Goal: Task Accomplishment & Management: Use online tool/utility

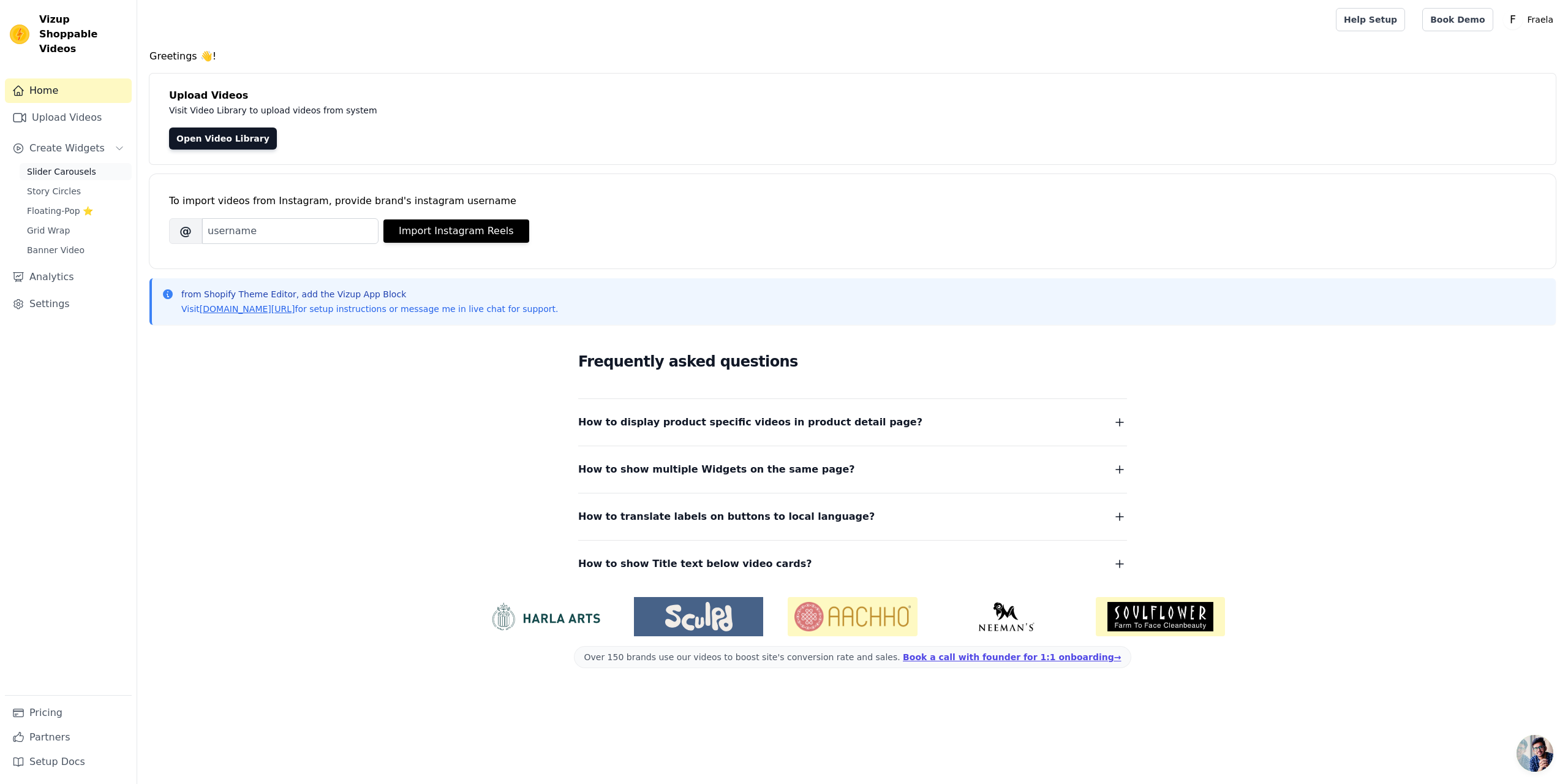
click at [73, 165] on span "Slider Carousels" at bounding box center [61, 171] width 69 height 12
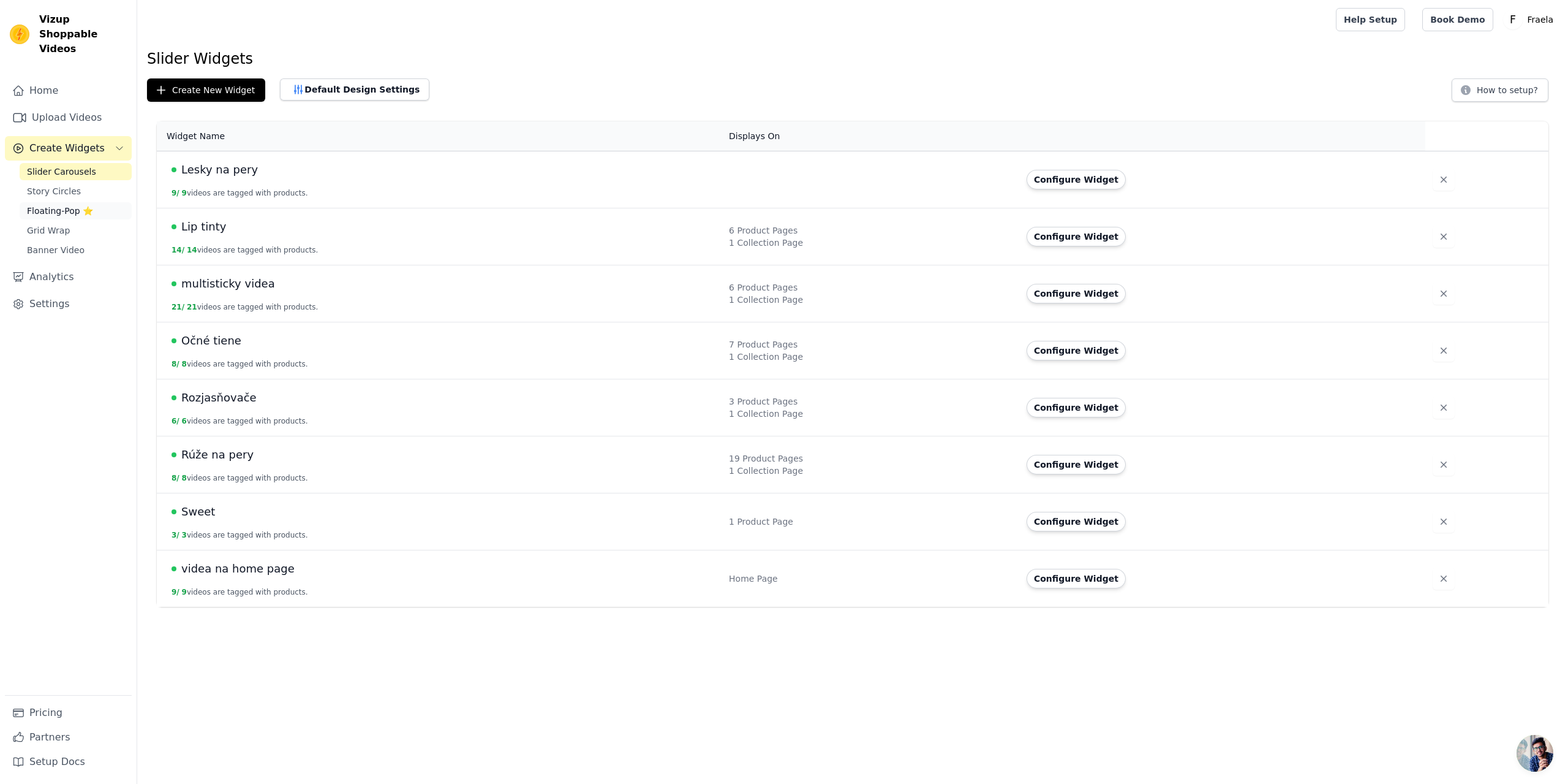
click at [54, 205] on span "Floating-Pop ⭐" at bounding box center [59, 211] width 66 height 12
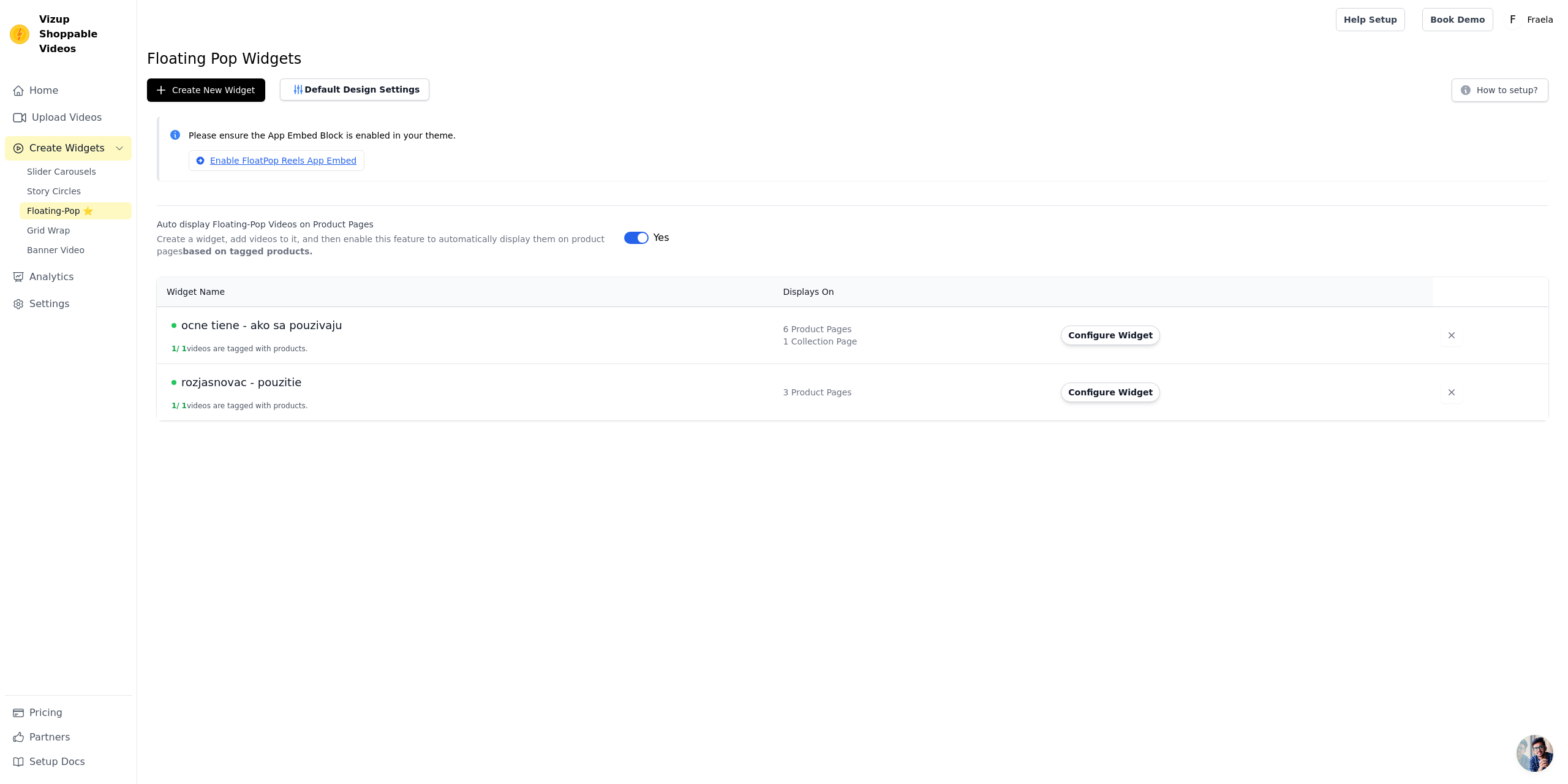
click at [349, 331] on div "ocne tiene - ako sa pouzivaju" at bounding box center [470, 325] width 597 height 17
click at [629, 237] on button "Label" at bounding box center [636, 237] width 24 height 12
click at [1097, 341] on button "Configure Widget" at bounding box center [1110, 335] width 99 height 20
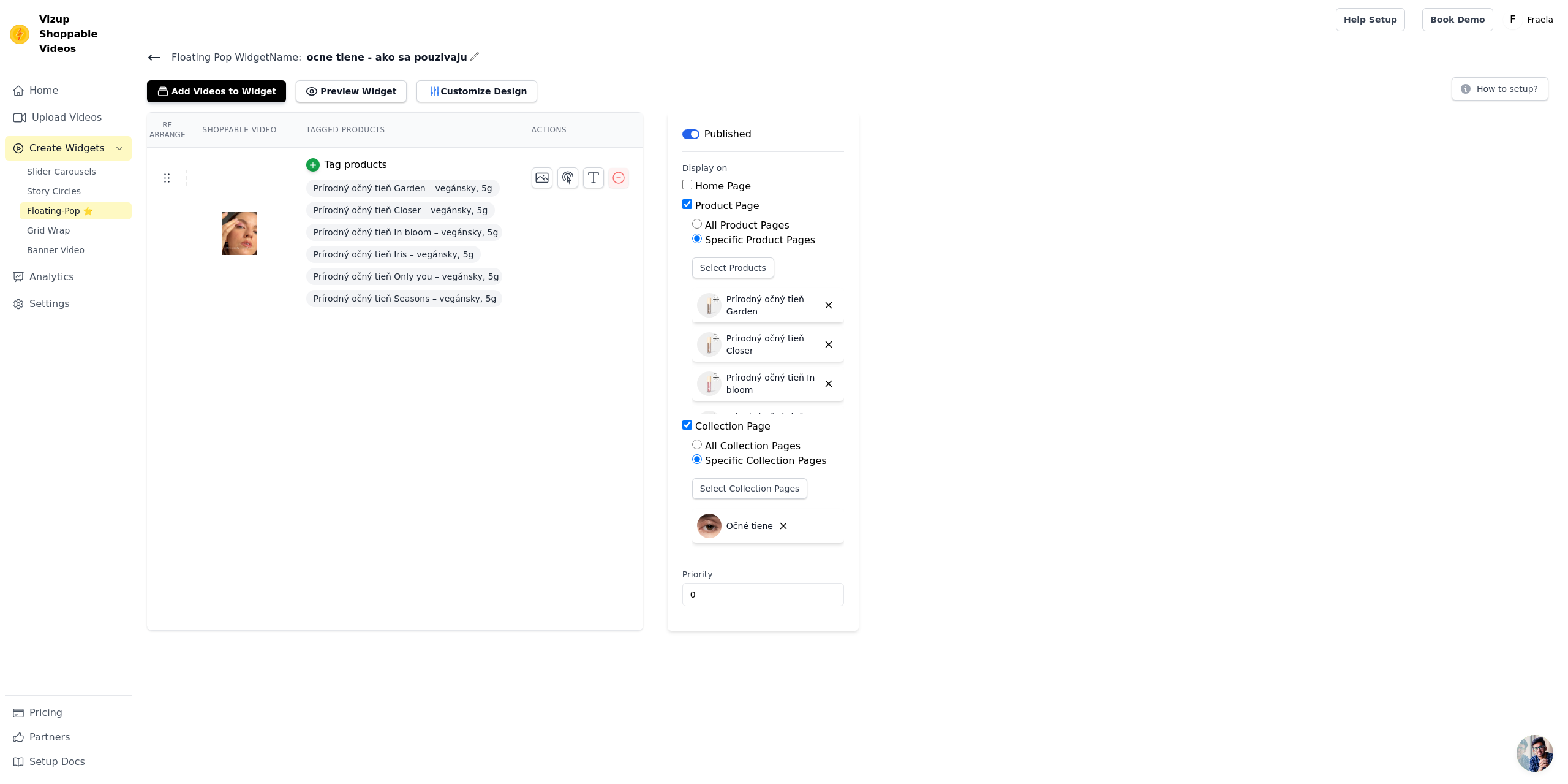
click at [682, 200] on input "Product Page" at bounding box center [687, 204] width 10 height 10
checkbox input "false"
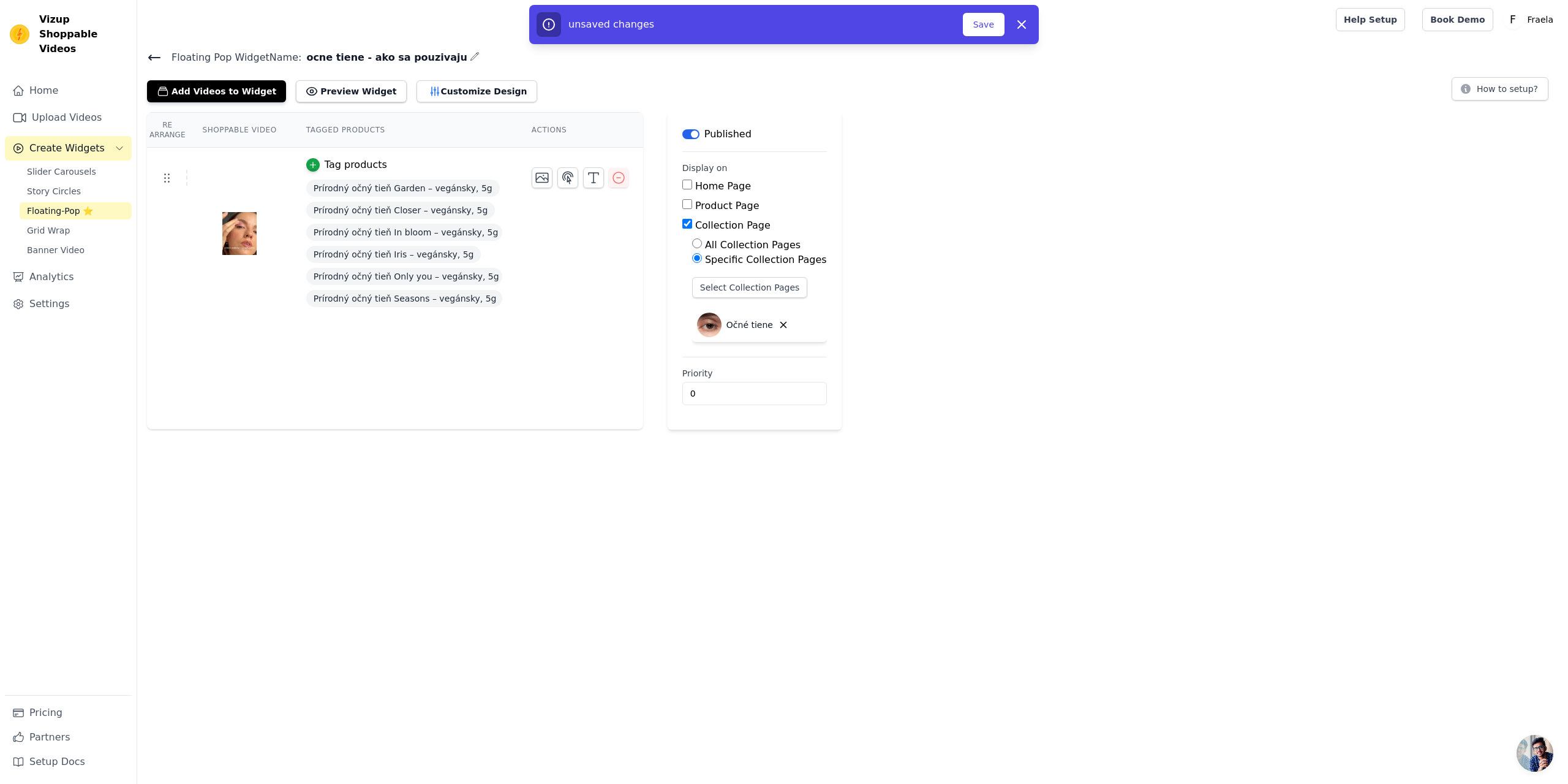
click at [682, 224] on input "Collection Page" at bounding box center [687, 224] width 10 height 10
checkbox input "false"
click at [988, 26] on button "Save" at bounding box center [983, 24] width 41 height 24
click at [987, 28] on button "Save" at bounding box center [983, 24] width 41 height 24
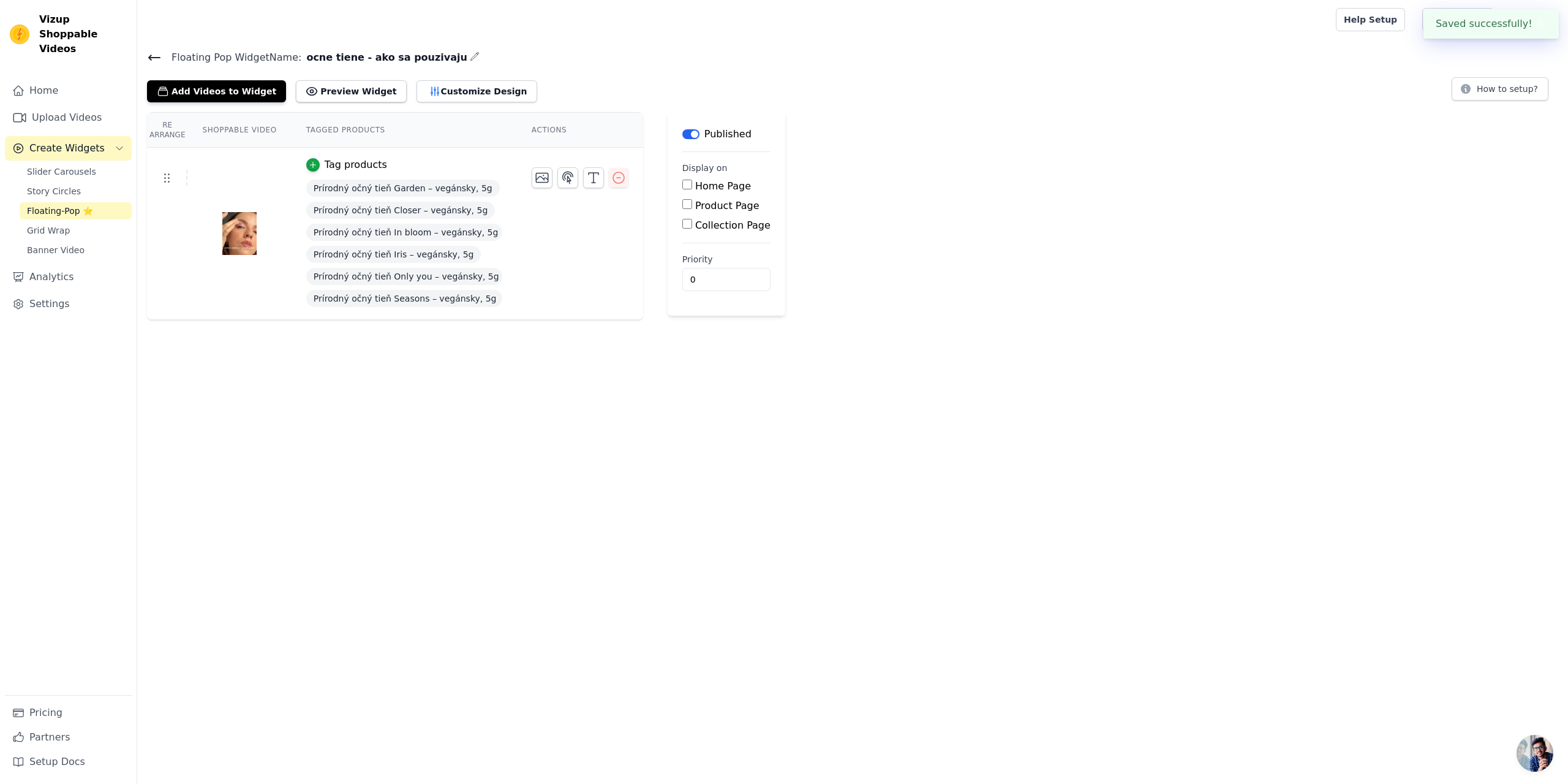
click at [37, 205] on span "Floating-Pop ⭐" at bounding box center [59, 211] width 66 height 12
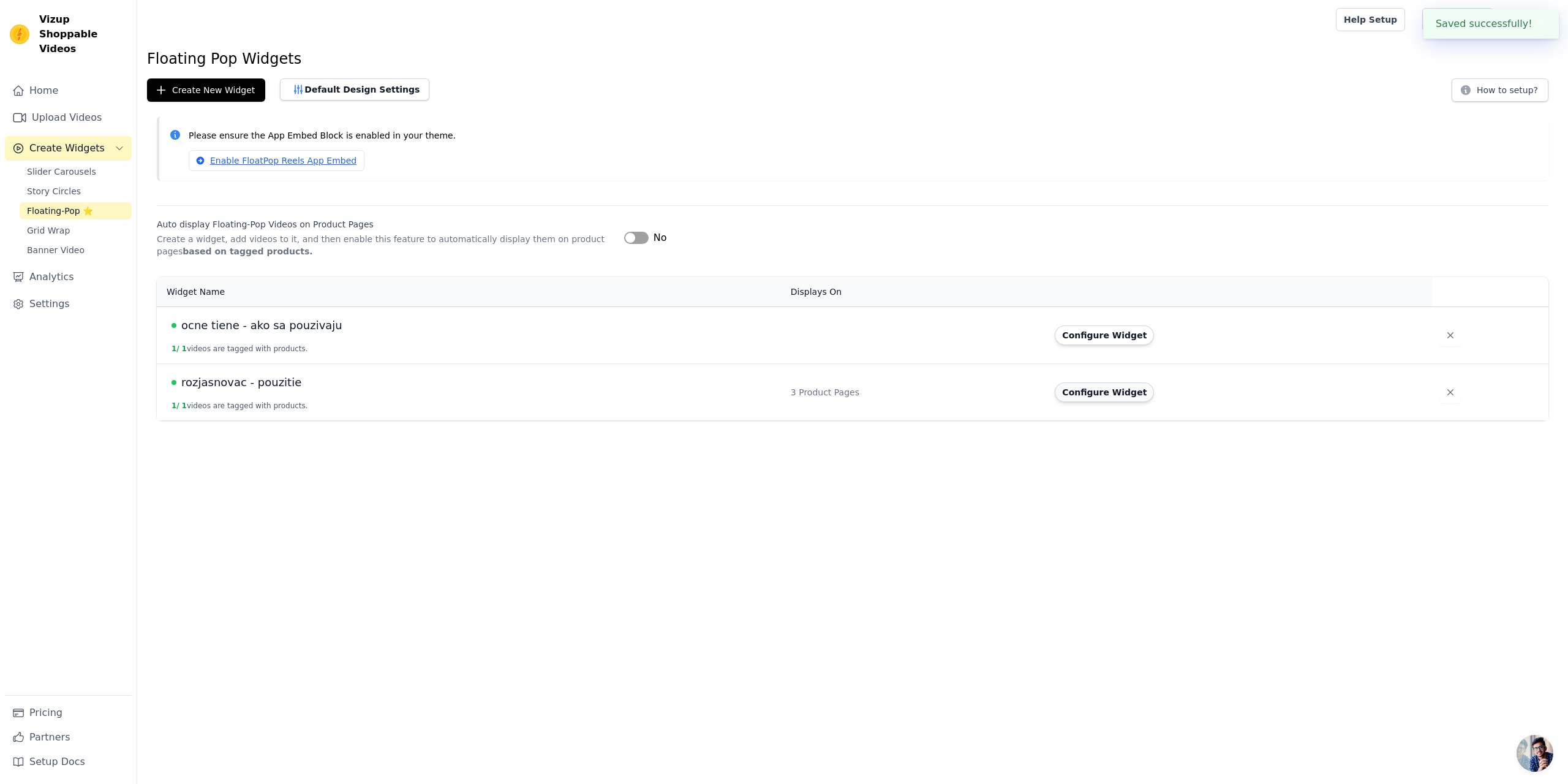
click at [1101, 390] on button "Configure Widget" at bounding box center [1104, 392] width 99 height 20
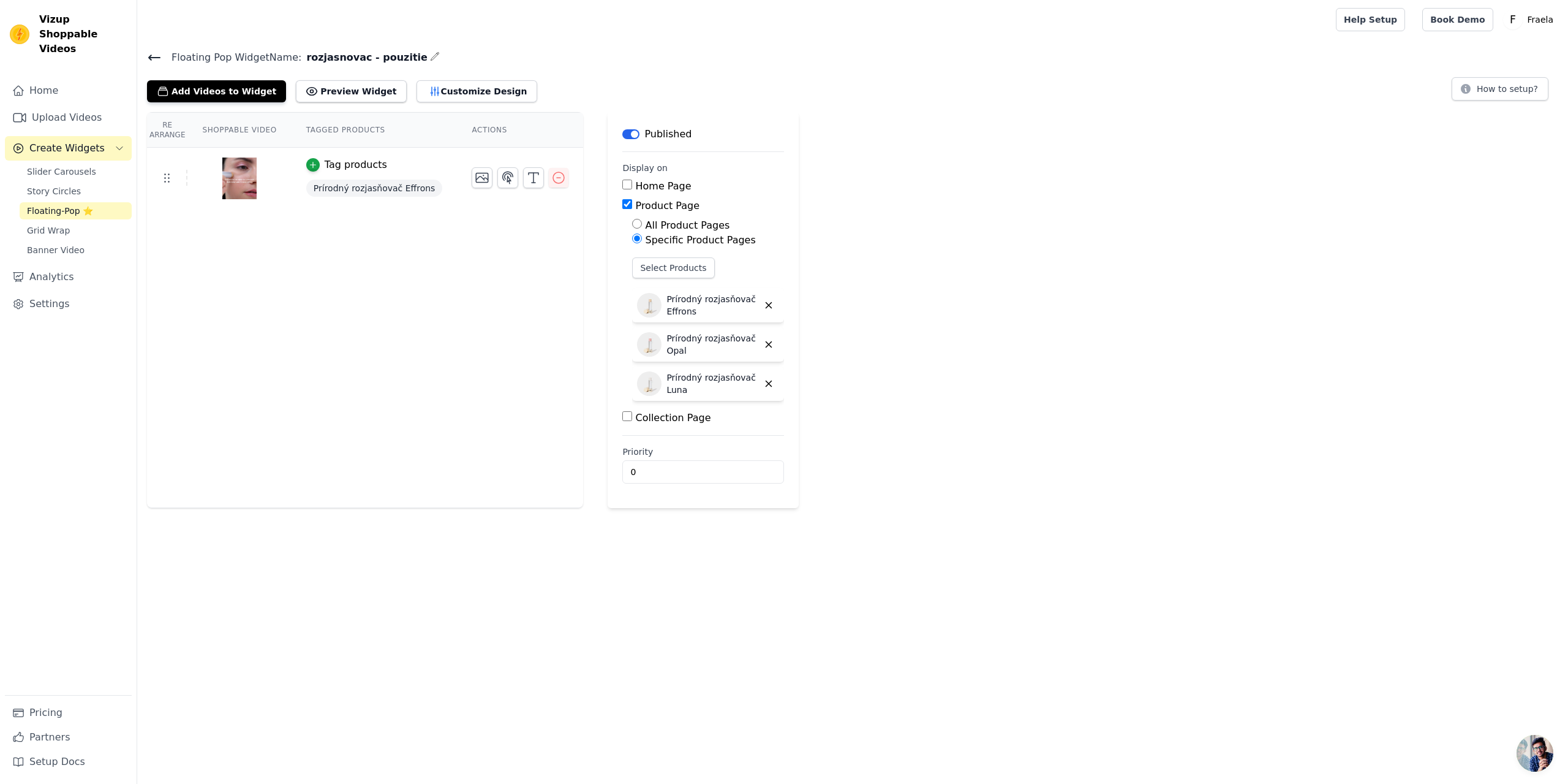
click at [622, 200] on input "Product Page" at bounding box center [627, 204] width 10 height 10
checkbox input "false"
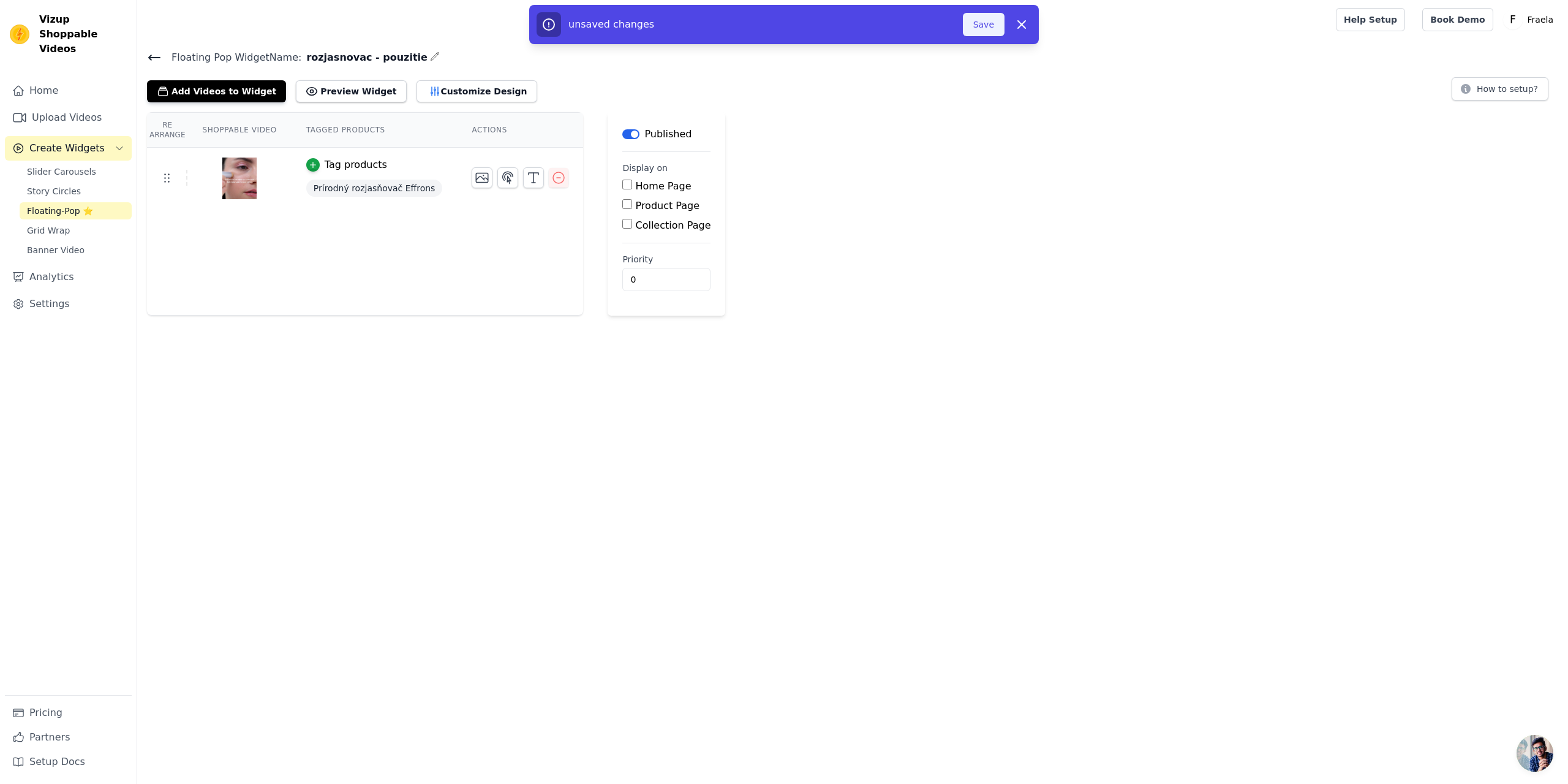
click at [1000, 28] on button "Save" at bounding box center [983, 24] width 41 height 24
click at [989, 19] on button "Save" at bounding box center [983, 24] width 41 height 24
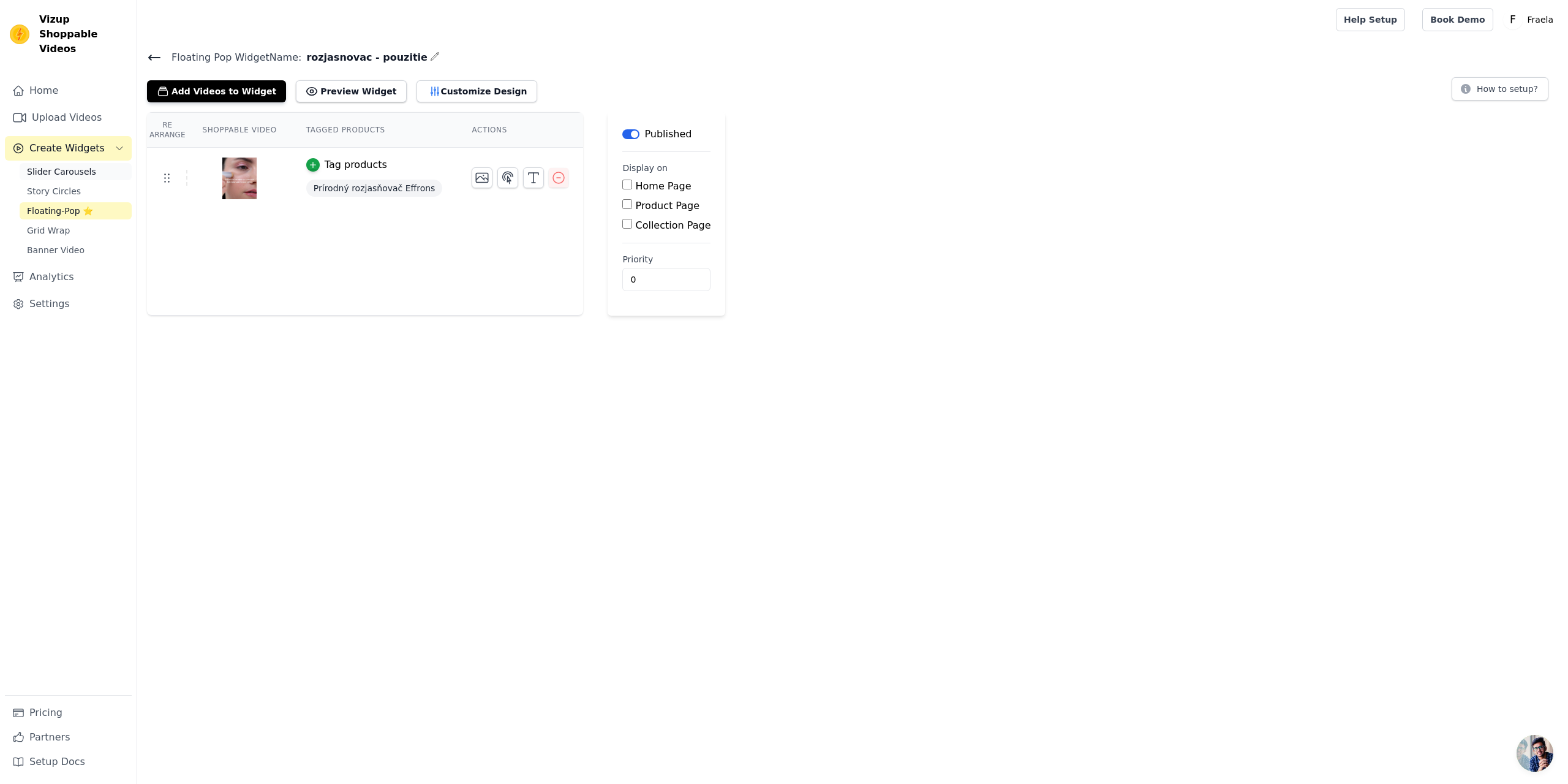
click at [76, 163] on link "Slider Carousels" at bounding box center [76, 171] width 112 height 17
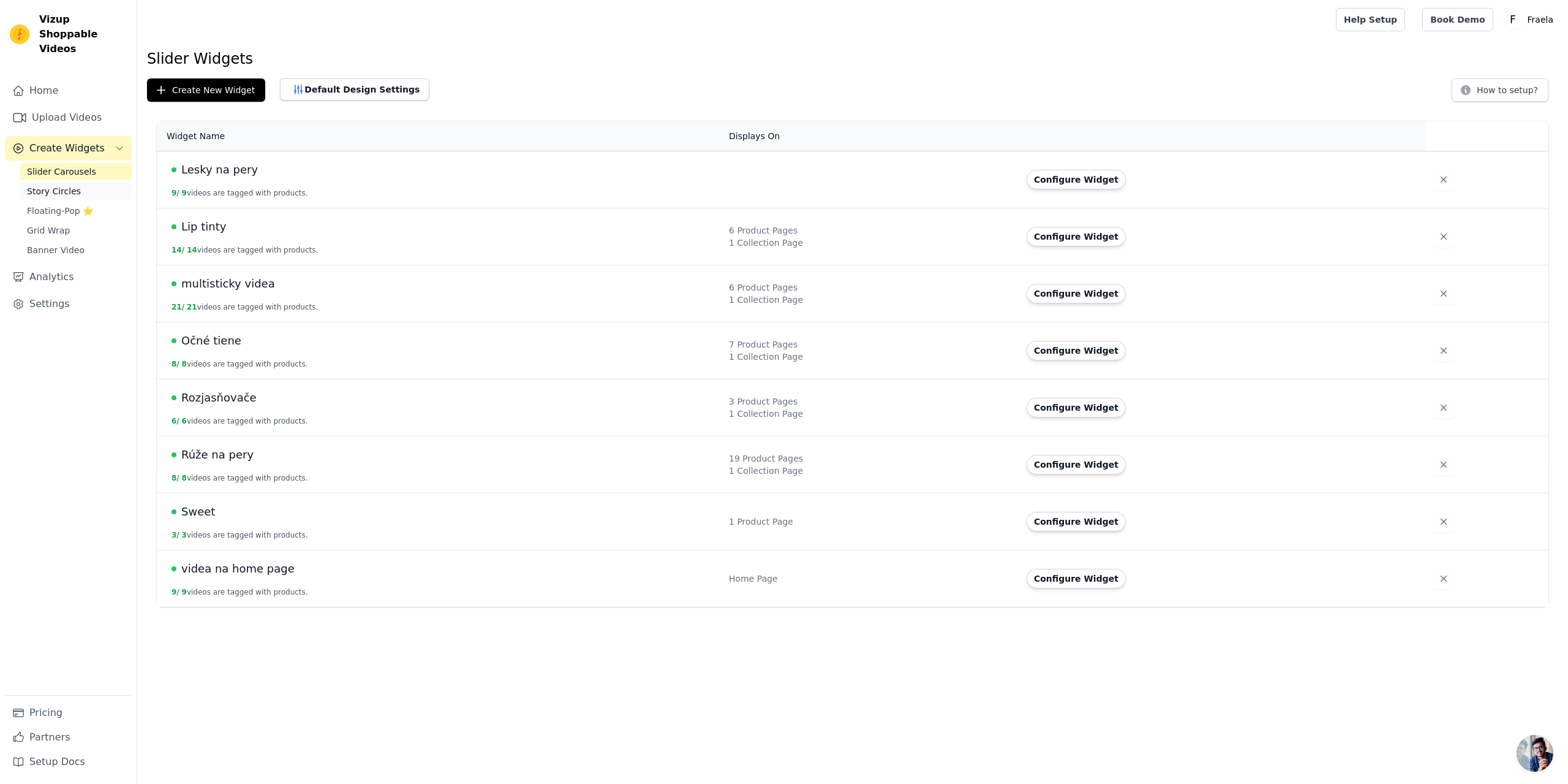
click at [59, 185] on span "Story Circles" at bounding box center [54, 191] width 54 height 12
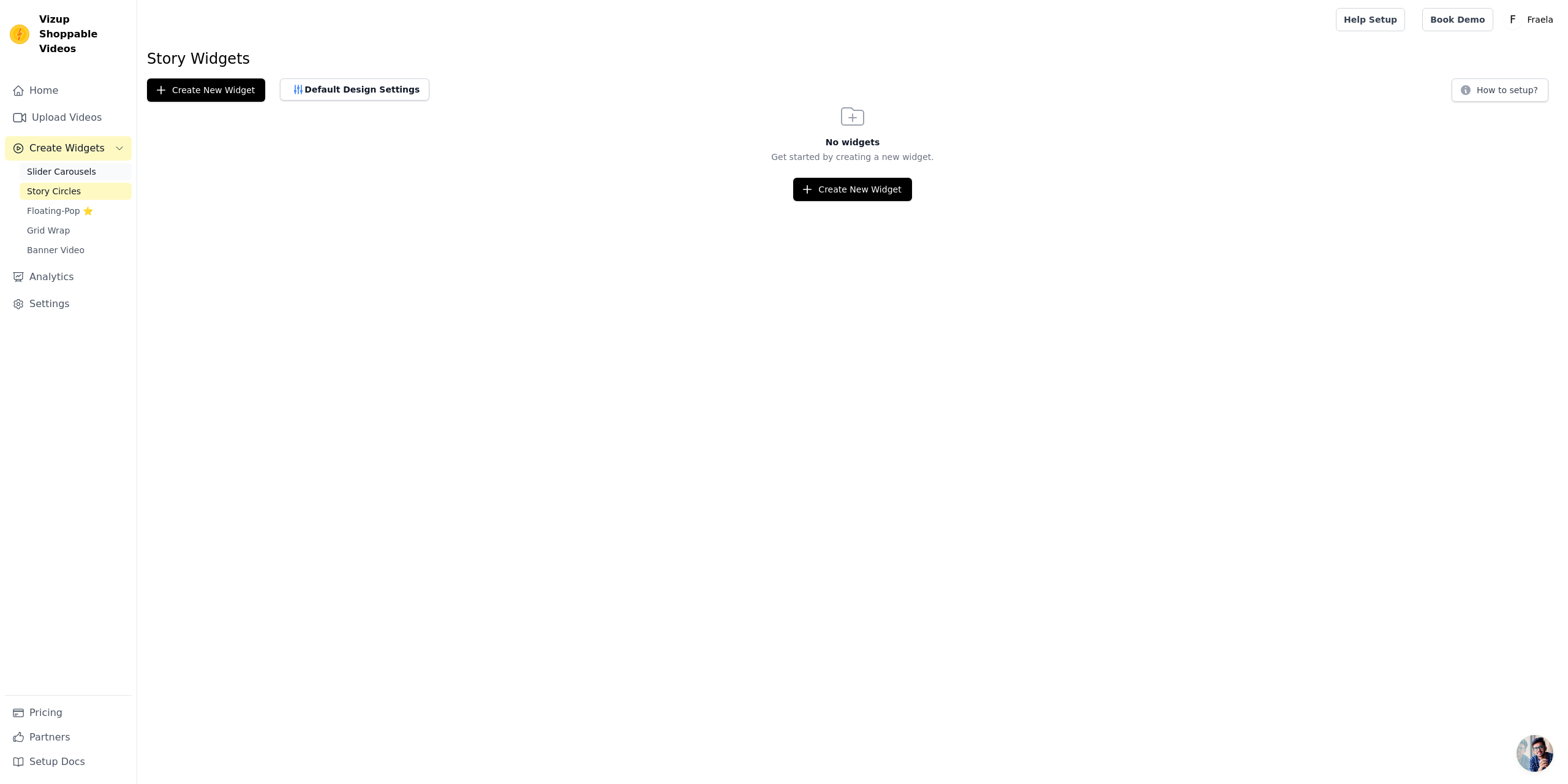
click at [59, 165] on span "Slider Carousels" at bounding box center [61, 171] width 69 height 12
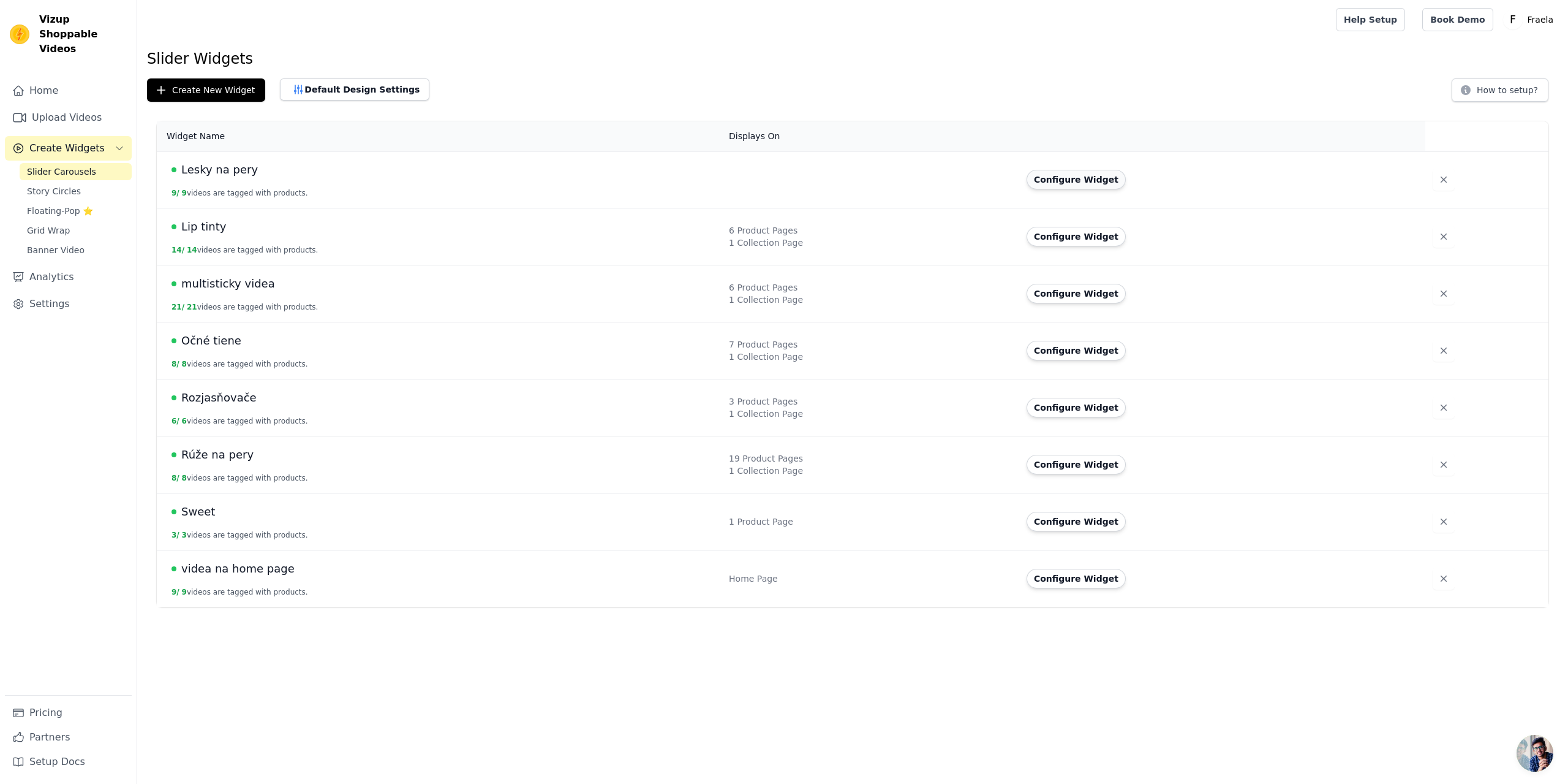
click at [1106, 176] on button "Configure Widget" at bounding box center [1076, 180] width 99 height 20
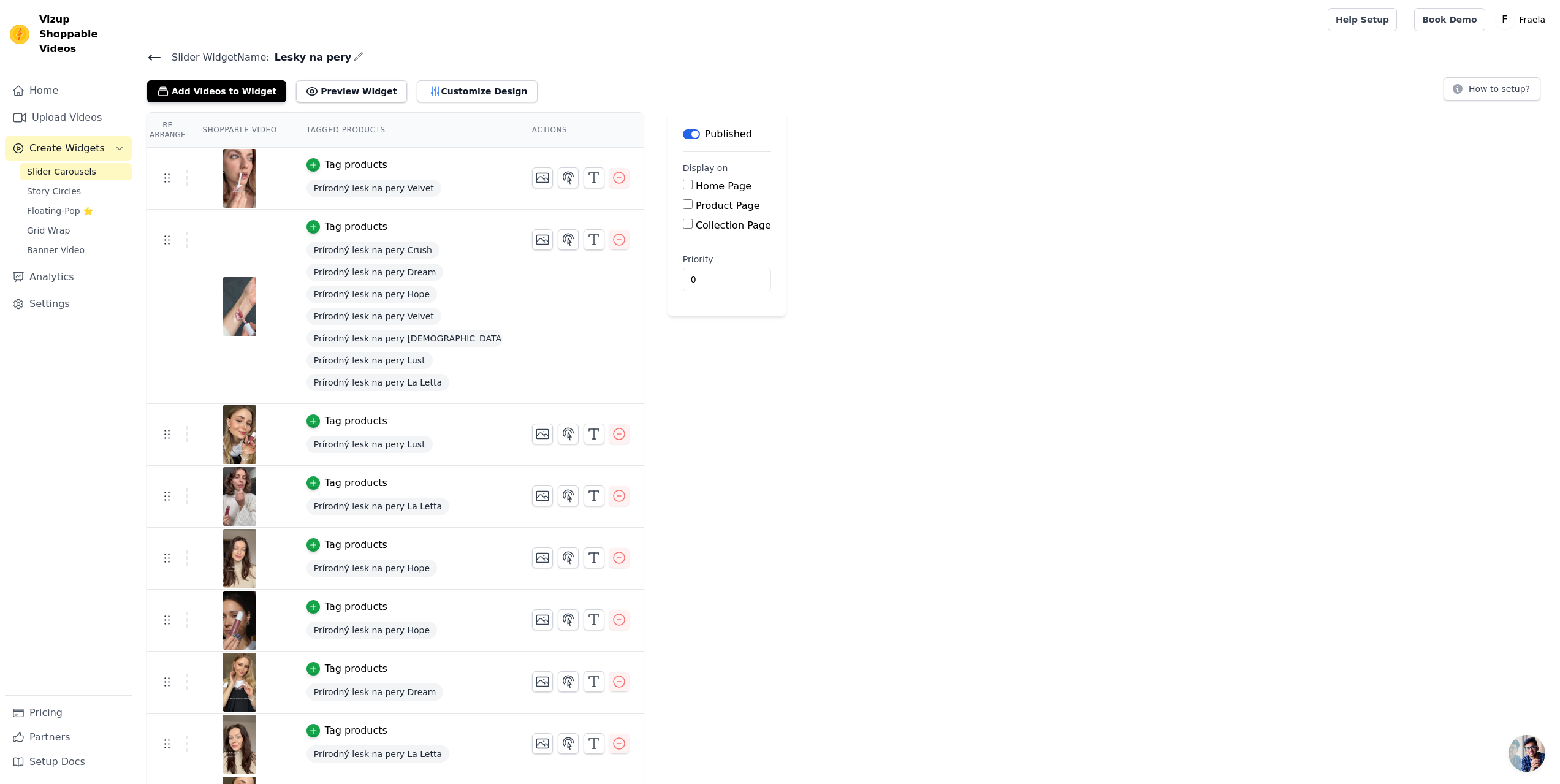
click at [683, 207] on input "Product Page" at bounding box center [688, 204] width 10 height 10
checkbox input "true"
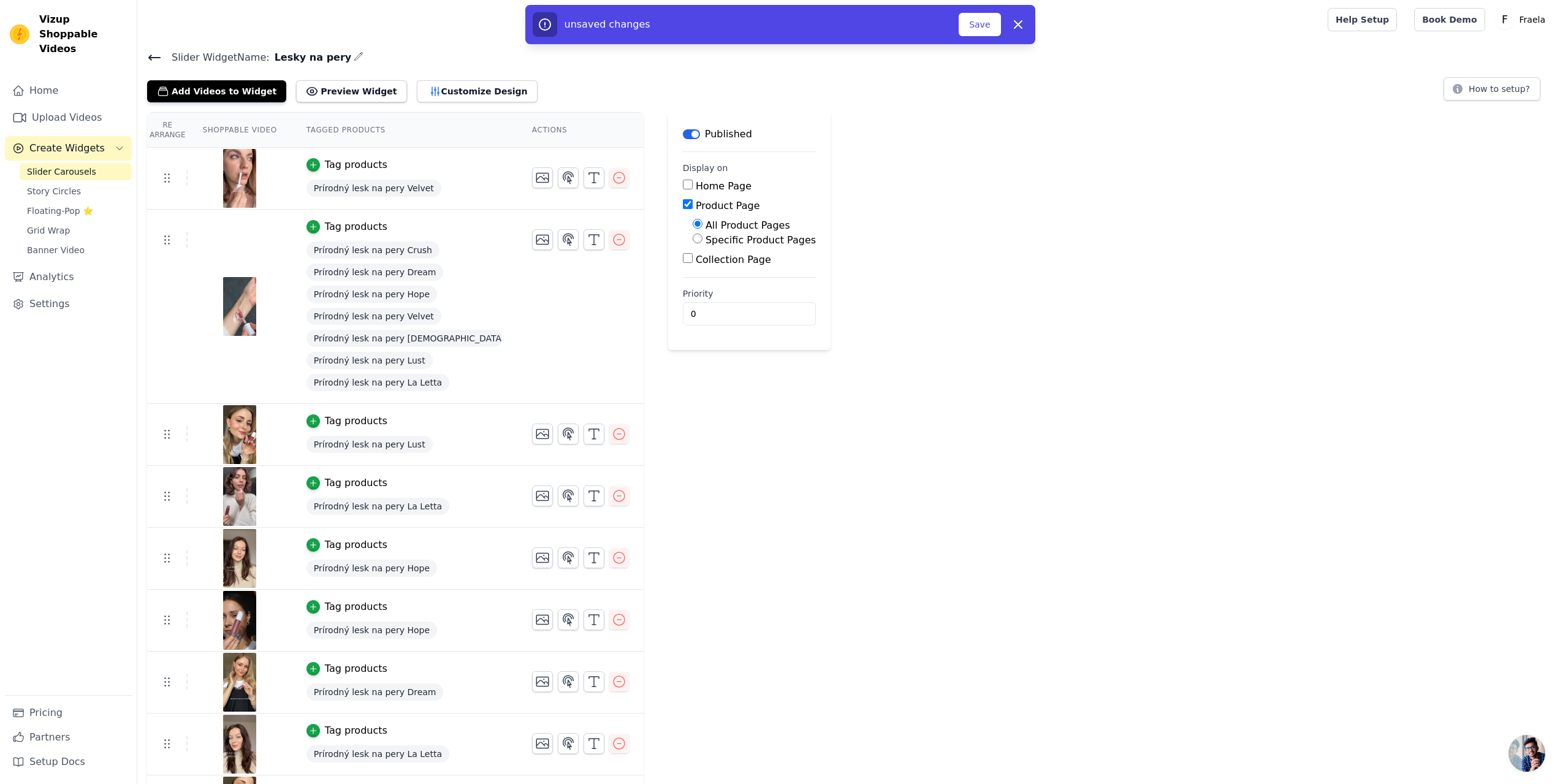
click at [693, 241] on input "Specific Product Pages" at bounding box center [697, 238] width 10 height 10
radio input "true"
click at [693, 263] on button "Select Products" at bounding box center [733, 268] width 82 height 21
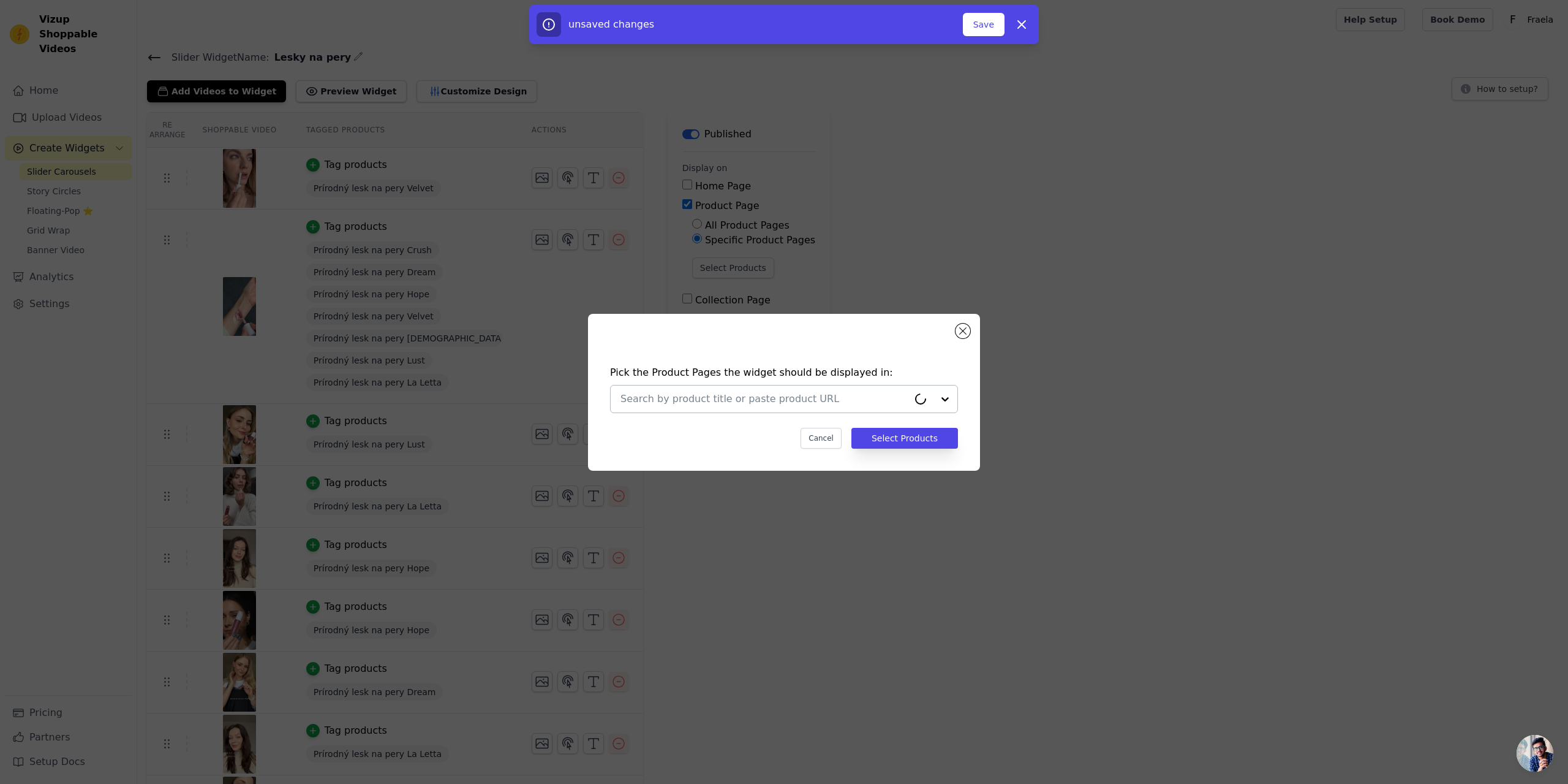
click at [658, 399] on input "text" at bounding box center [764, 399] width 288 height 15
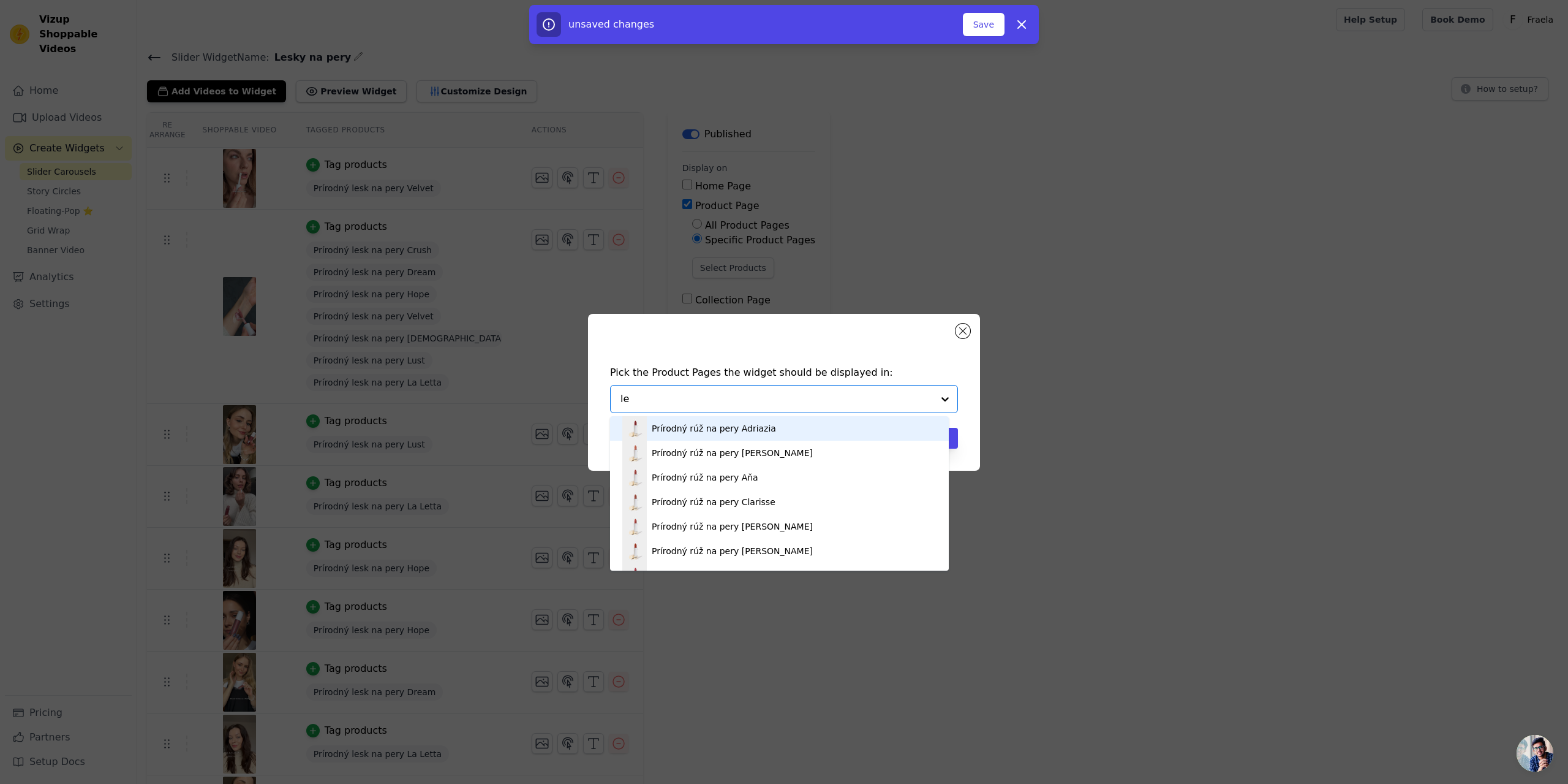
type input "les"
click at [673, 428] on div "Prírodný lesk na pery Crush" at bounding box center [710, 428] width 118 height 12
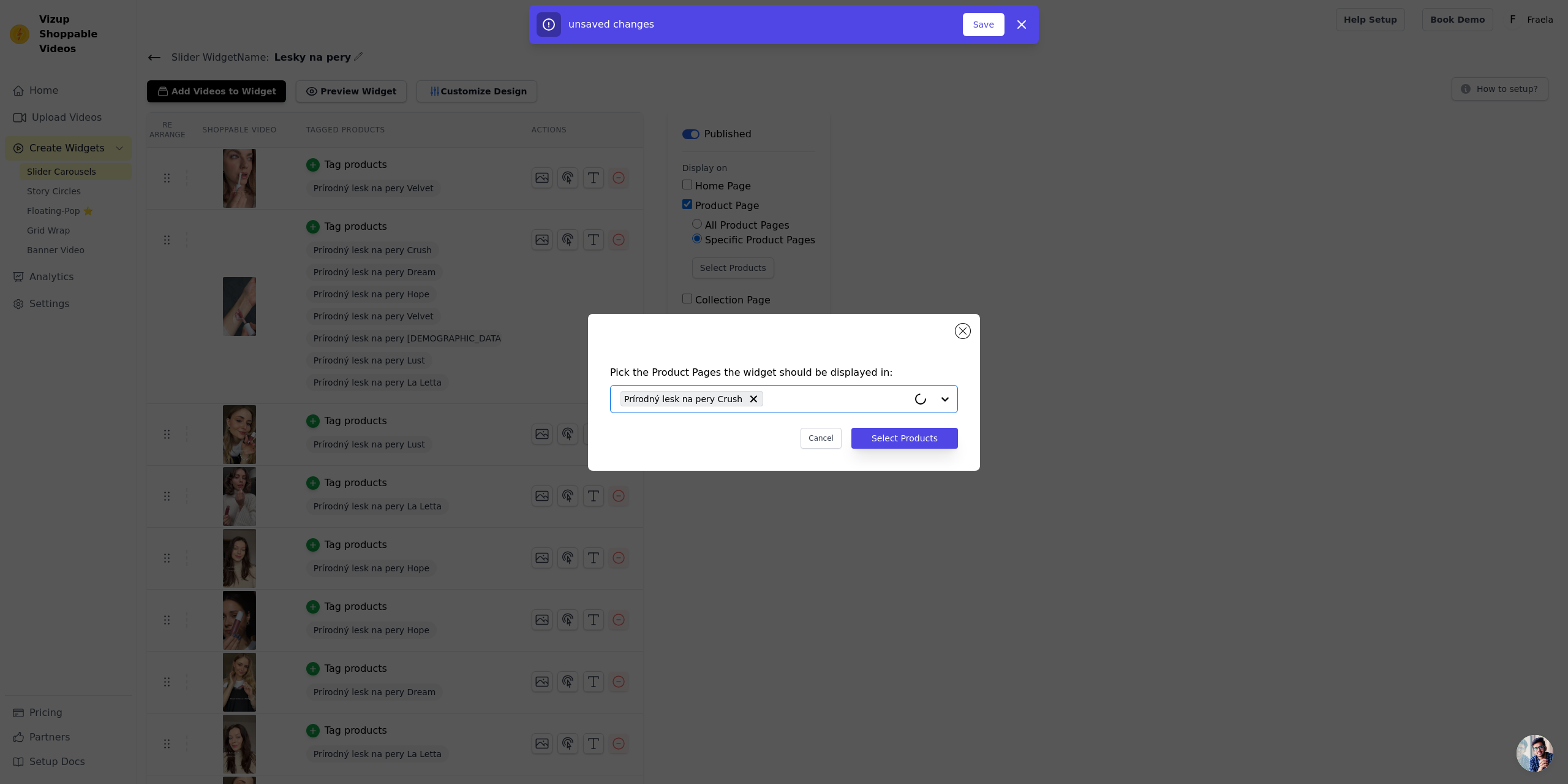
click at [769, 402] on input "text" at bounding box center [838, 399] width 139 height 15
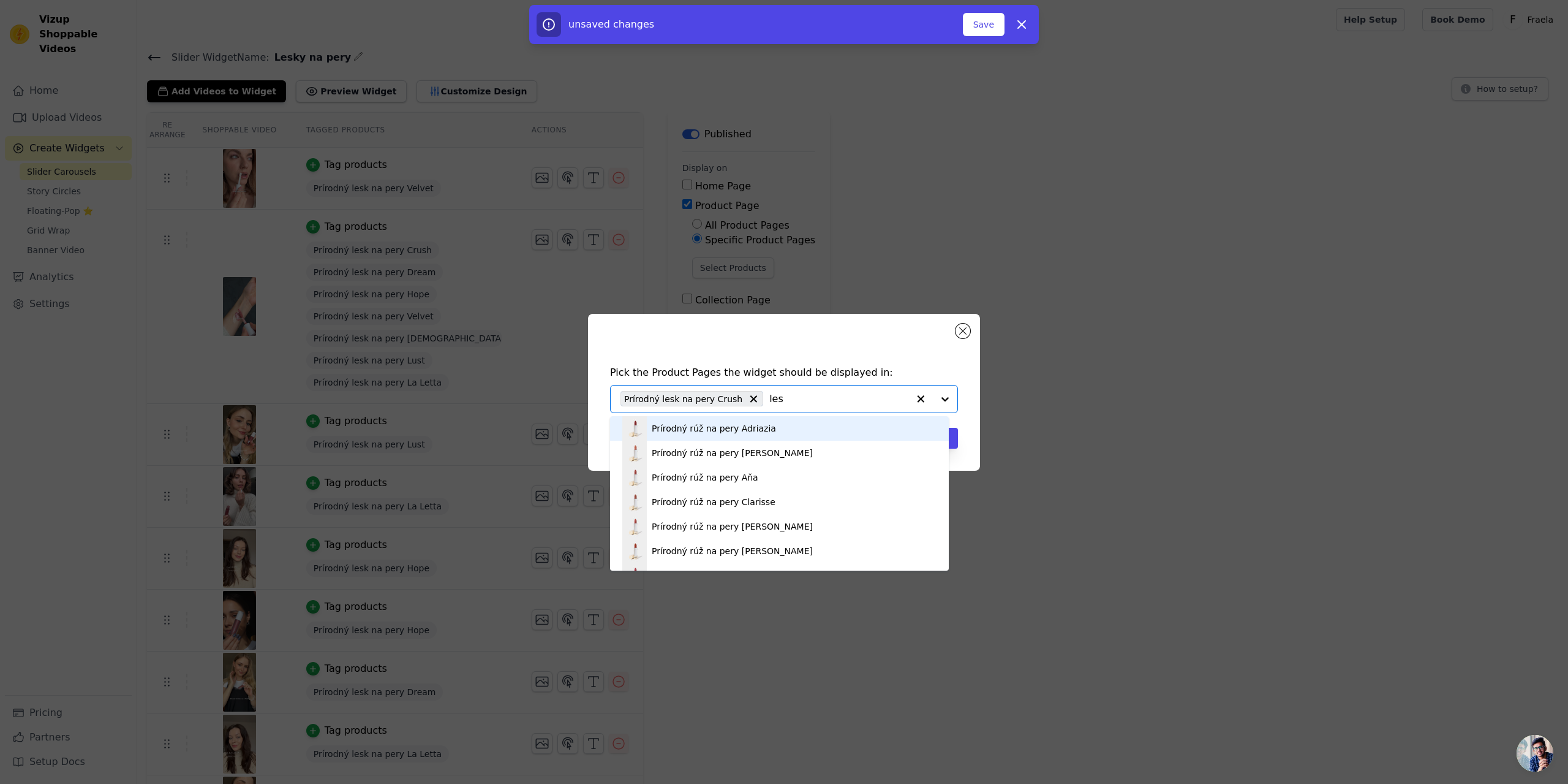
type input "lesk"
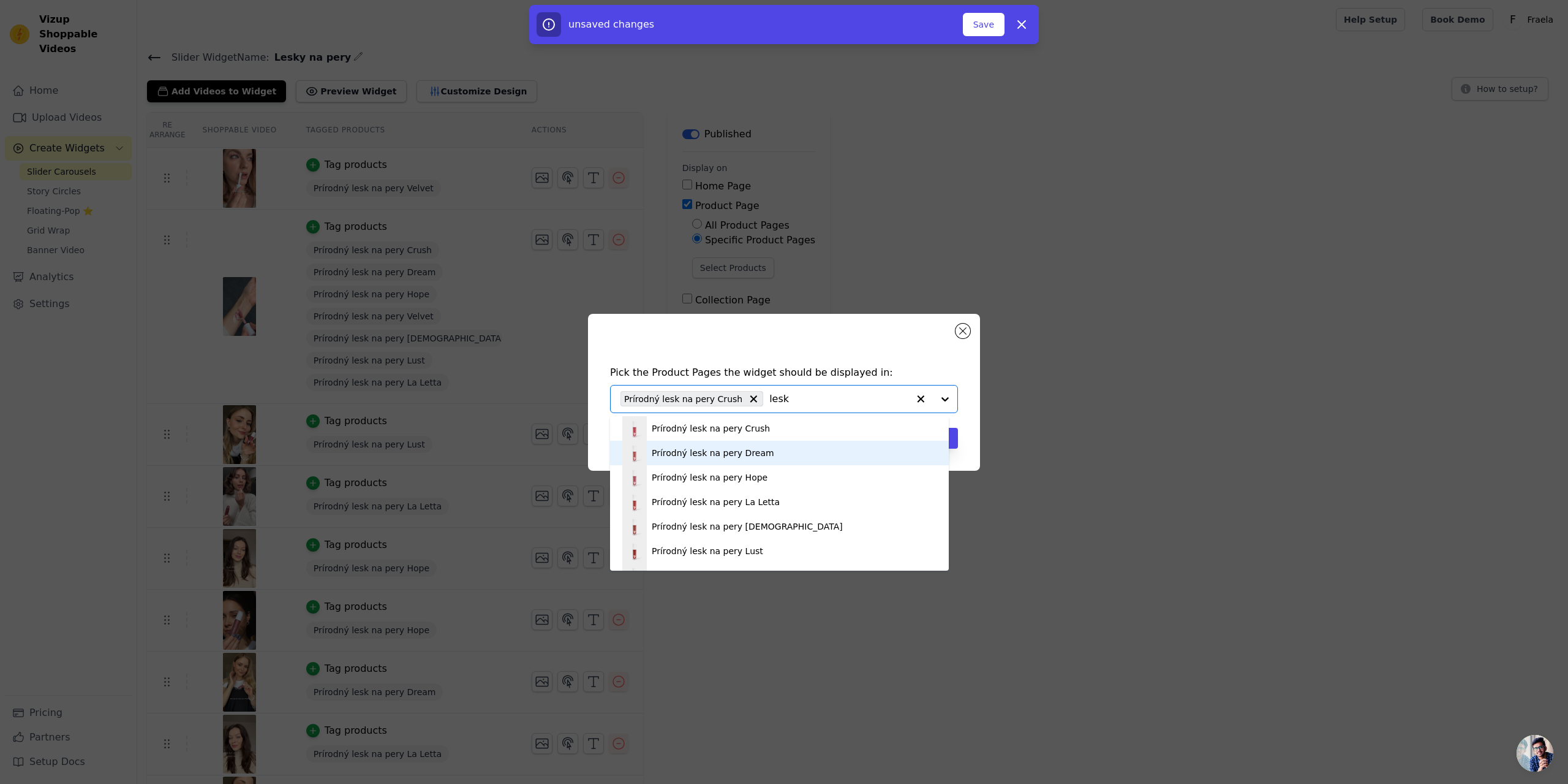
click at [761, 456] on div "Prírodný lesk na pery Dream" at bounding box center [779, 453] width 314 height 24
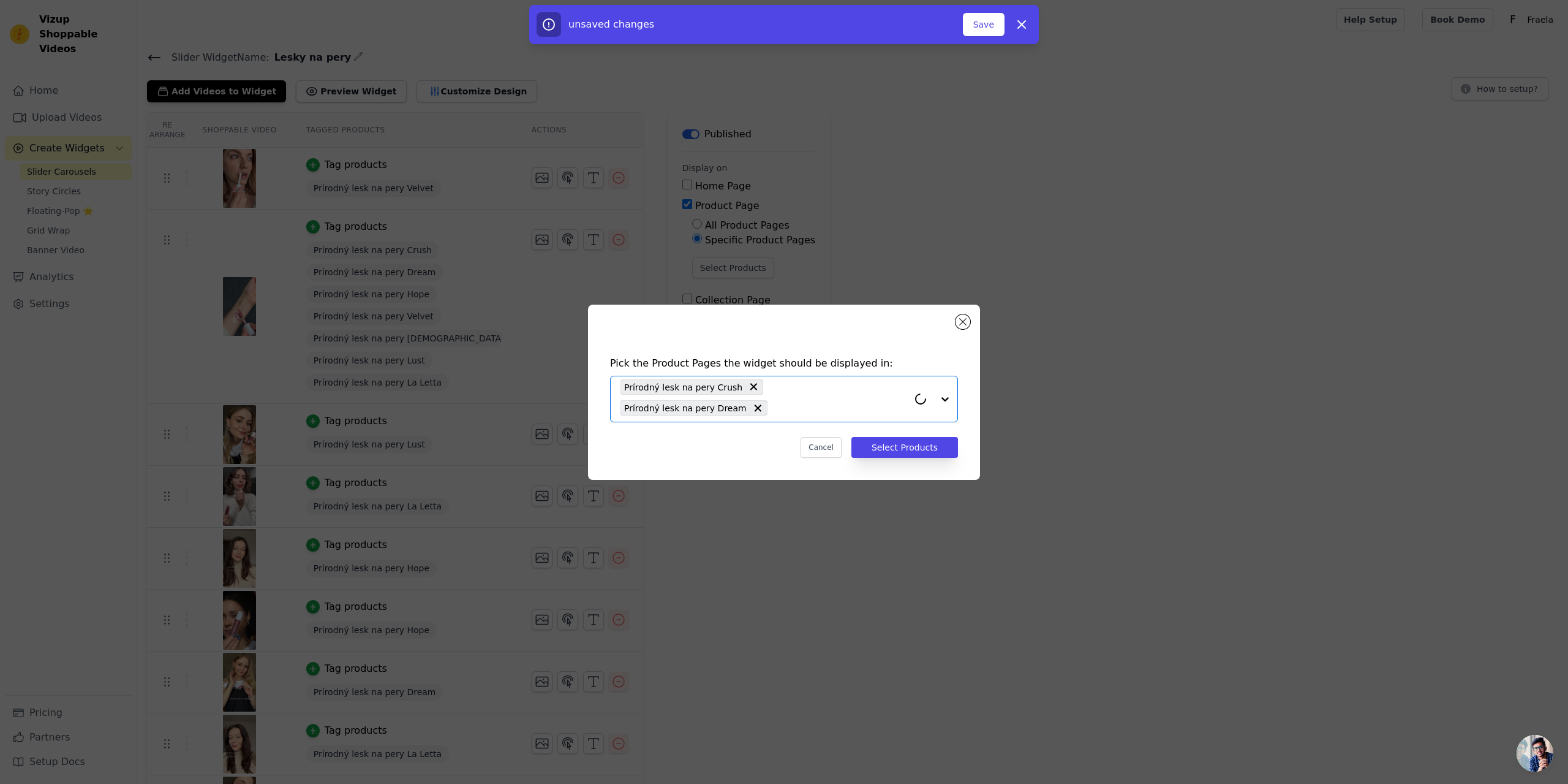
click at [858, 407] on input "text" at bounding box center [841, 408] width 135 height 15
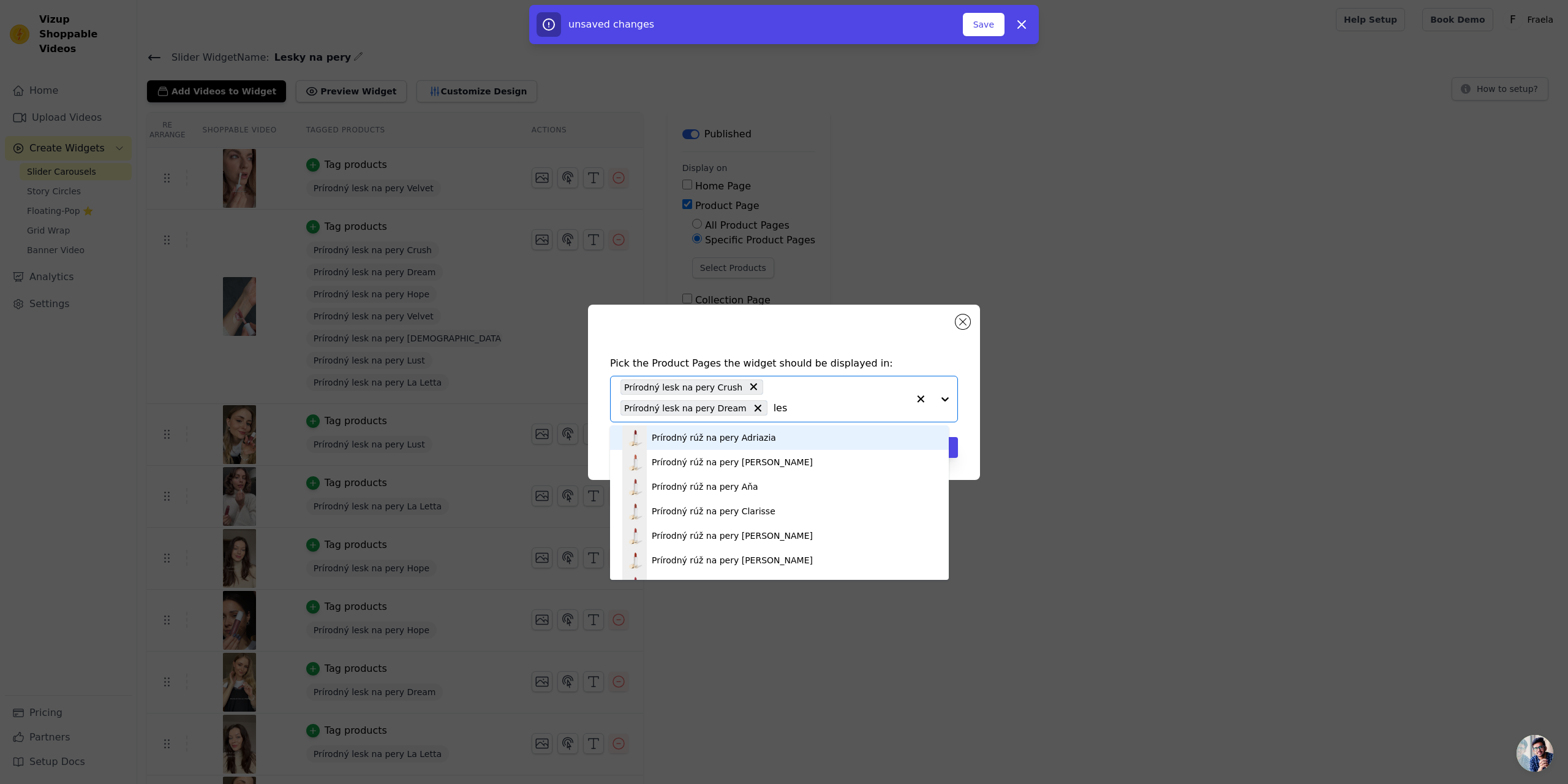
type input "lesk"
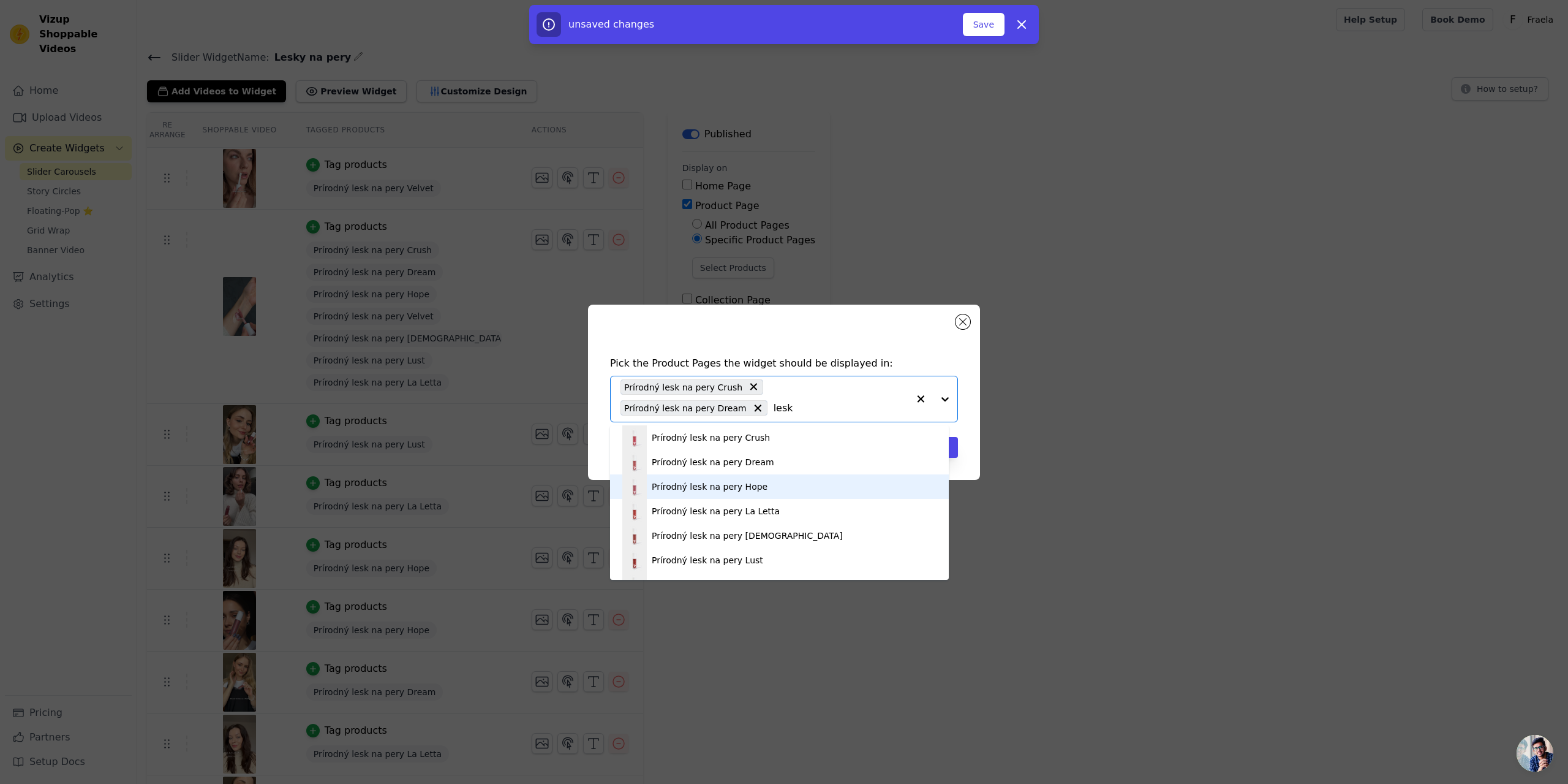
click at [758, 483] on div "Prírodný lesk na pery Hope" at bounding box center [779, 486] width 314 height 24
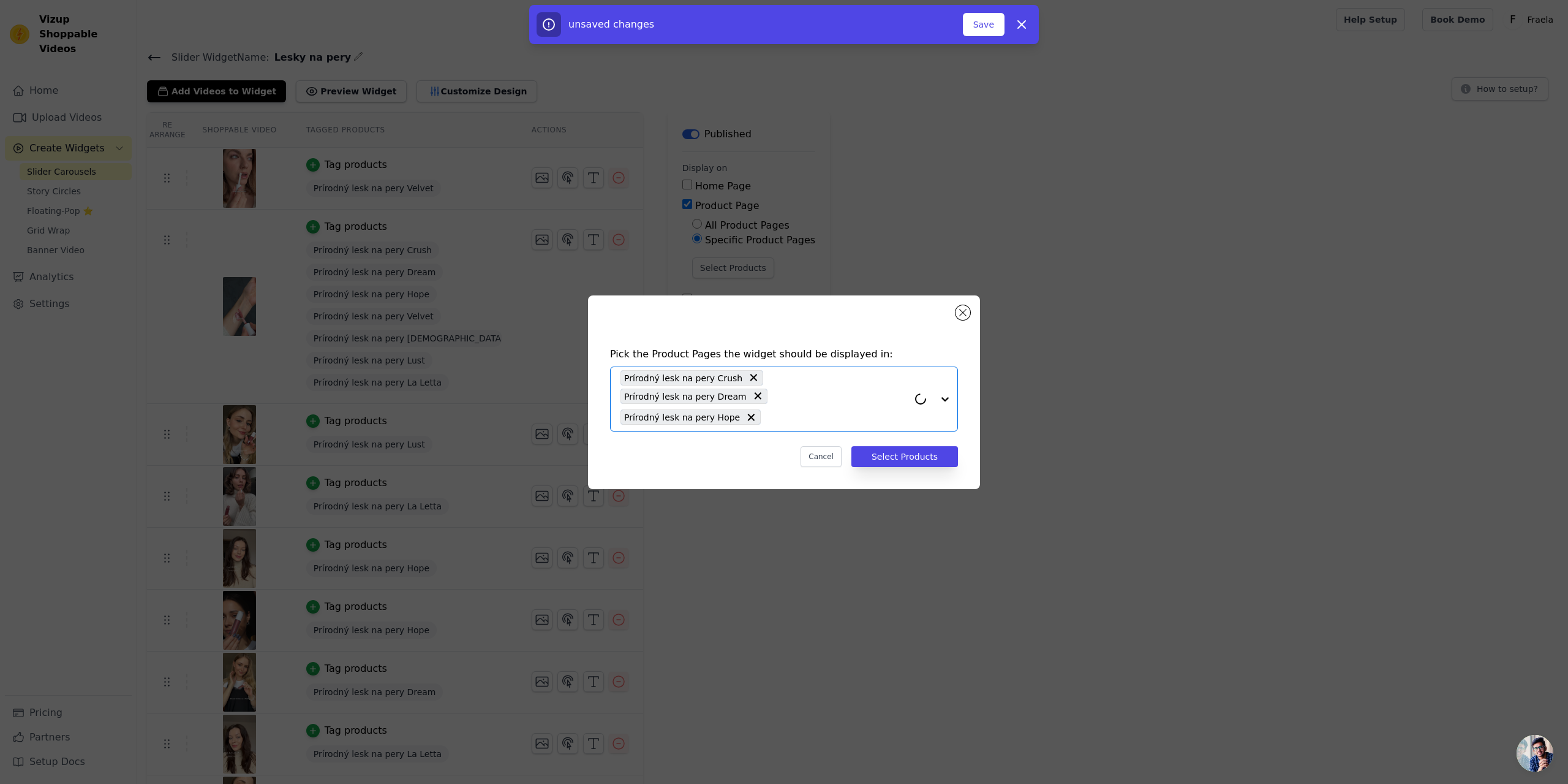
click at [817, 410] on input "text" at bounding box center [837, 417] width 141 height 15
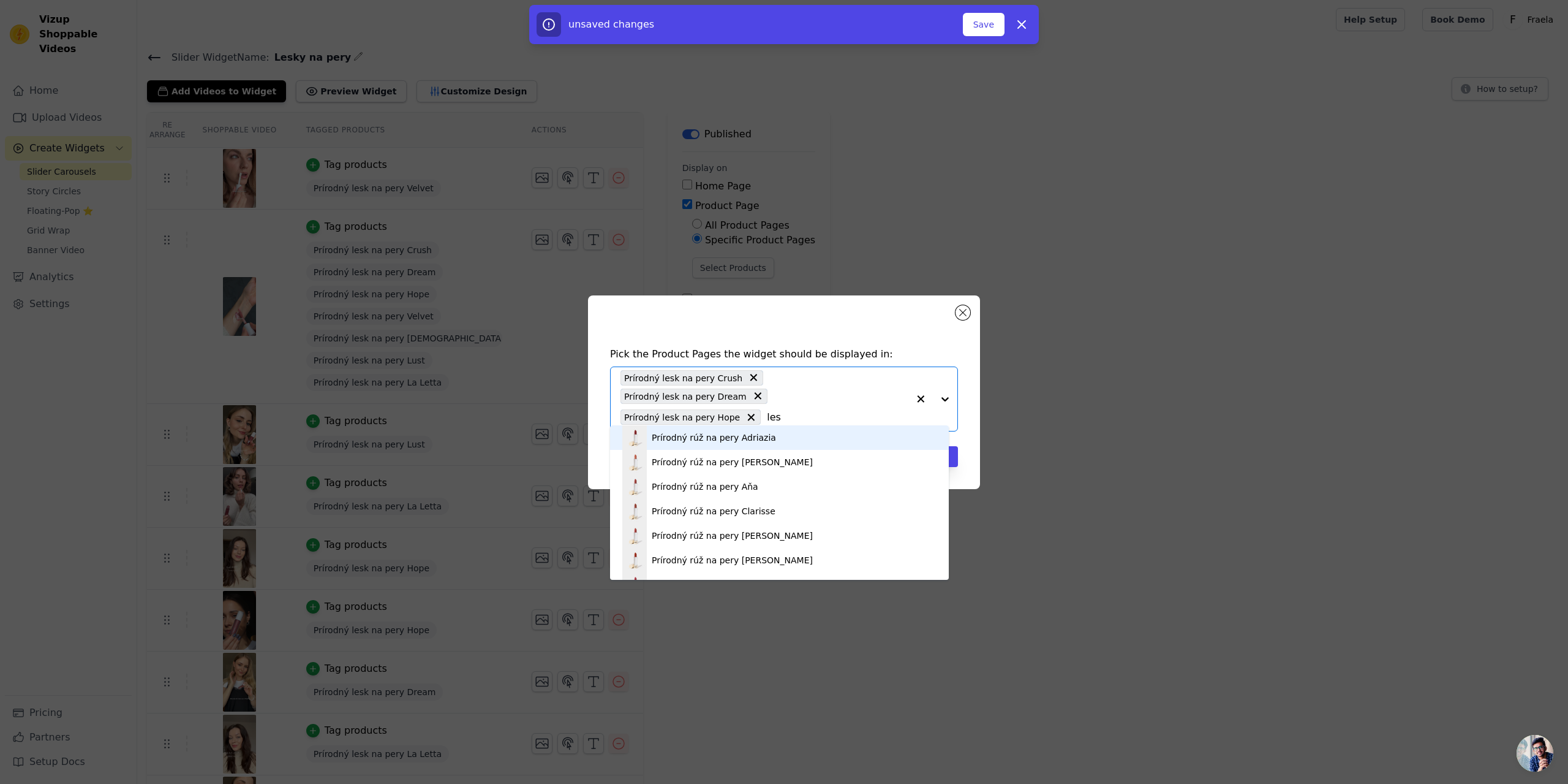
type input "lesk"
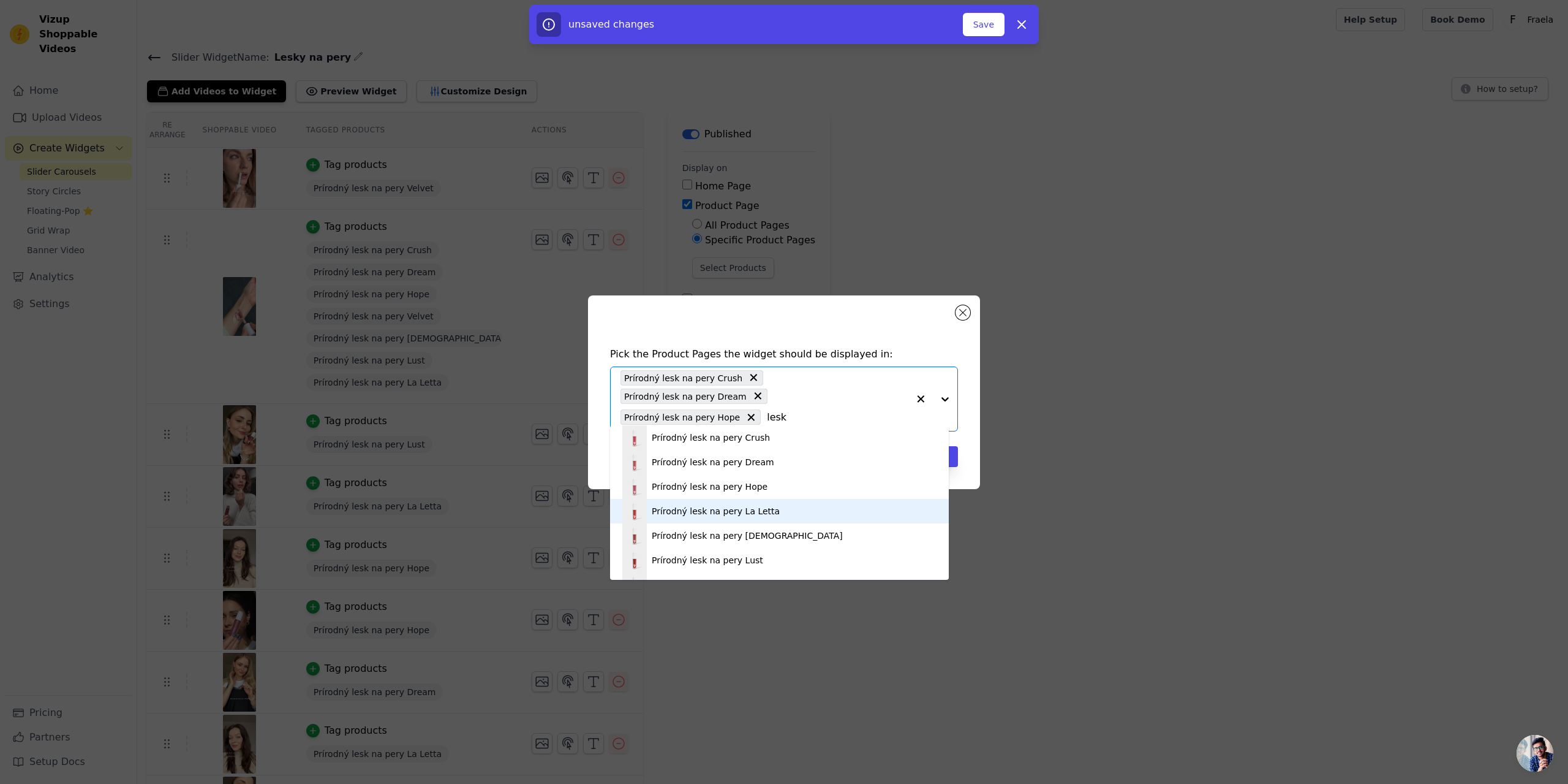
click at [754, 503] on div "Prírodný lesk na pery La Letta" at bounding box center [779, 511] width 314 height 24
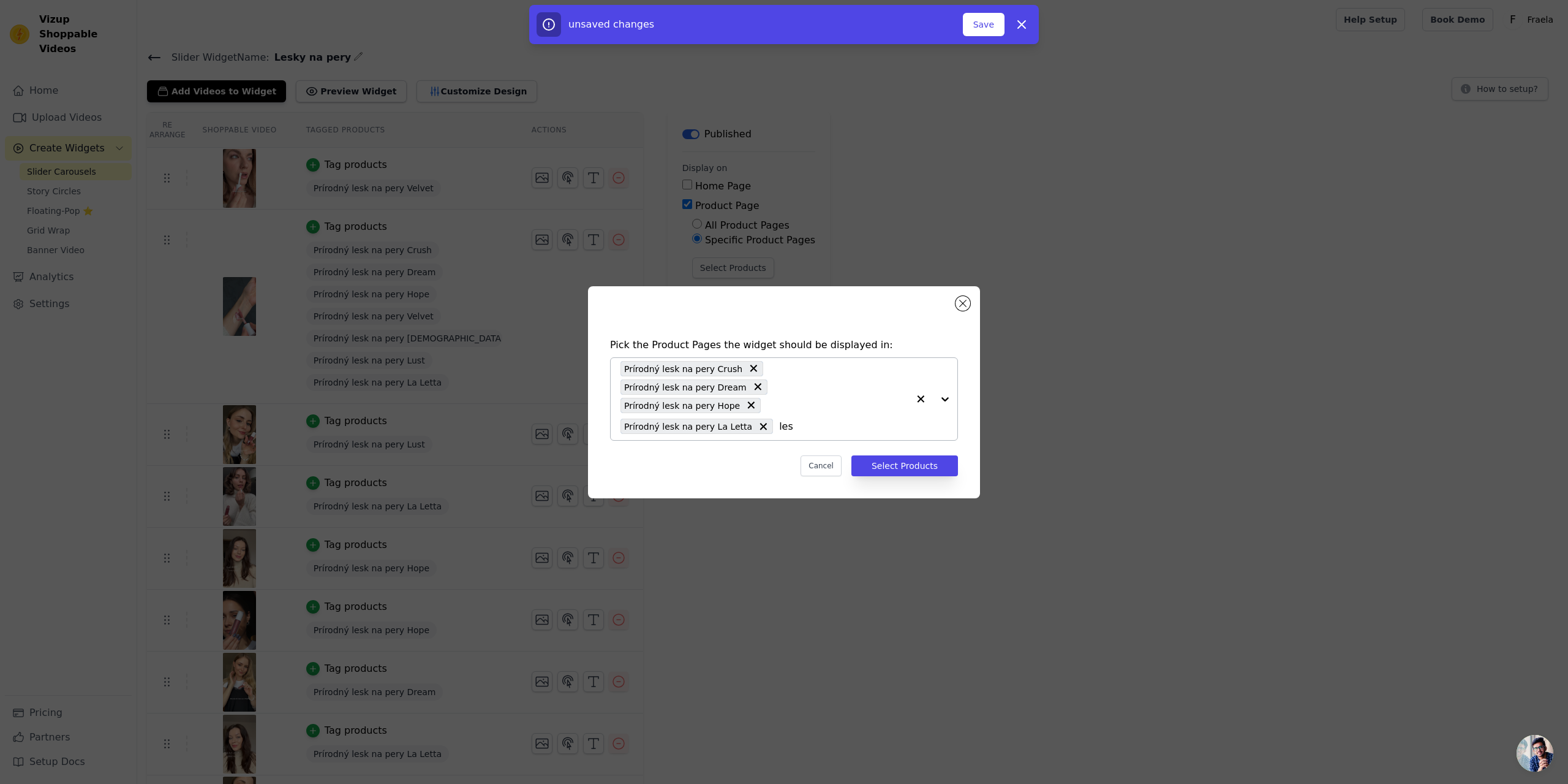
type input "lesk"
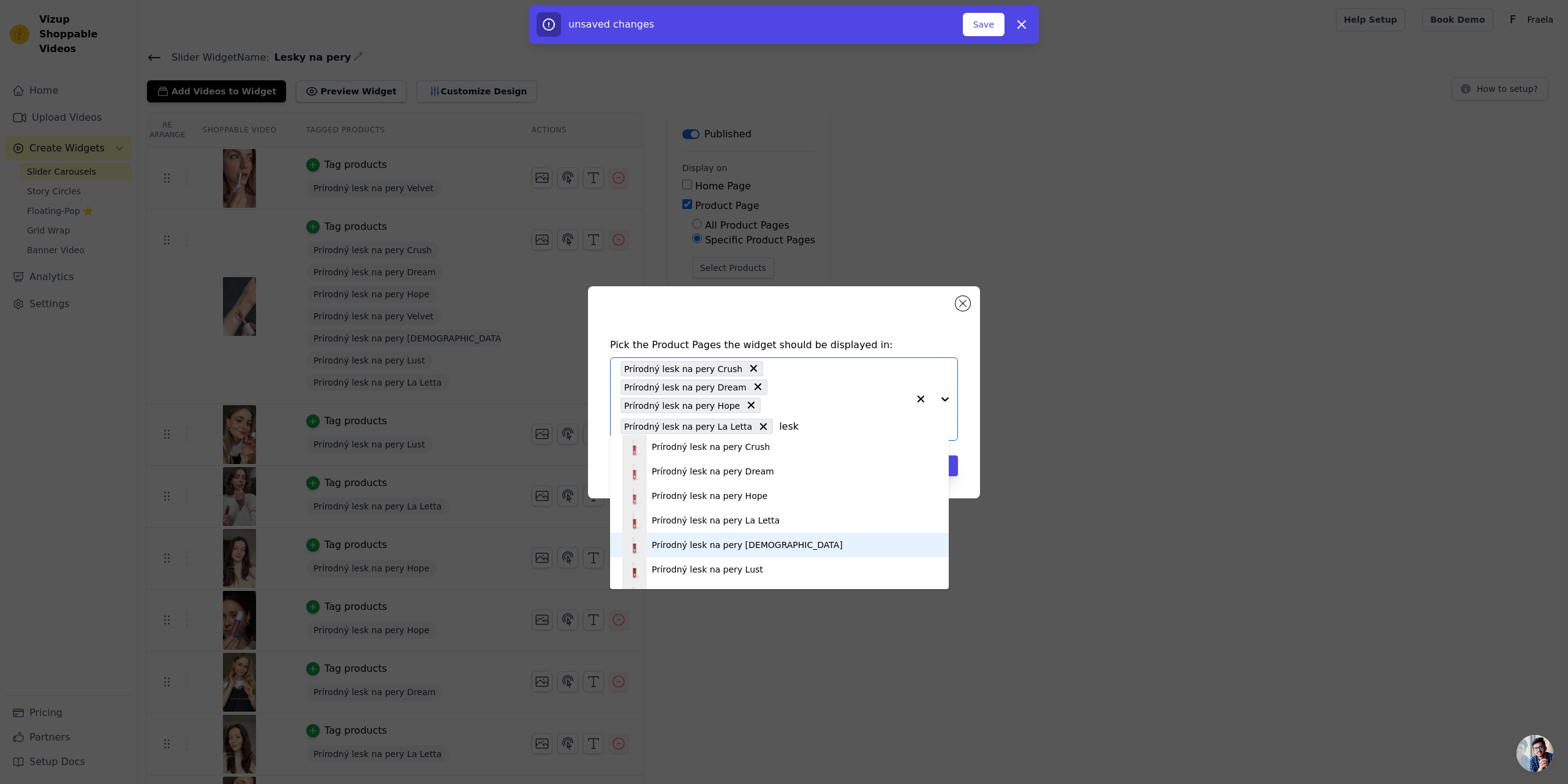
click at [745, 553] on div "Prírodný lesk na pery [DEMOGRAPHIC_DATA]" at bounding box center [779, 545] width 314 height 24
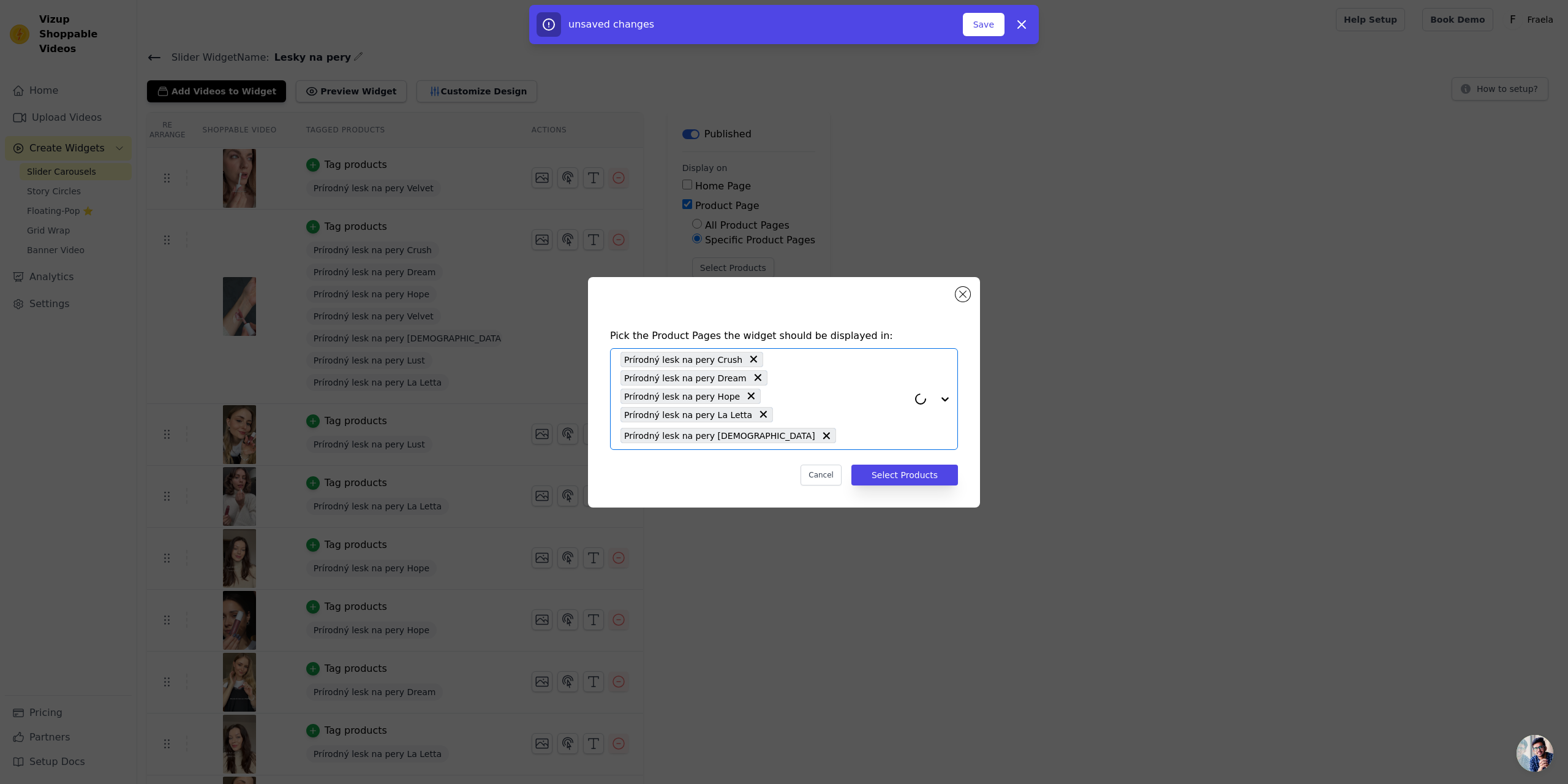
click at [842, 429] on input "text" at bounding box center [875, 436] width 66 height 15
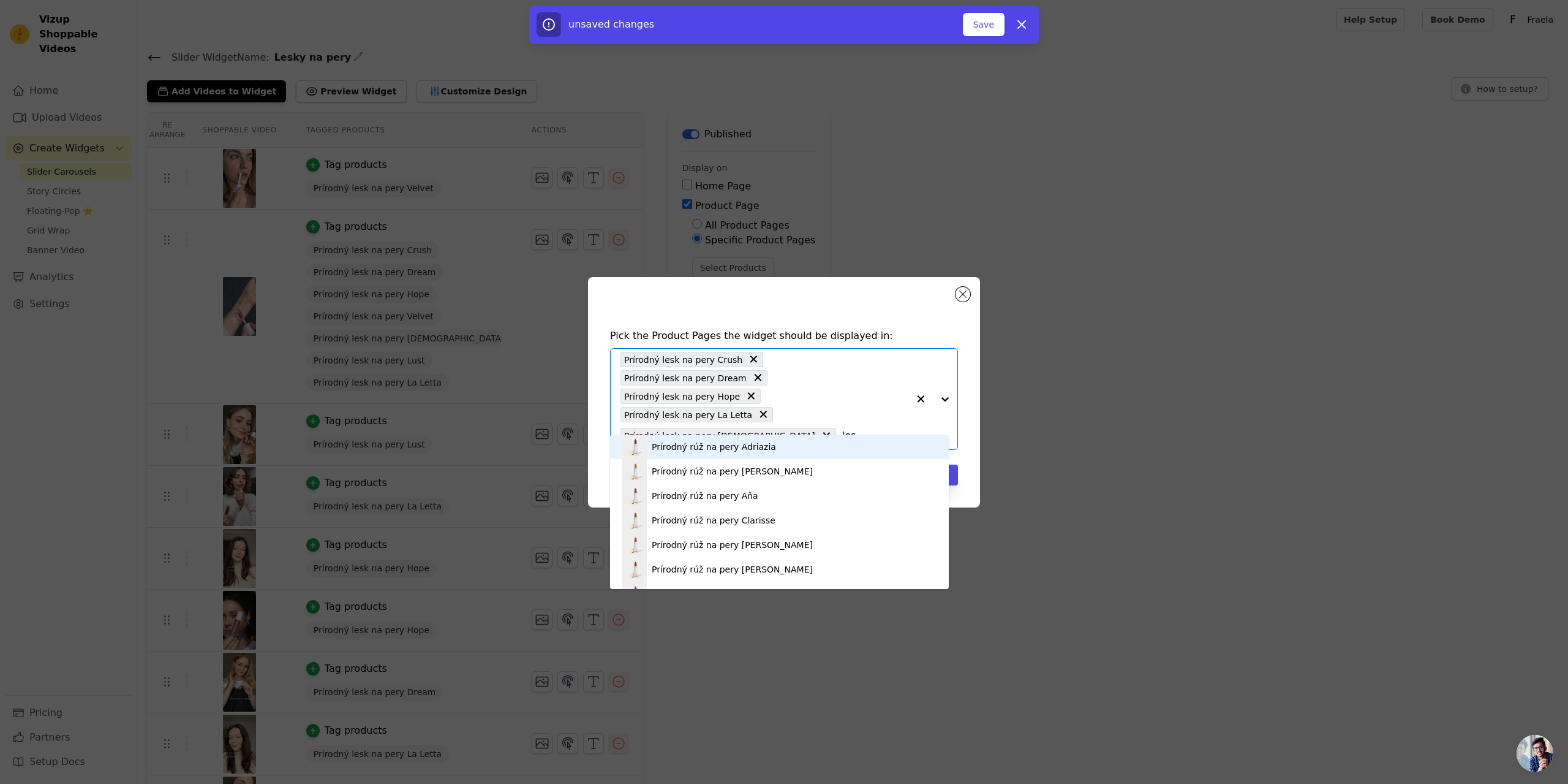
type input "lesk"
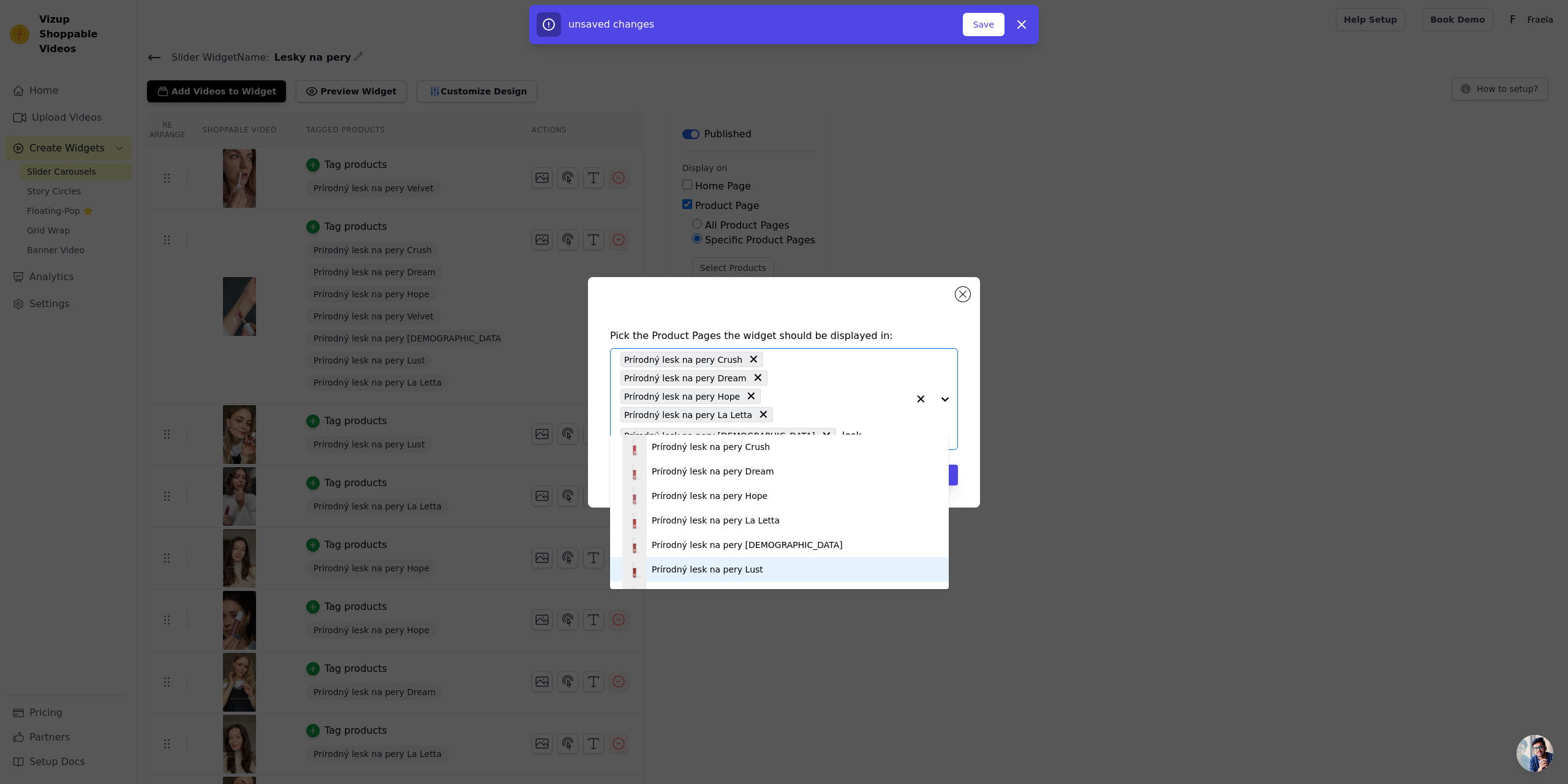
click at [741, 573] on div "Prírodný lesk na pery Lust" at bounding box center [707, 568] width 111 height 12
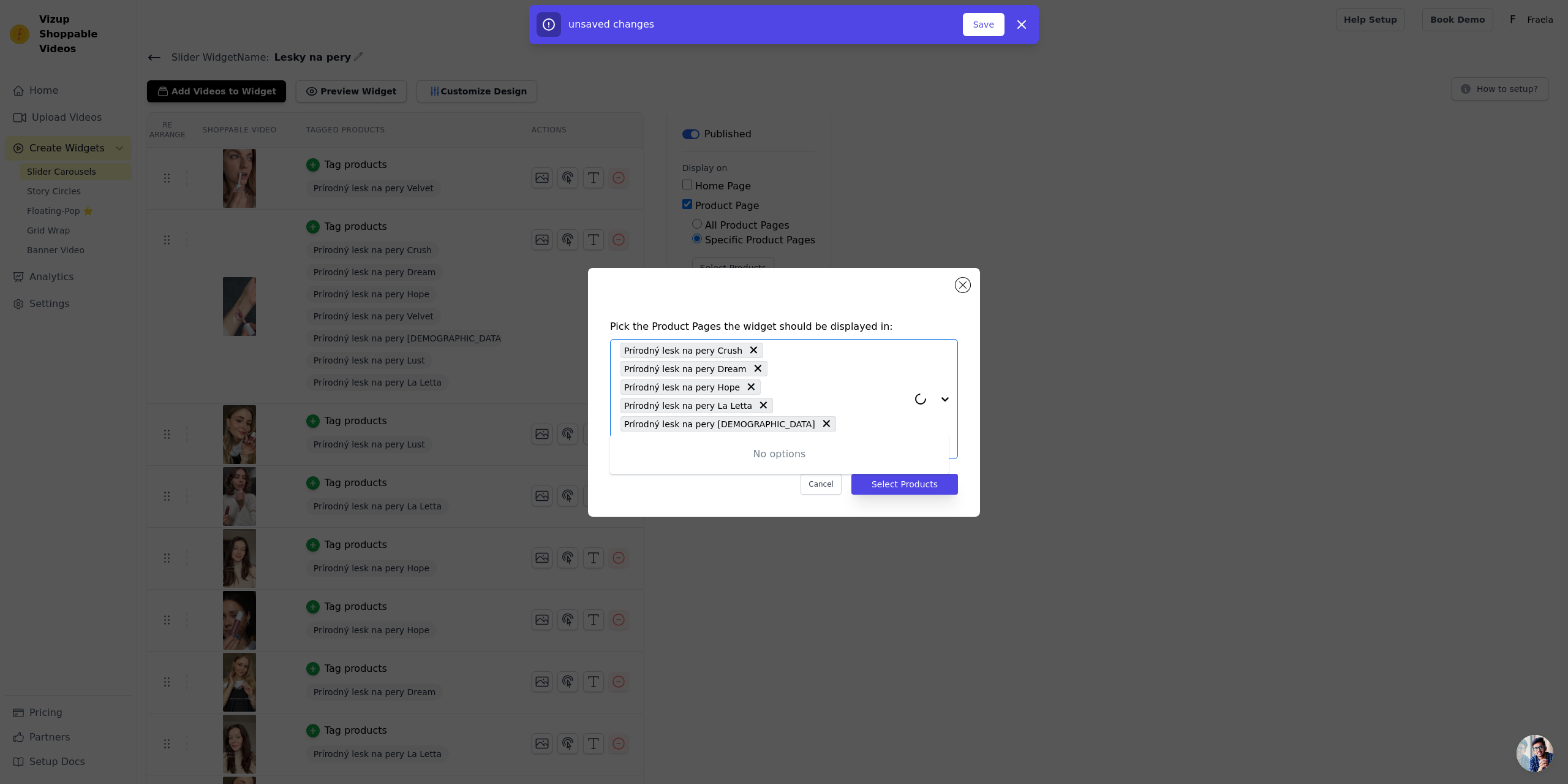
type input "lesk"
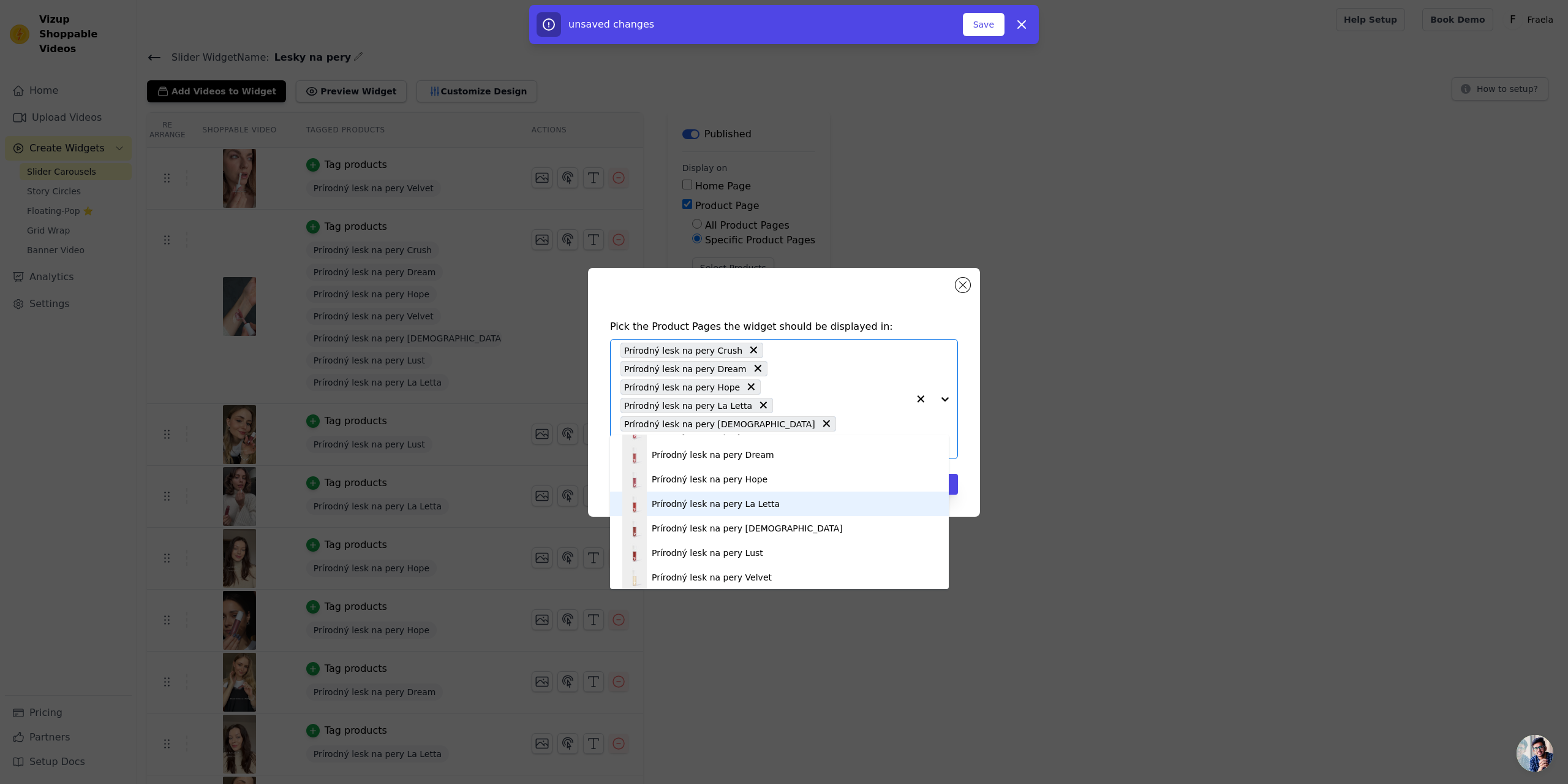
scroll to position [21, 0]
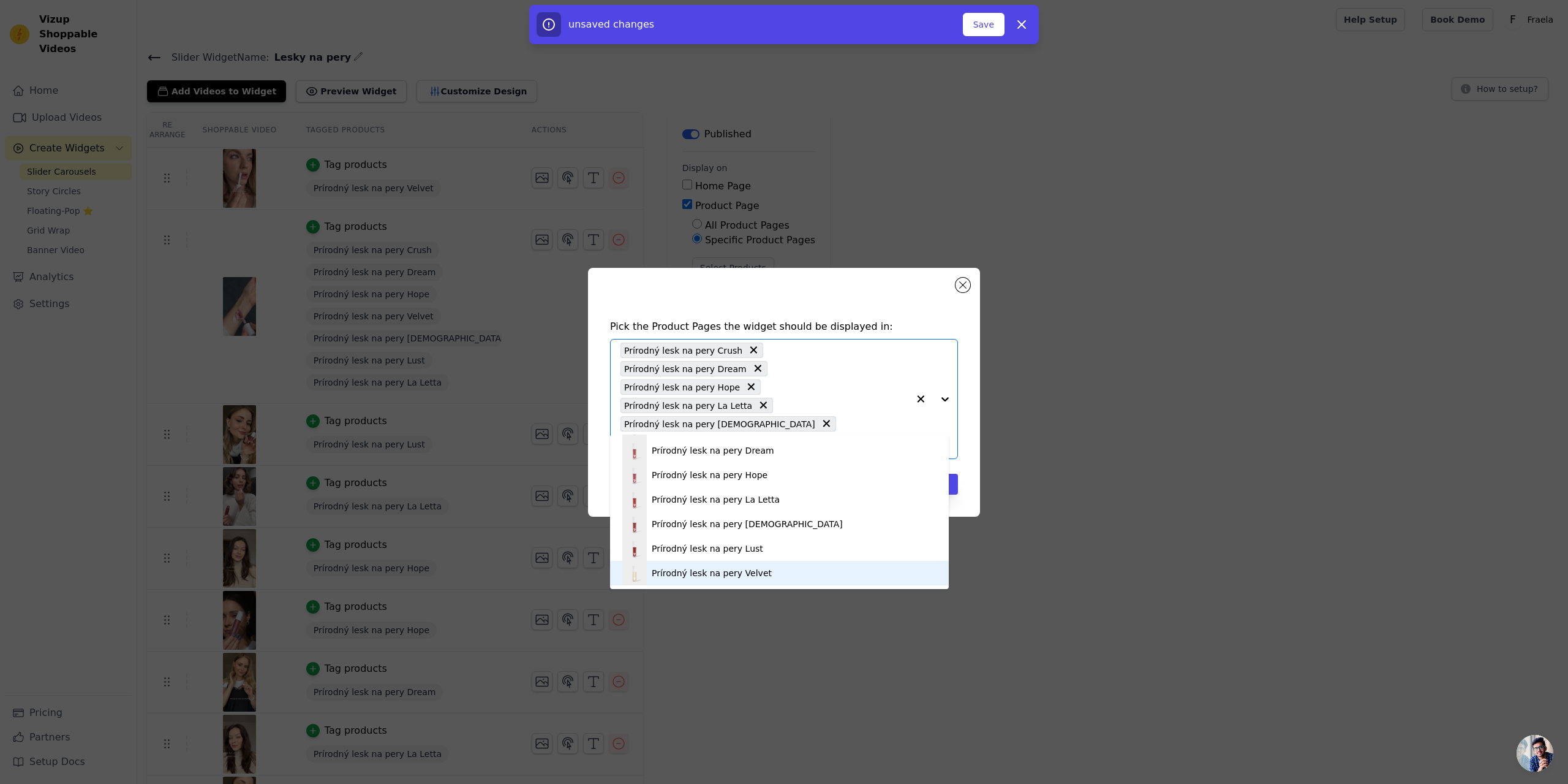
click at [713, 567] on div "Prírodný lesk na pery Velvet" at bounding box center [712, 573] width 120 height 12
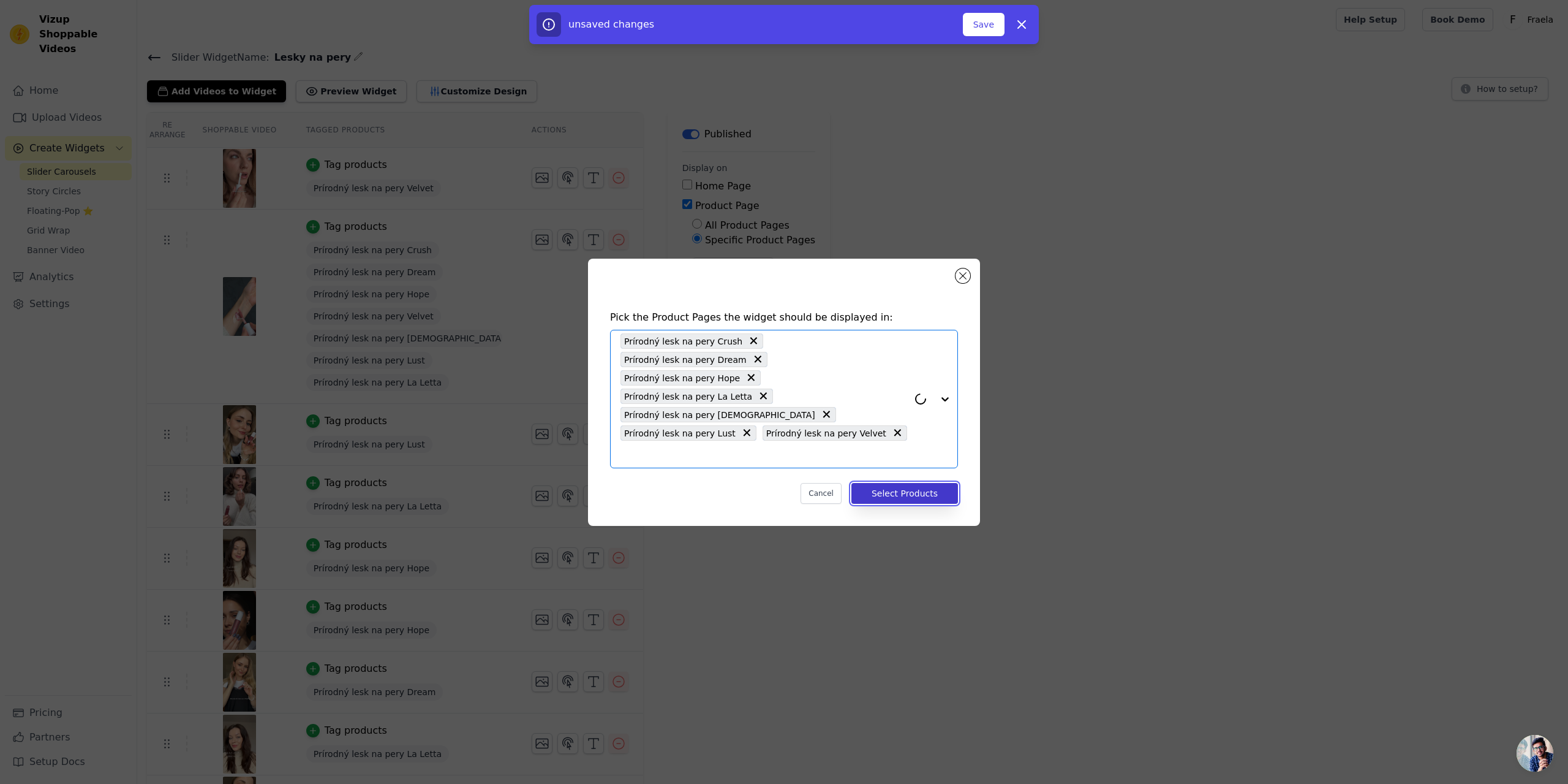
click at [932, 483] on button "Select Products" at bounding box center [904, 494] width 106 height 21
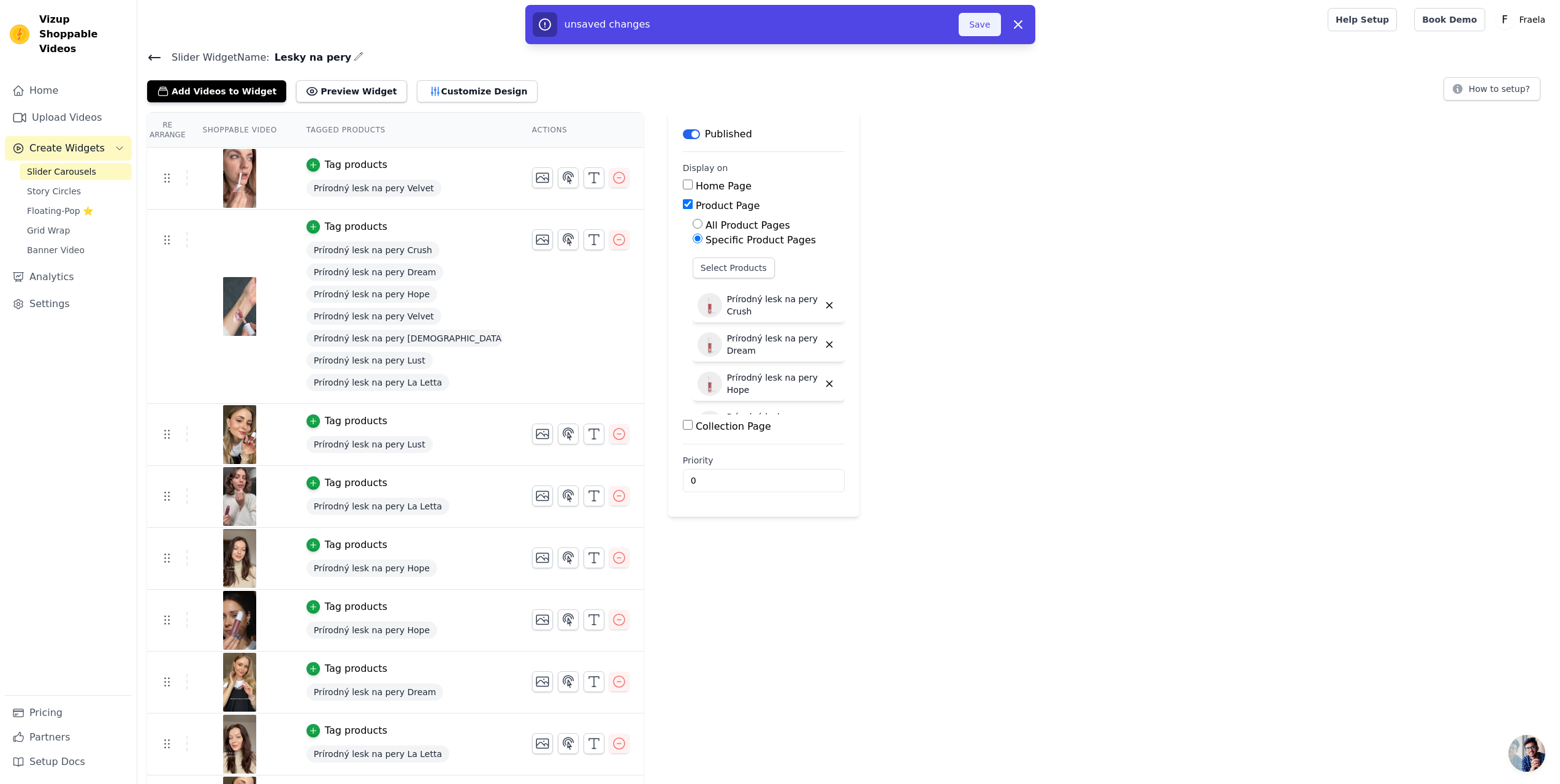
click at [978, 36] on button "Save" at bounding box center [979, 24] width 42 height 24
click at [975, 13] on button "Save" at bounding box center [979, 24] width 42 height 24
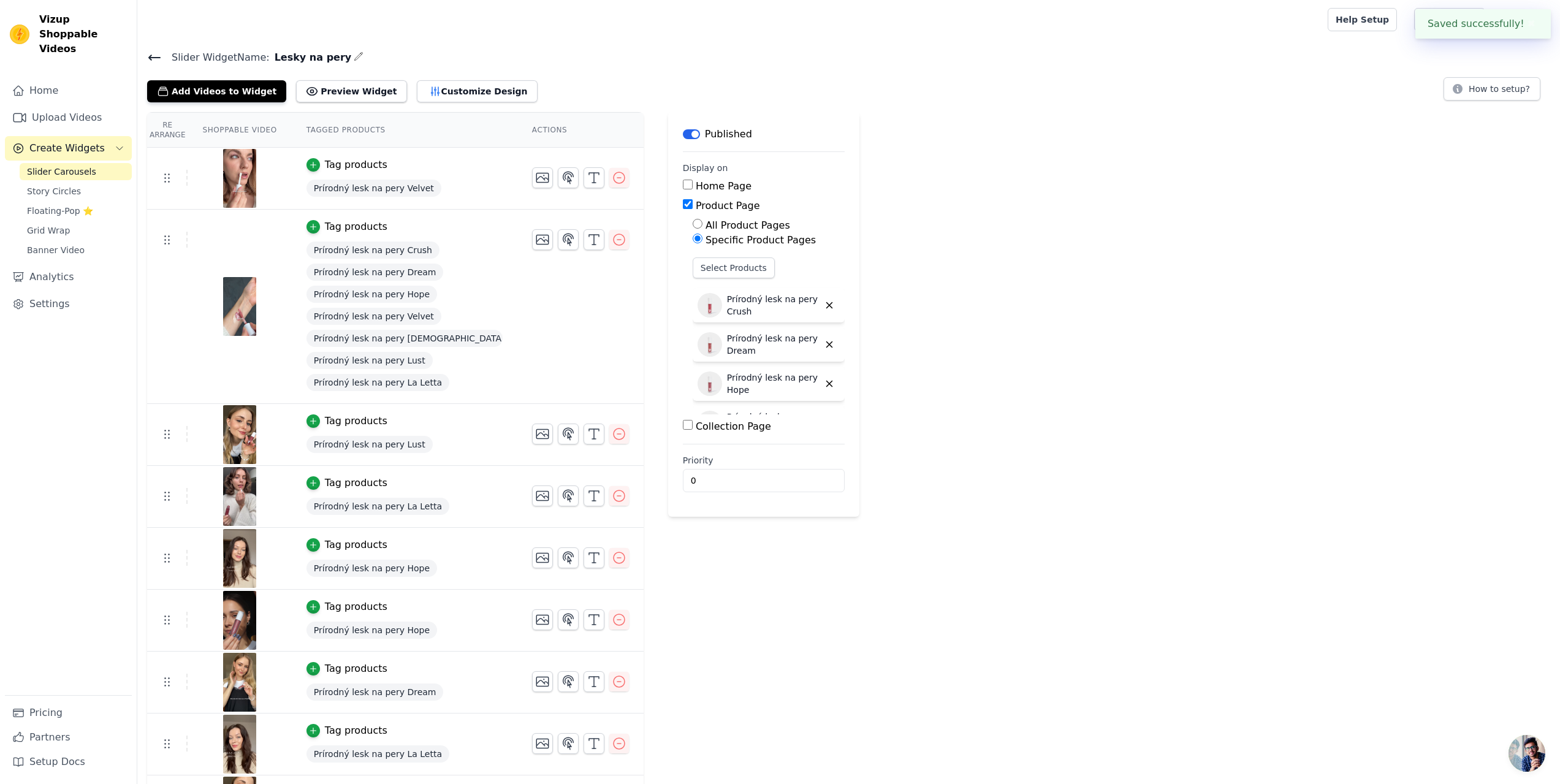
click at [975, 28] on div at bounding box center [730, 20] width 1166 height 39
click at [419, 94] on button "Customize Design" at bounding box center [477, 91] width 120 height 22
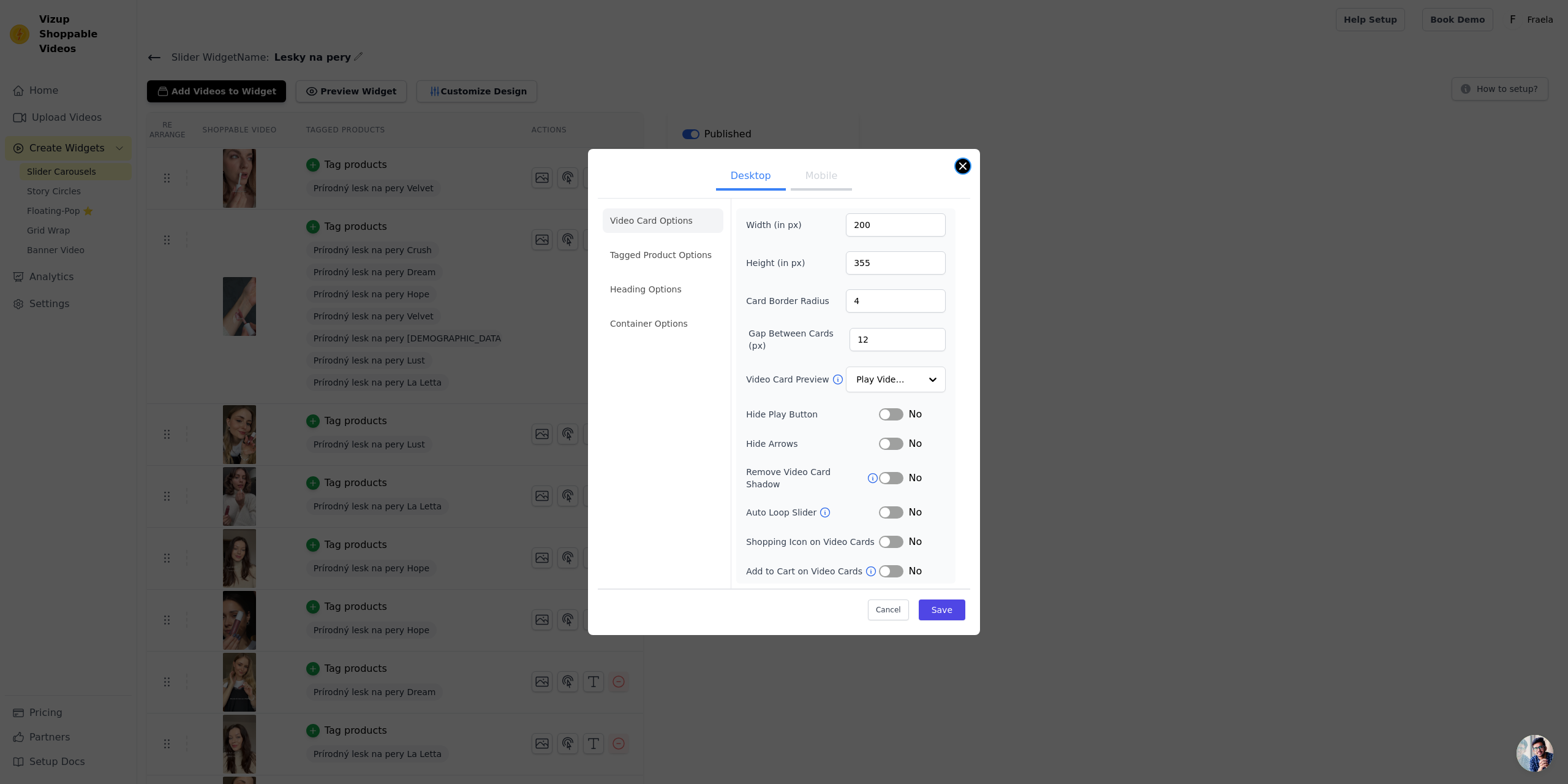
click at [960, 173] on button "Close modal" at bounding box center [962, 166] width 15 height 15
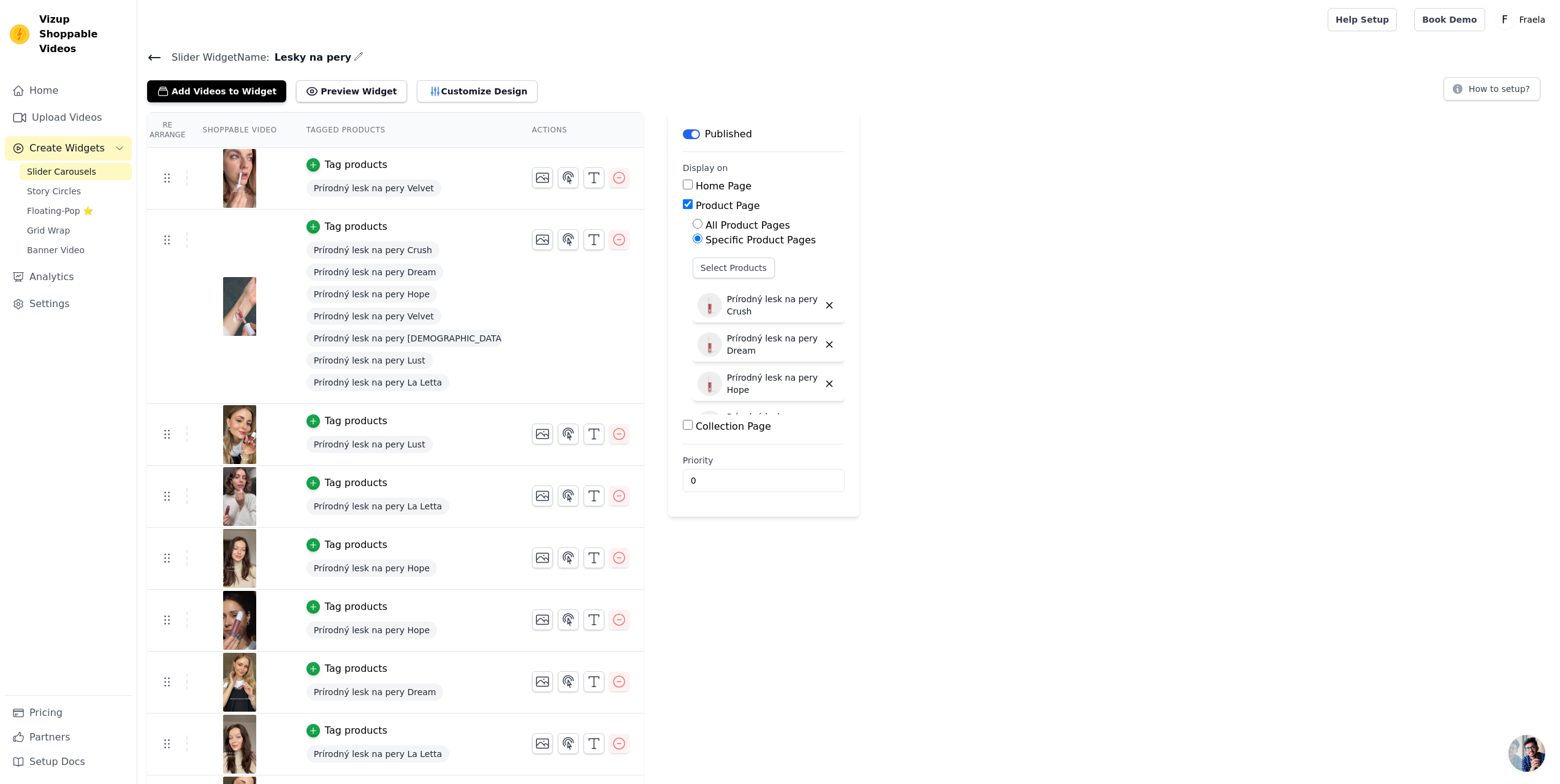
click at [88, 163] on link "Slider Carousels" at bounding box center [76, 171] width 112 height 17
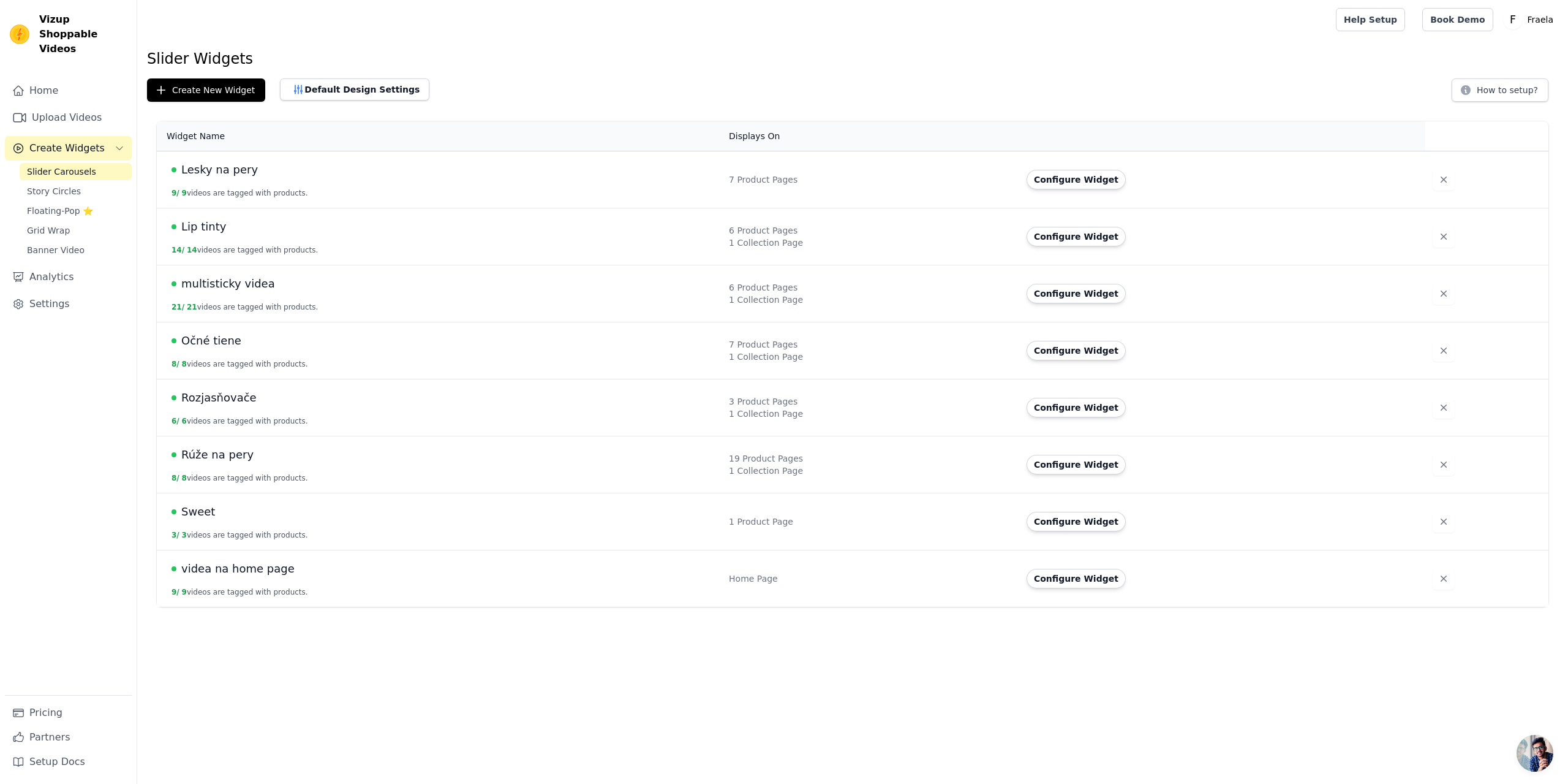
drag, startPoint x: 215, startPoint y: 346, endPoint x: 207, endPoint y: 335, distance: 13.6
click at [207, 335] on span "Očné tiene" at bounding box center [211, 340] width 60 height 17
click at [243, 397] on span "Rozjasňovače" at bounding box center [219, 397] width 76 height 17
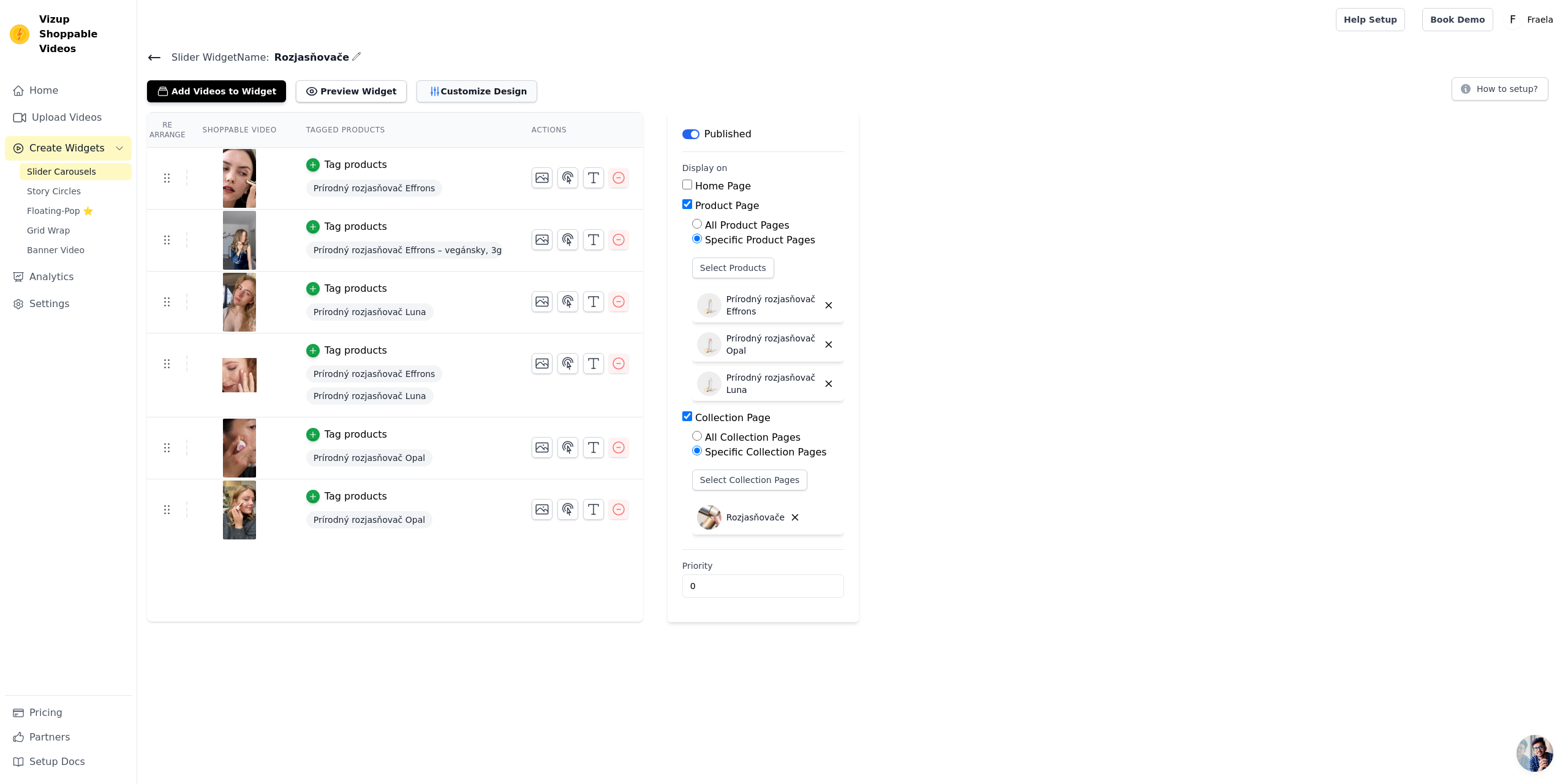
click at [463, 86] on button "Customize Design" at bounding box center [476, 91] width 120 height 22
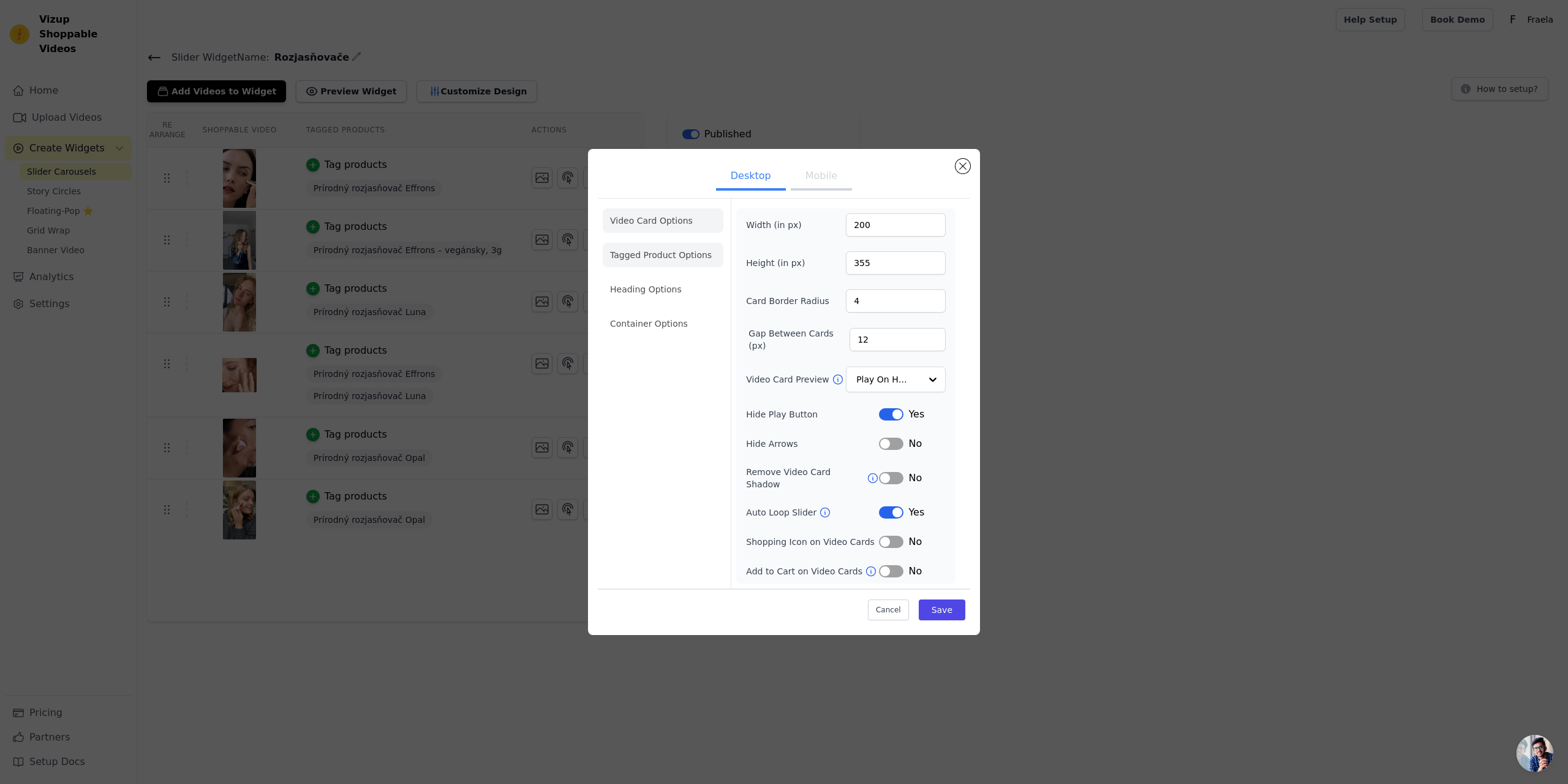
click at [660, 266] on li "Tagged Product Options" at bounding box center [662, 255] width 120 height 24
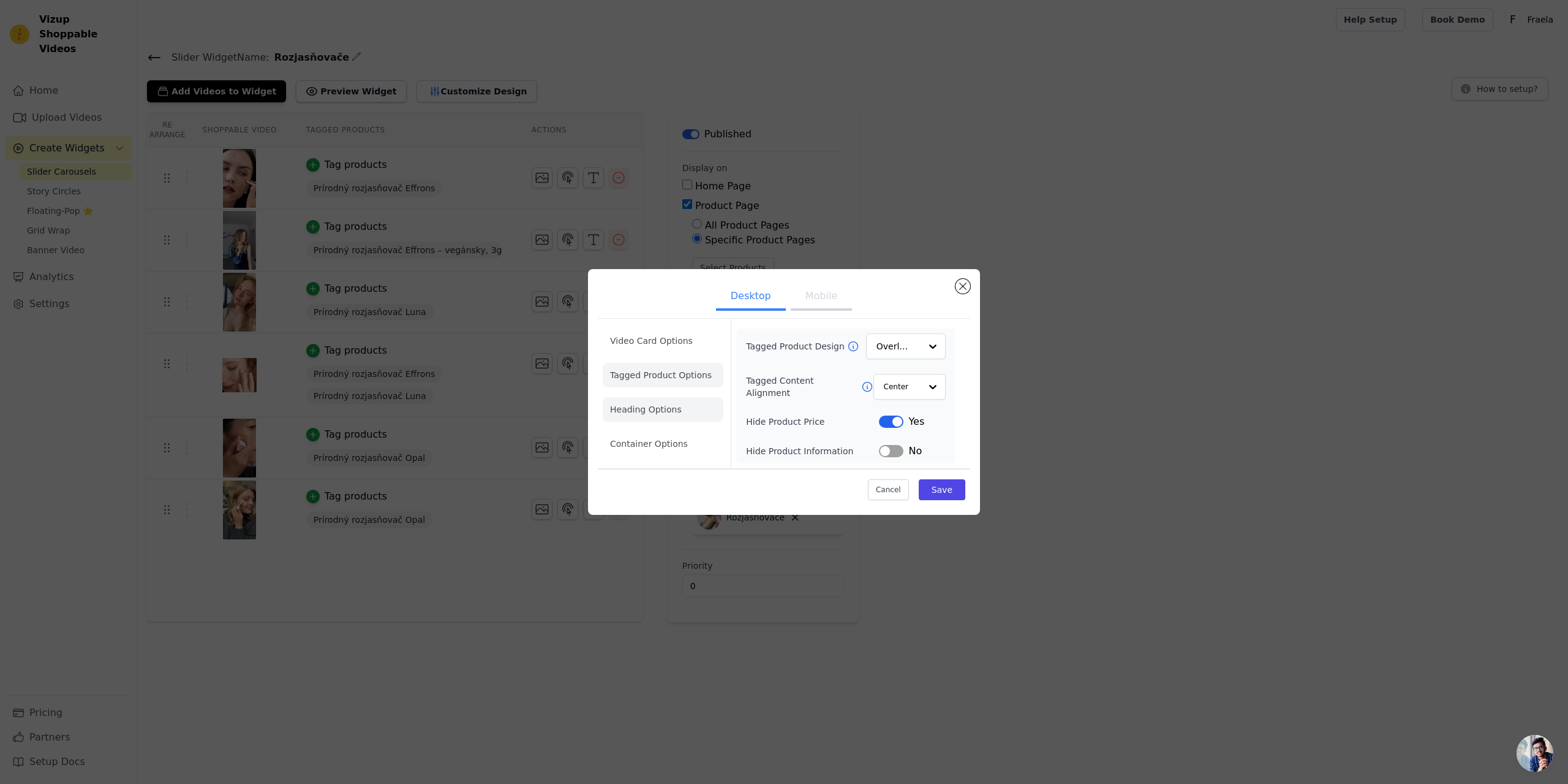
click at [655, 409] on li "Heading Options" at bounding box center [662, 409] width 120 height 24
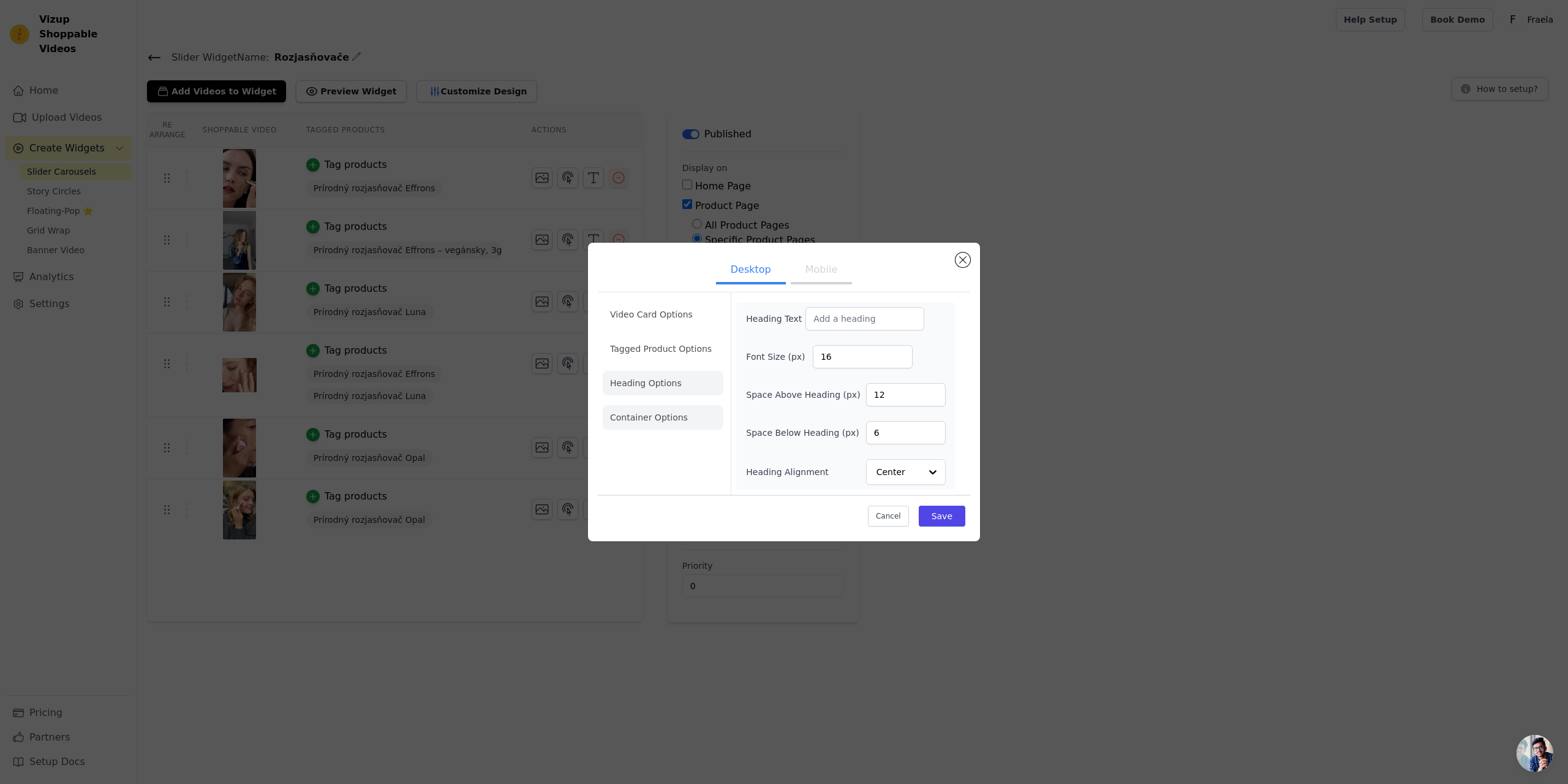
click at [642, 408] on li "Container Options" at bounding box center [662, 417] width 120 height 24
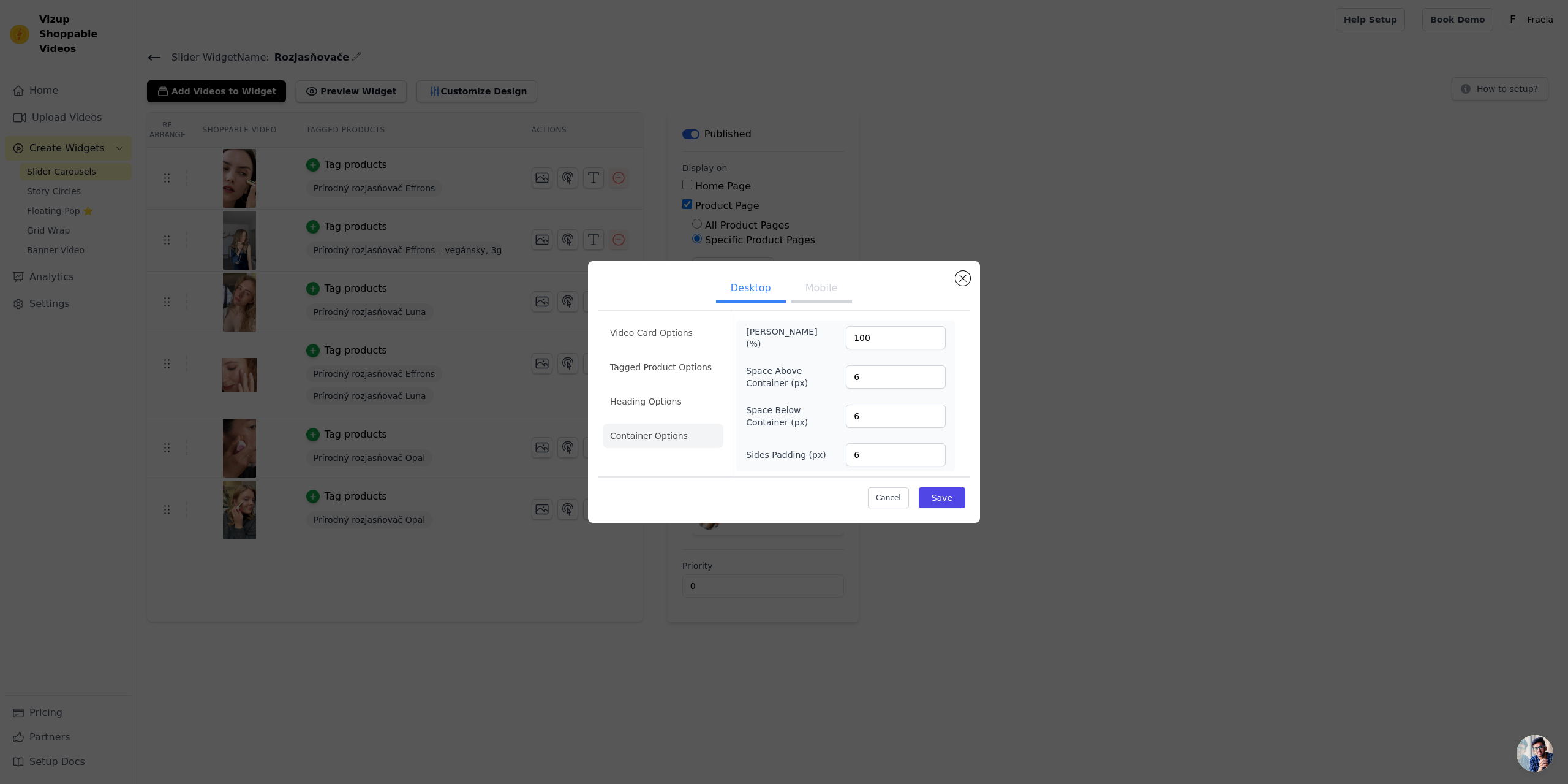
click at [828, 290] on button "Mobile" at bounding box center [821, 289] width 61 height 27
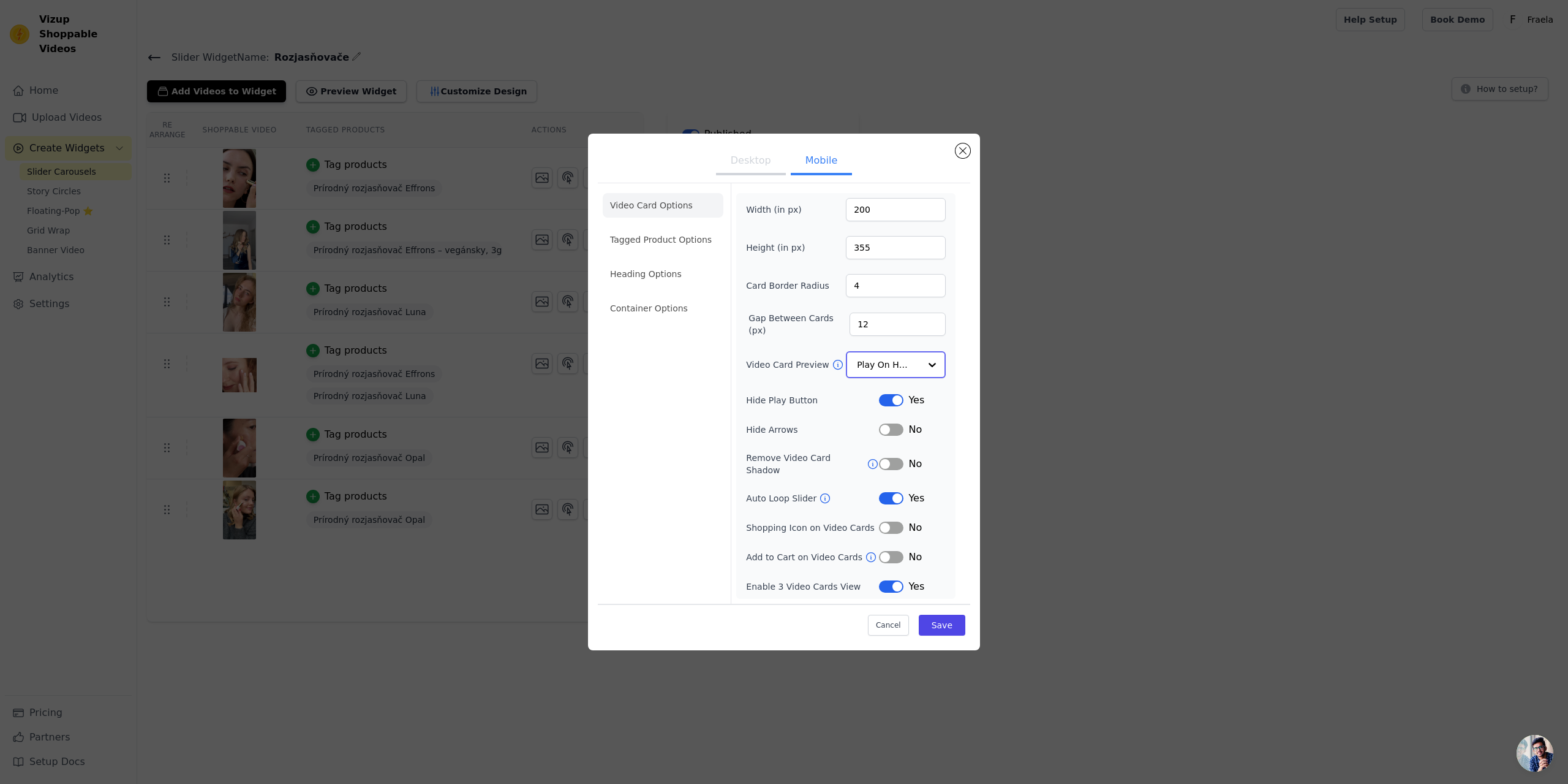
click at [927, 362] on div at bounding box center [932, 364] width 24 height 24
click at [911, 400] on div "Play Video In Loop" at bounding box center [895, 407] width 100 height 51
click at [760, 165] on button "Desktop" at bounding box center [751, 162] width 70 height 27
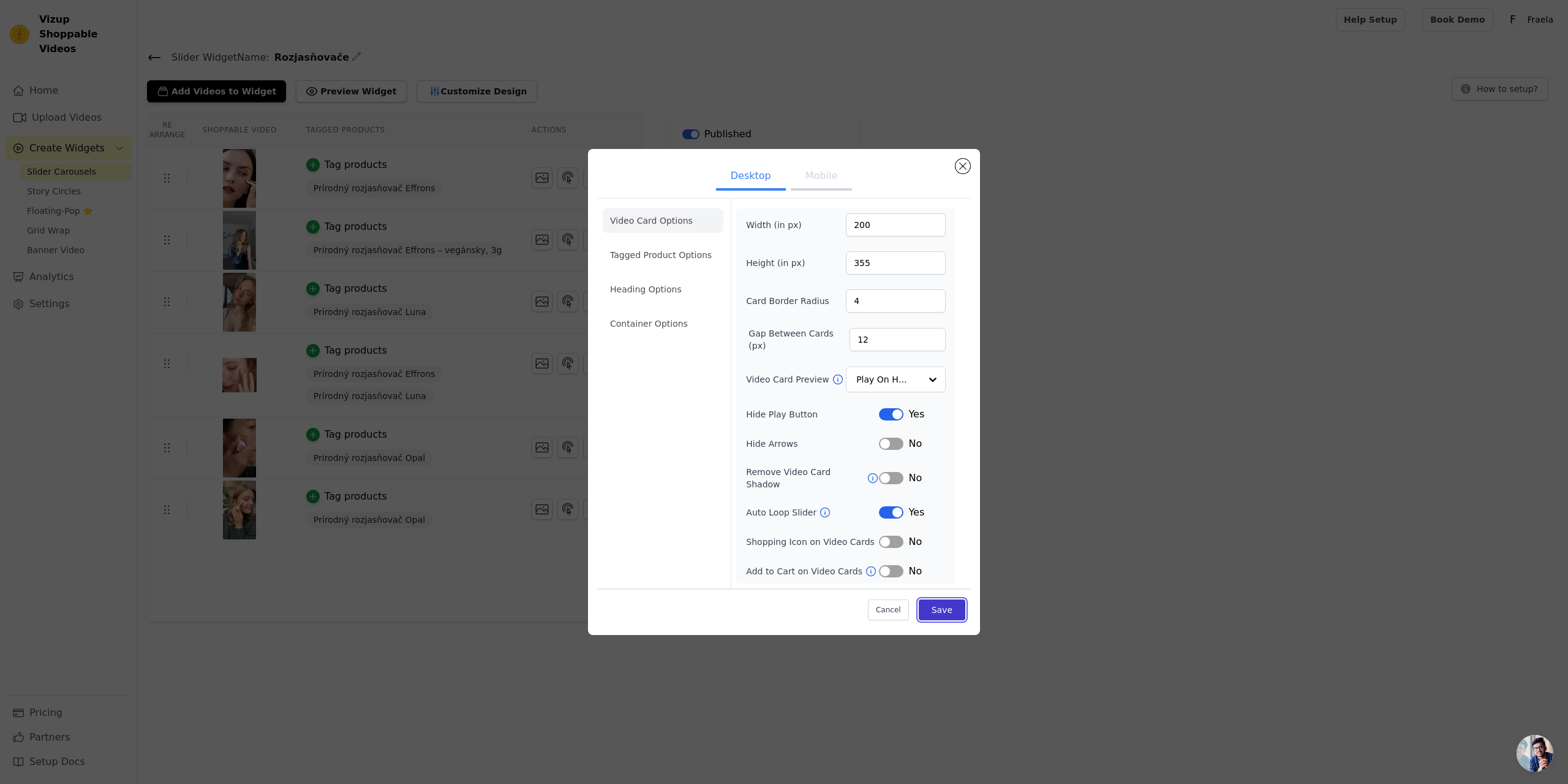
click at [943, 599] on button "Save" at bounding box center [941, 610] width 46 height 21
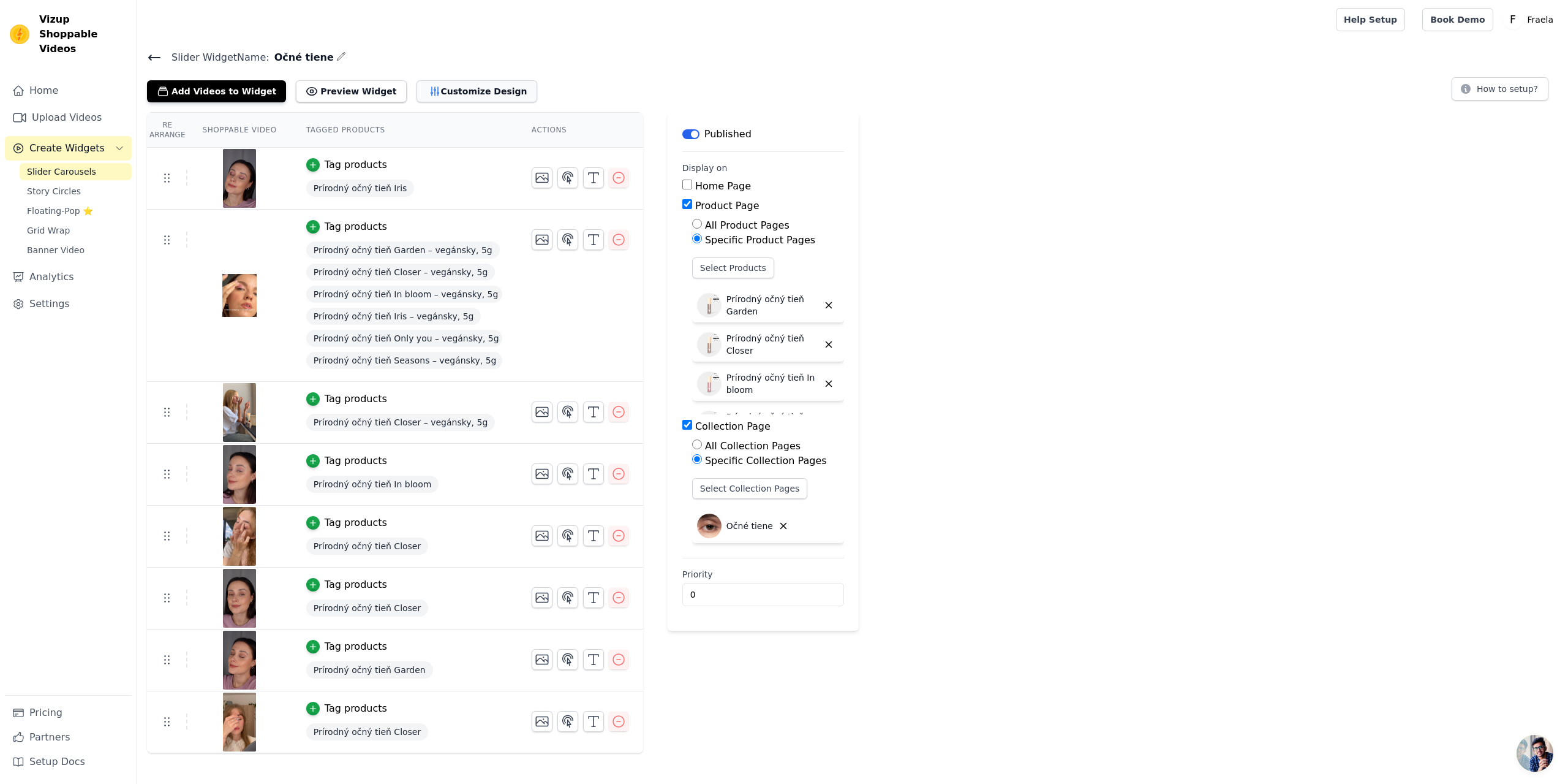
click at [456, 89] on button "Customize Design" at bounding box center [476, 91] width 120 height 22
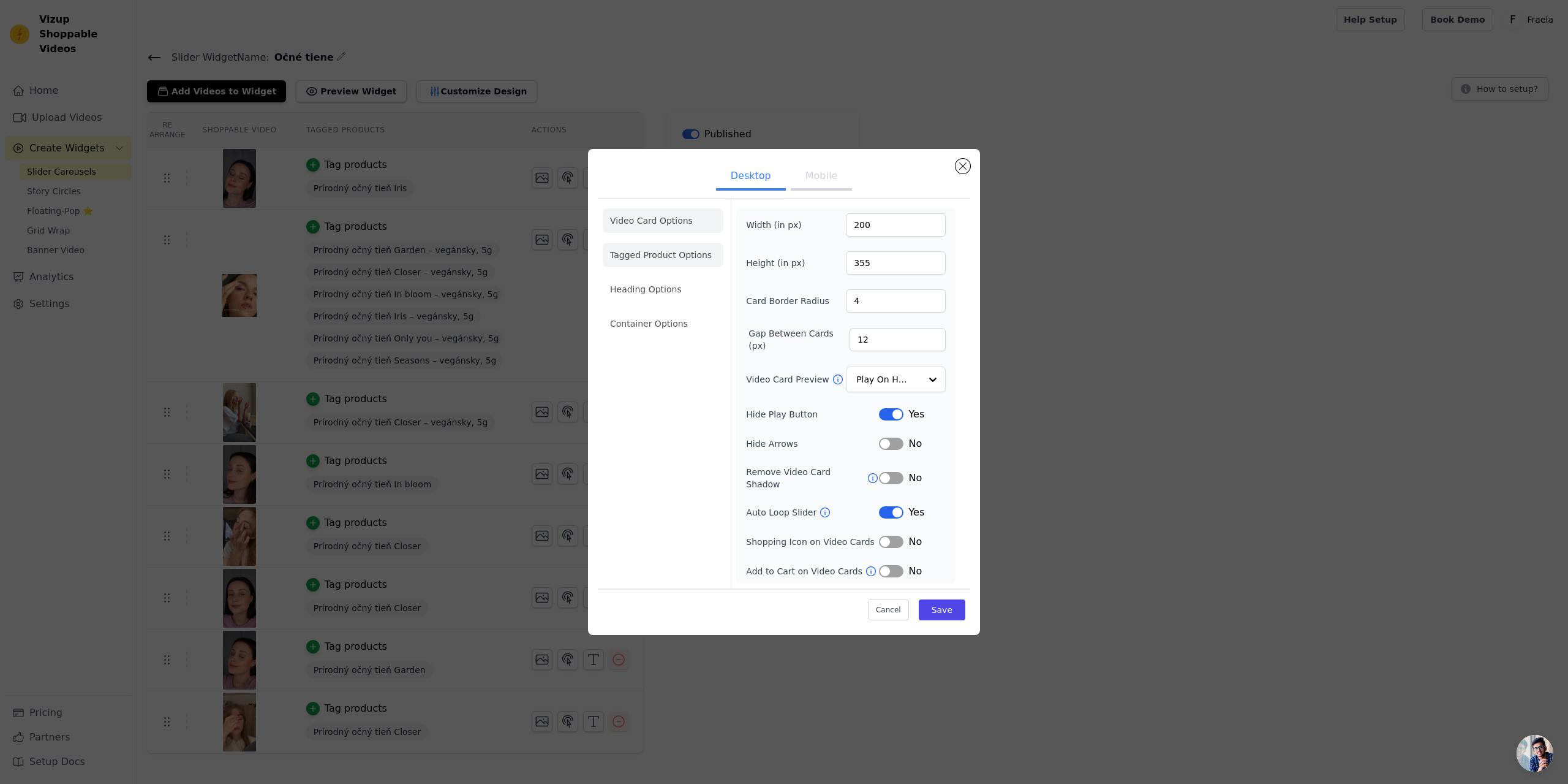
click at [662, 262] on li "Tagged Product Options" at bounding box center [662, 255] width 120 height 24
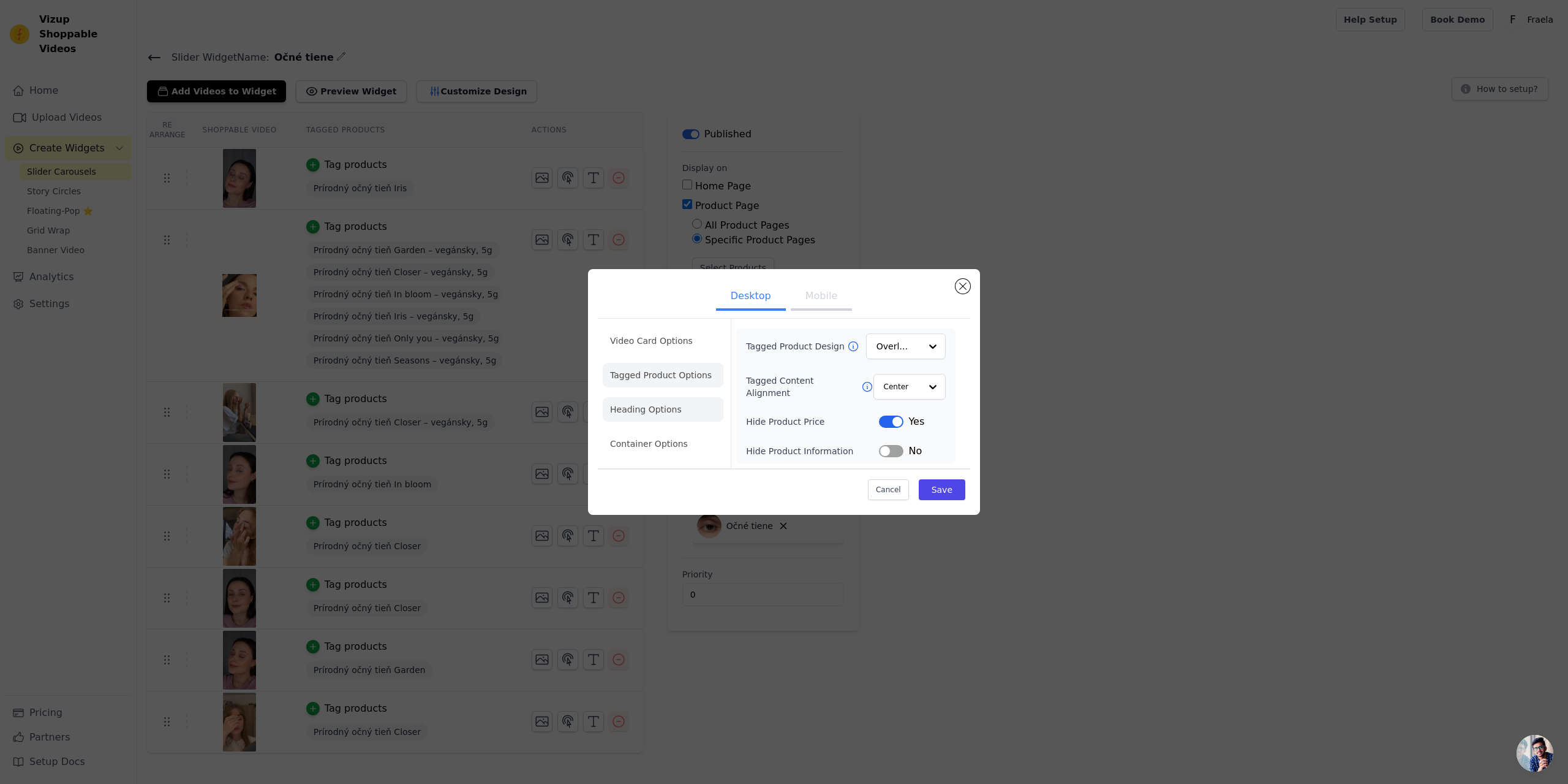
click at [647, 405] on li "Heading Options" at bounding box center [662, 409] width 120 height 24
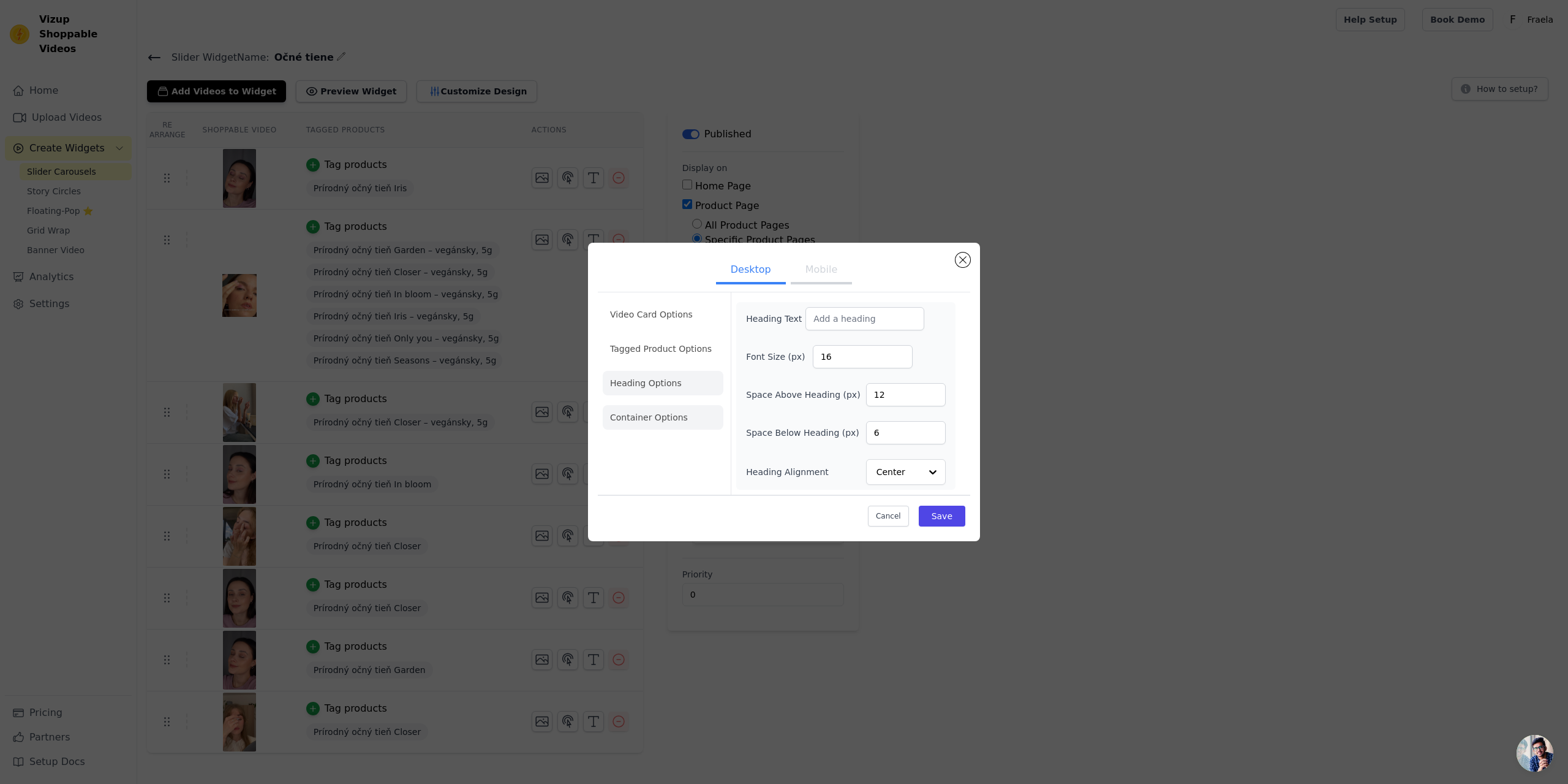
click at [667, 414] on li "Container Options" at bounding box center [662, 417] width 120 height 24
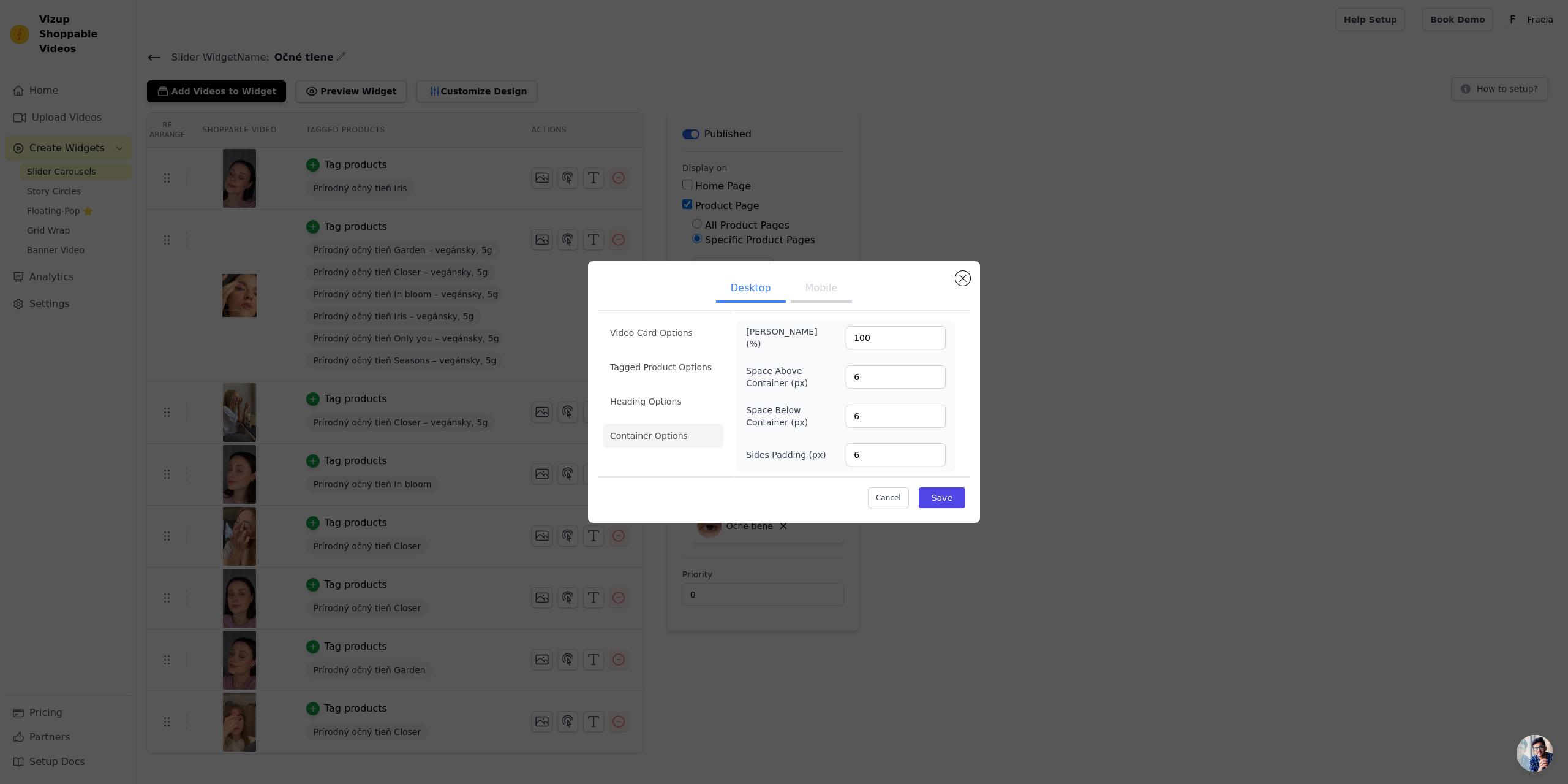
click at [827, 294] on button "Mobile" at bounding box center [821, 289] width 61 height 27
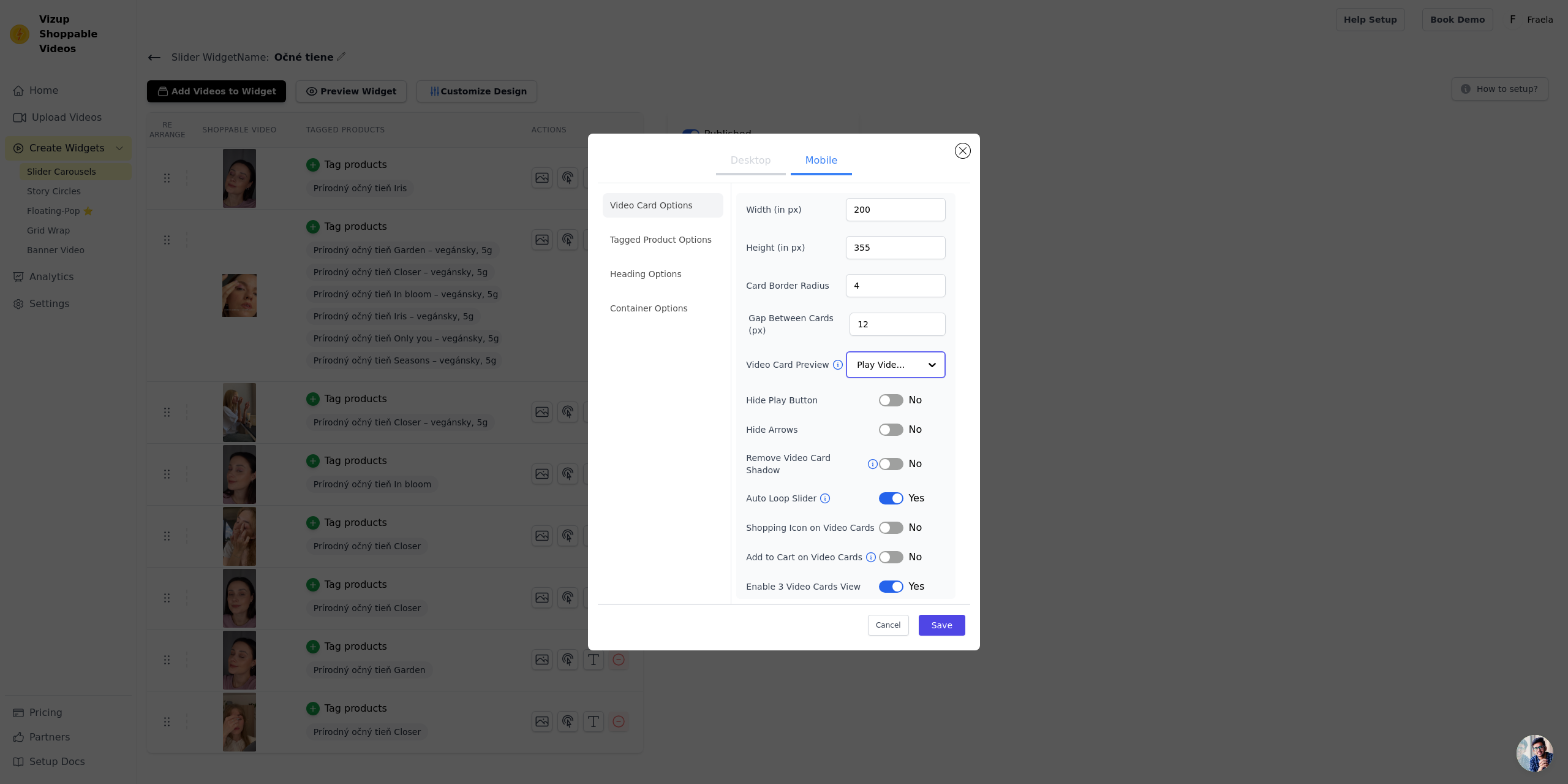
click at [932, 372] on div at bounding box center [932, 364] width 24 height 24
click at [967, 338] on div "Video Card Options Tagged Product Options Heading Options Container Options Wid…" at bounding box center [784, 393] width 372 height 420
click at [758, 165] on button "Desktop" at bounding box center [751, 162] width 70 height 27
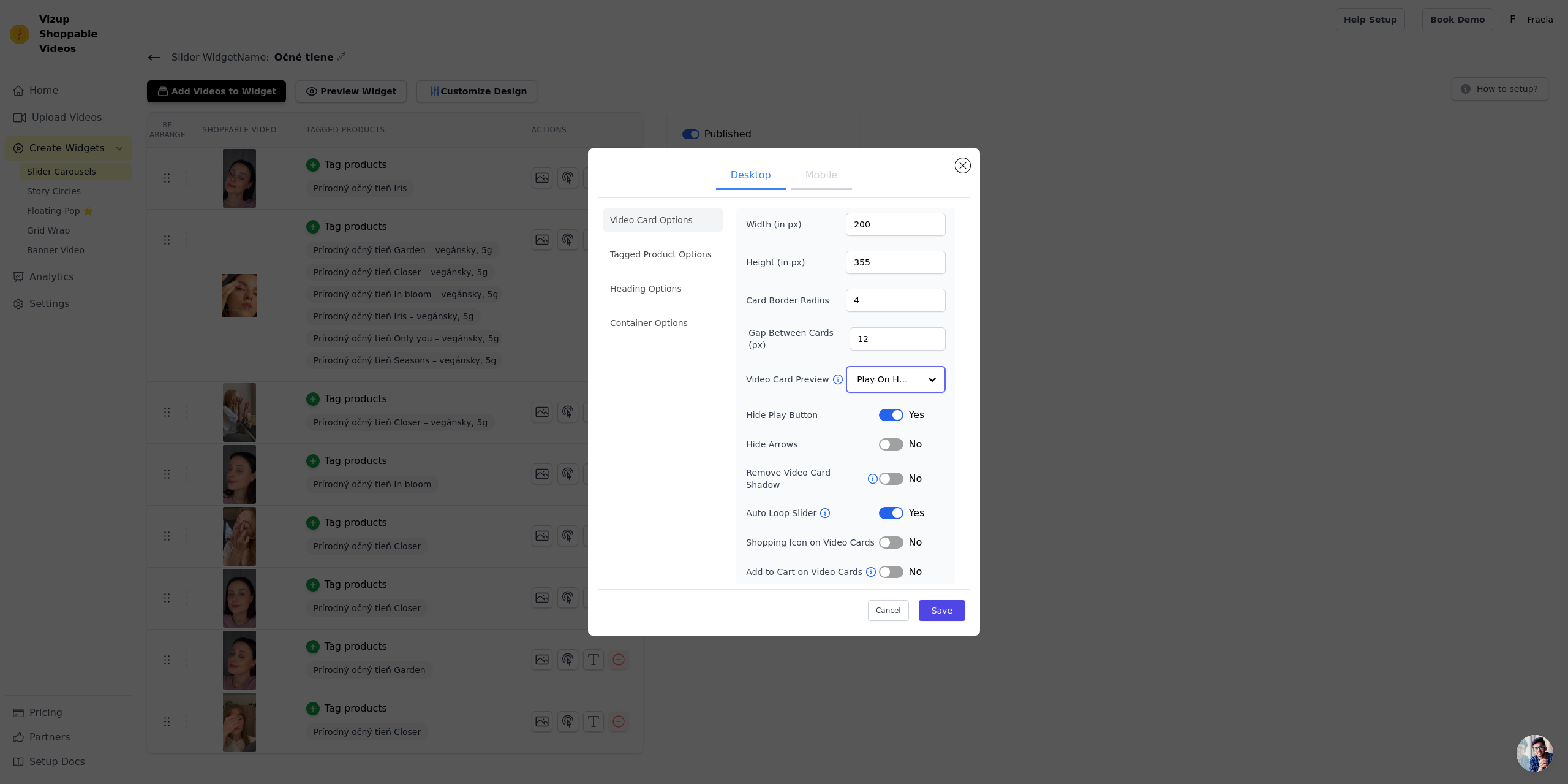
click at [884, 389] on input "Video Card Preview" at bounding box center [888, 379] width 63 height 24
click at [894, 409] on div "Play Video In Loop" at bounding box center [895, 421] width 100 height 51
click at [949, 610] on button "Save" at bounding box center [941, 610] width 46 height 21
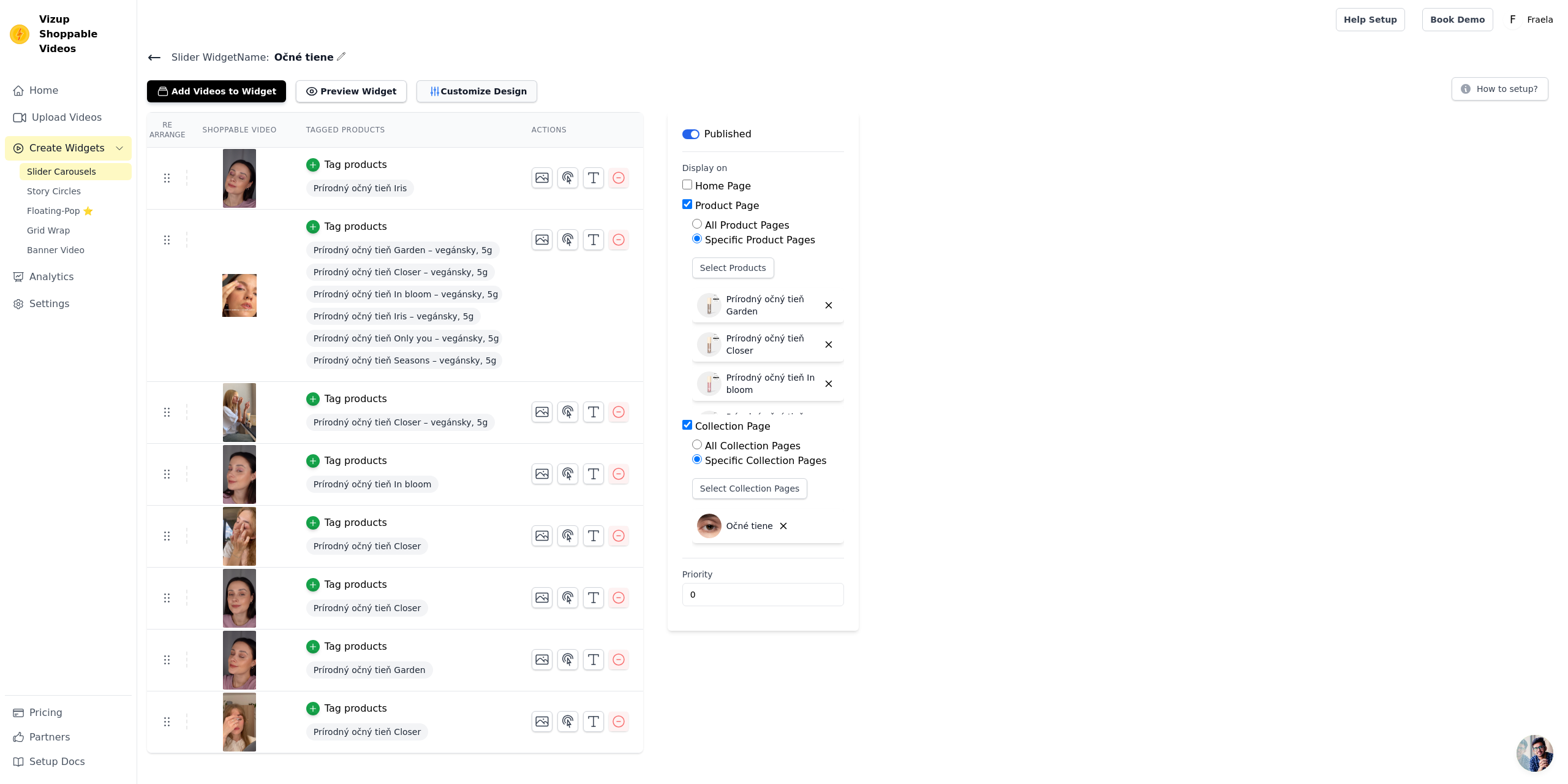
click at [450, 94] on button "Customize Design" at bounding box center [476, 91] width 120 height 22
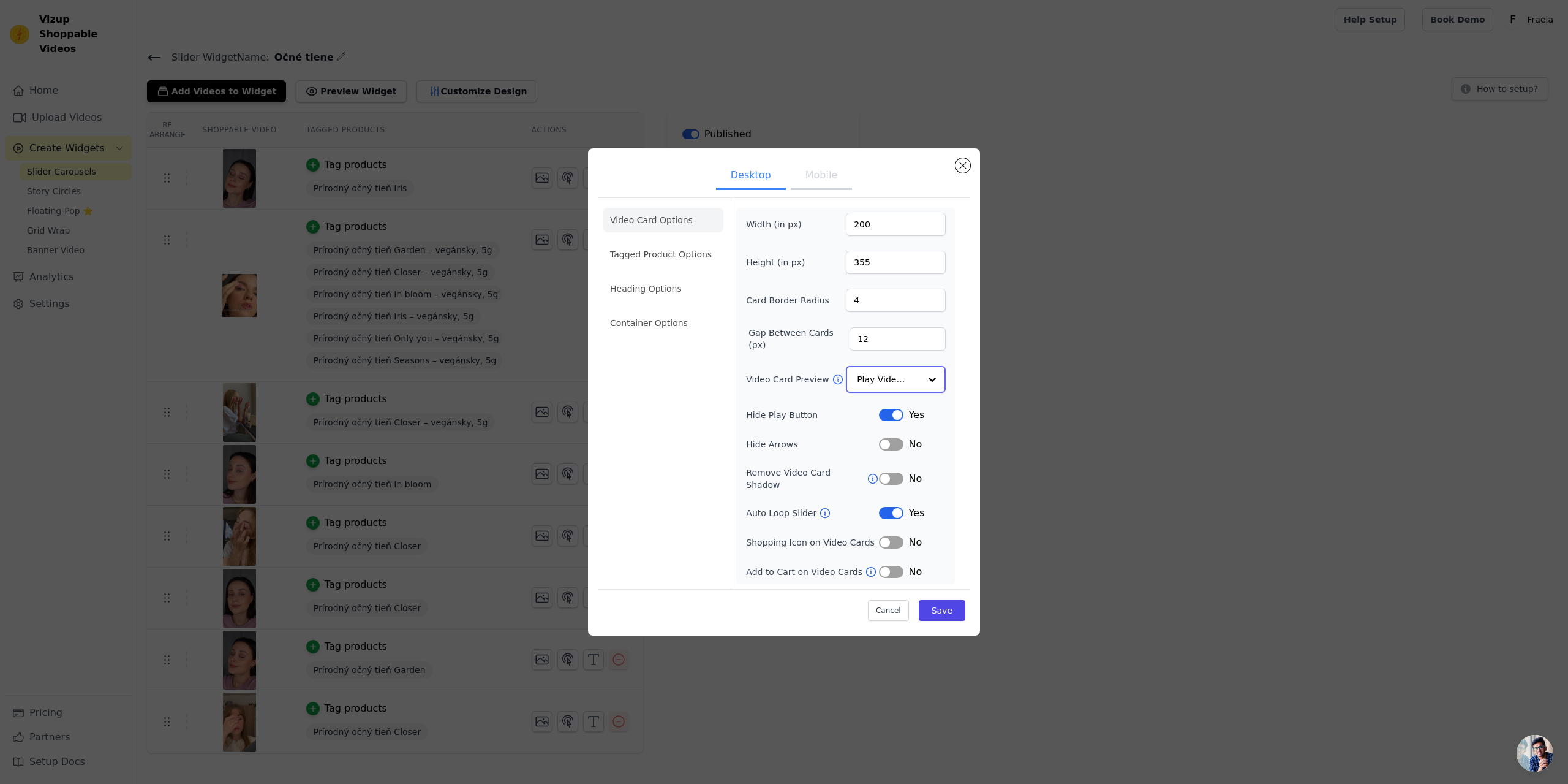
click at [888, 387] on input "Video Card Preview" at bounding box center [888, 379] width 63 height 24
click at [888, 447] on div "Play On Hover" at bounding box center [895, 460] width 100 height 26
click at [936, 599] on button "Save" at bounding box center [941, 610] width 46 height 21
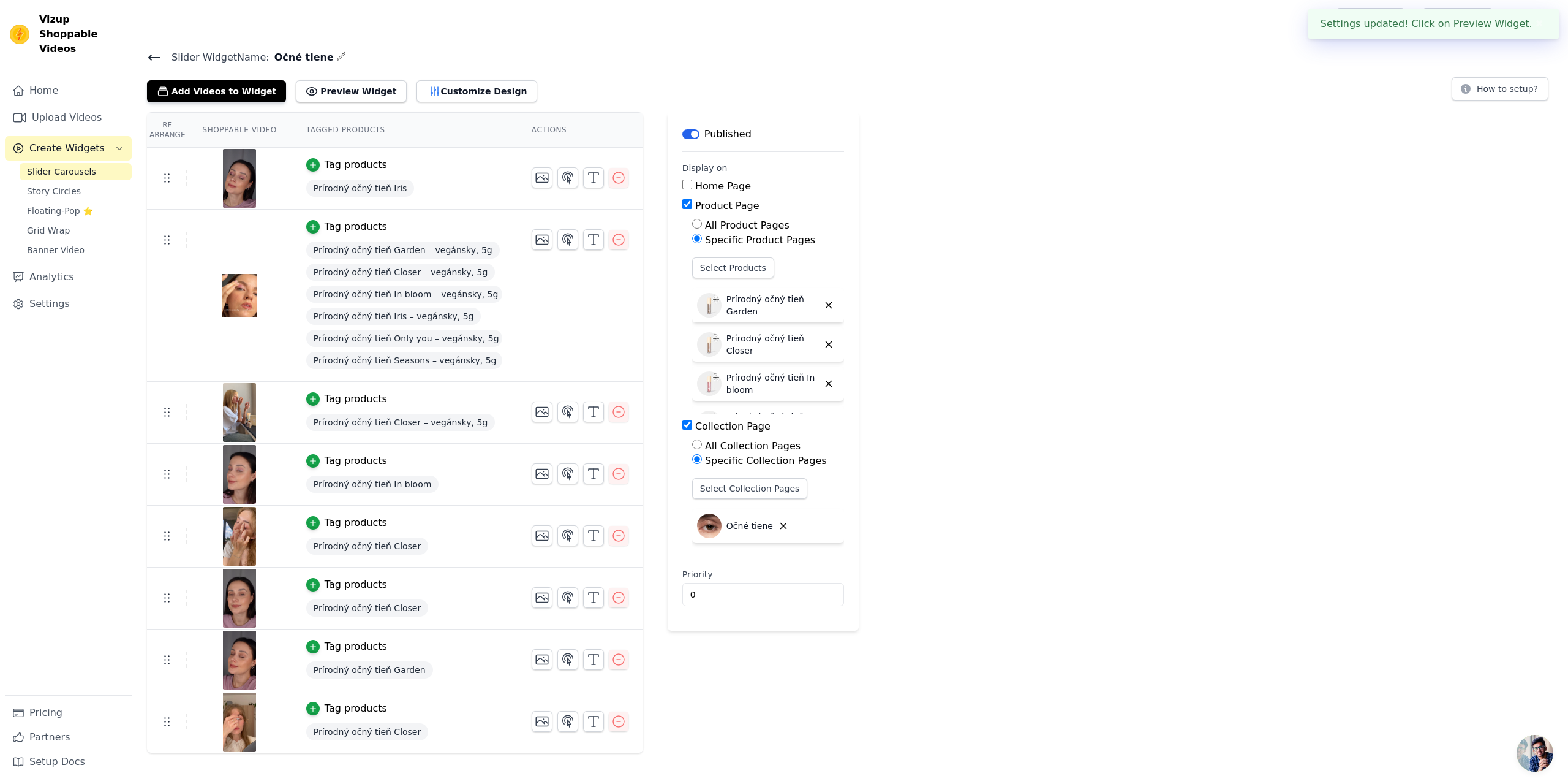
click at [60, 165] on span "Slider Carousels" at bounding box center [61, 171] width 69 height 12
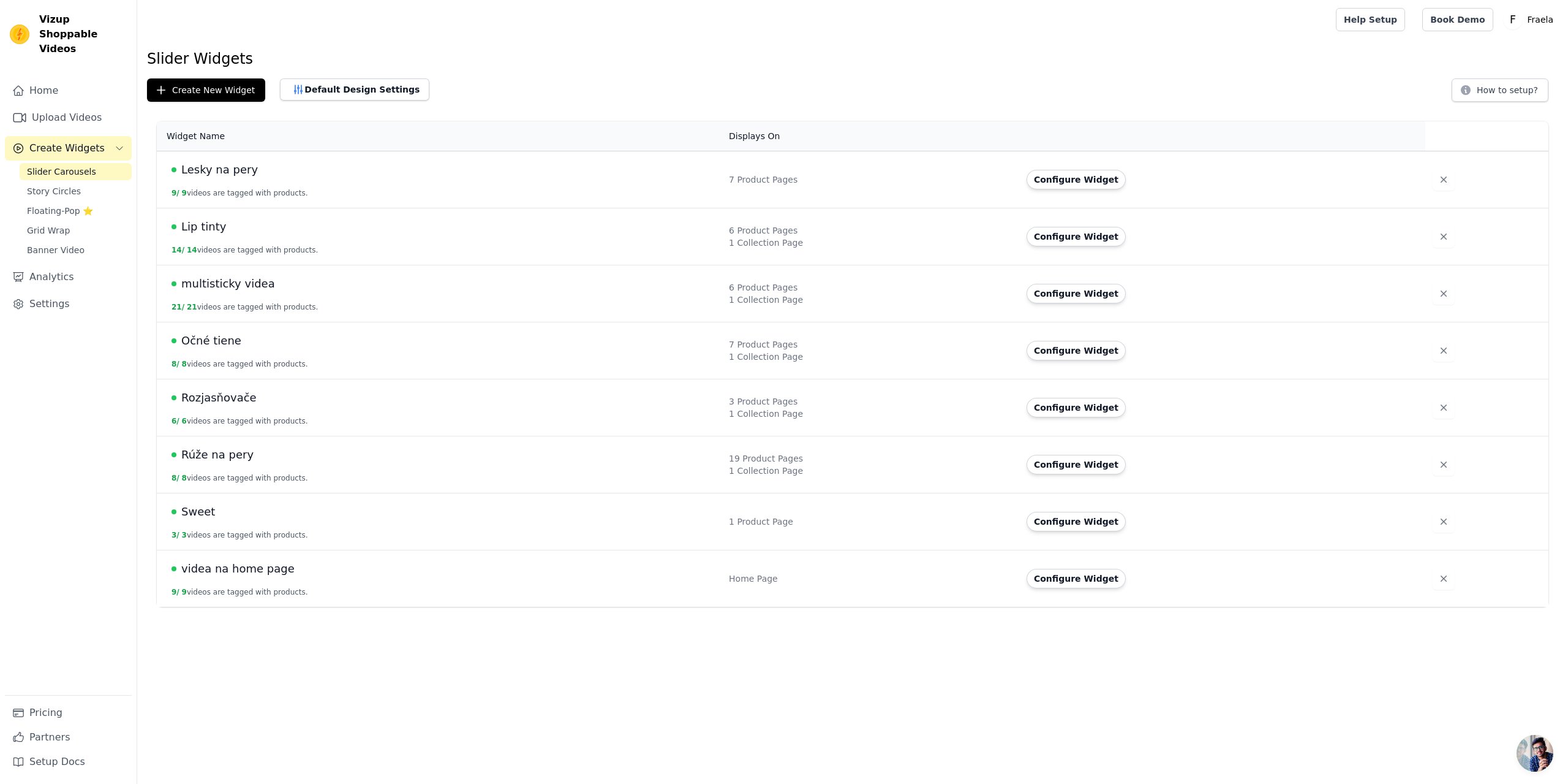
click at [217, 460] on span "Rúže na pery" at bounding box center [217, 454] width 72 height 17
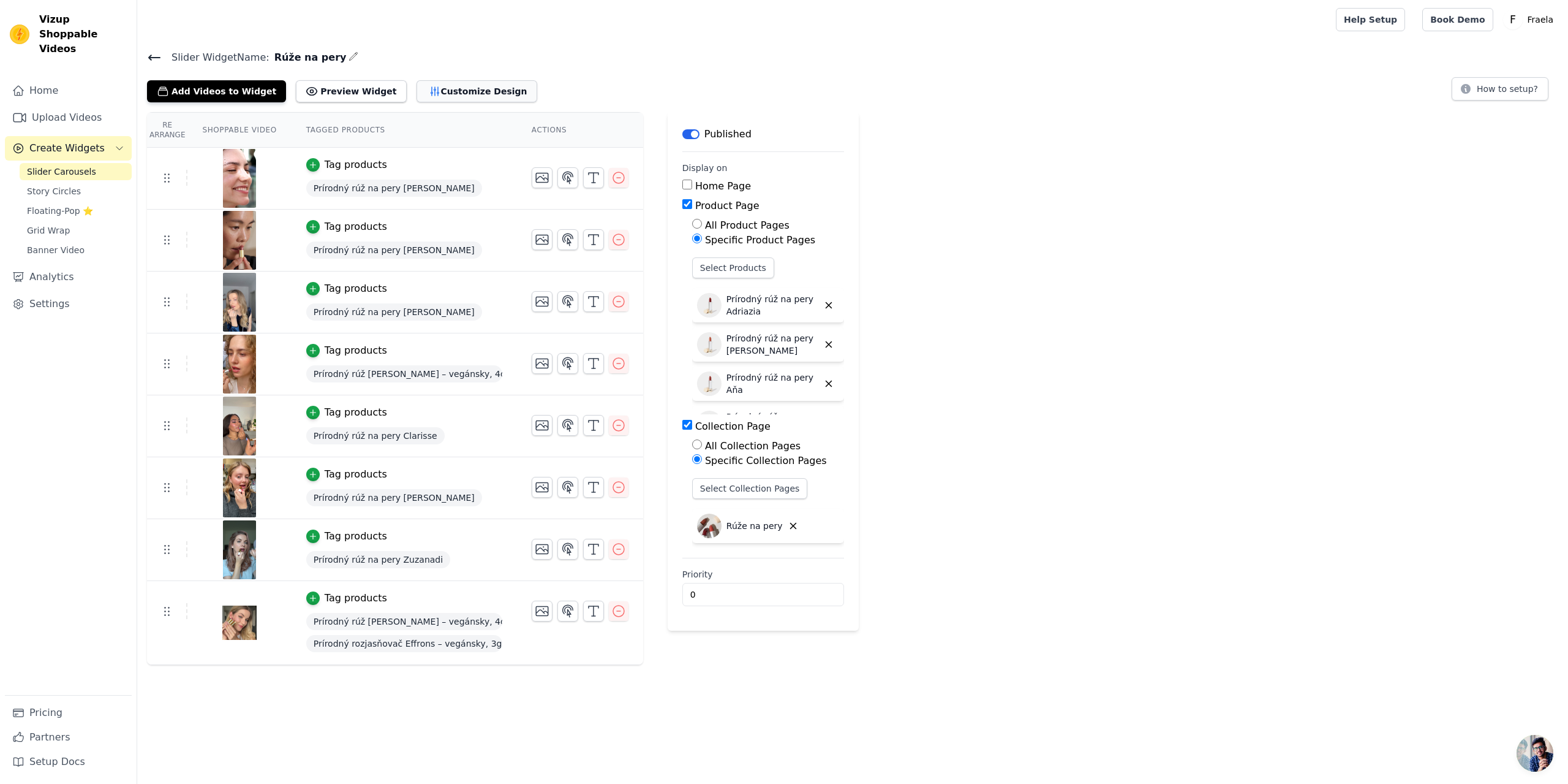
click at [470, 82] on button "Customize Design" at bounding box center [476, 91] width 120 height 22
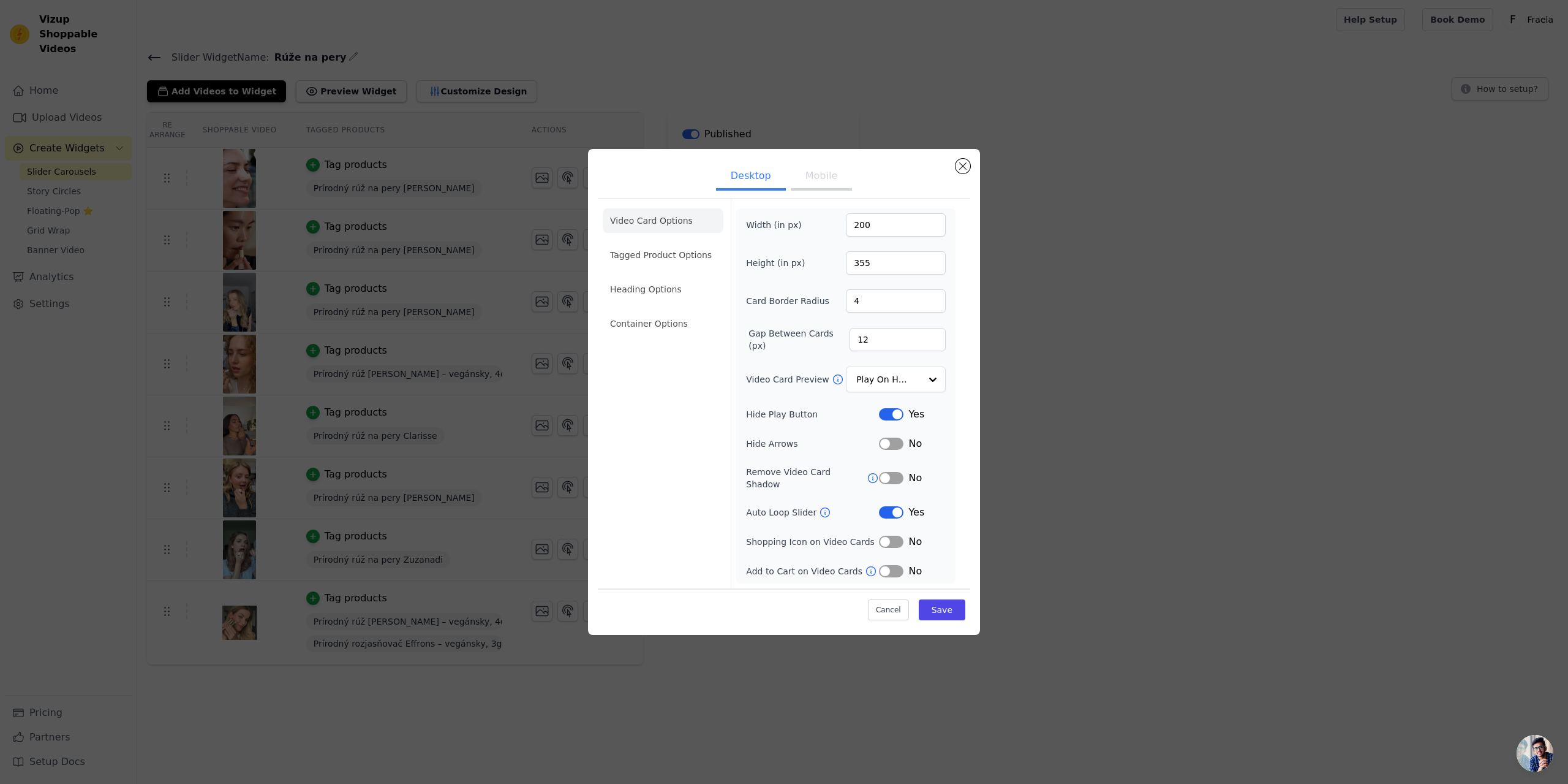
click at [824, 185] on button "Mobile" at bounding box center [821, 176] width 61 height 27
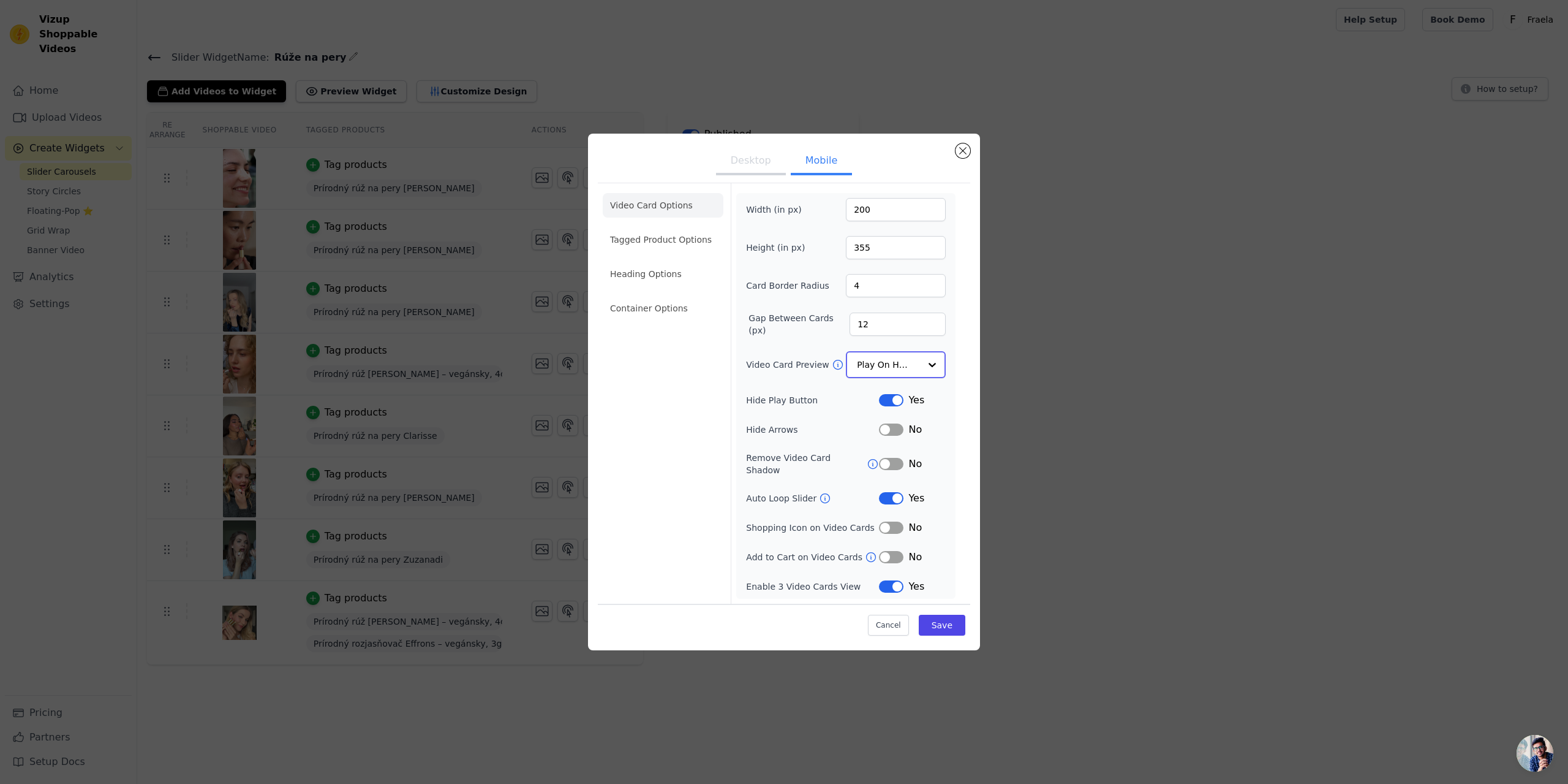
click at [926, 368] on div at bounding box center [932, 364] width 24 height 24
click at [912, 394] on div "Play Video In Loop" at bounding box center [895, 407] width 100 height 51
click at [931, 614] on button "Save" at bounding box center [941, 625] width 46 height 21
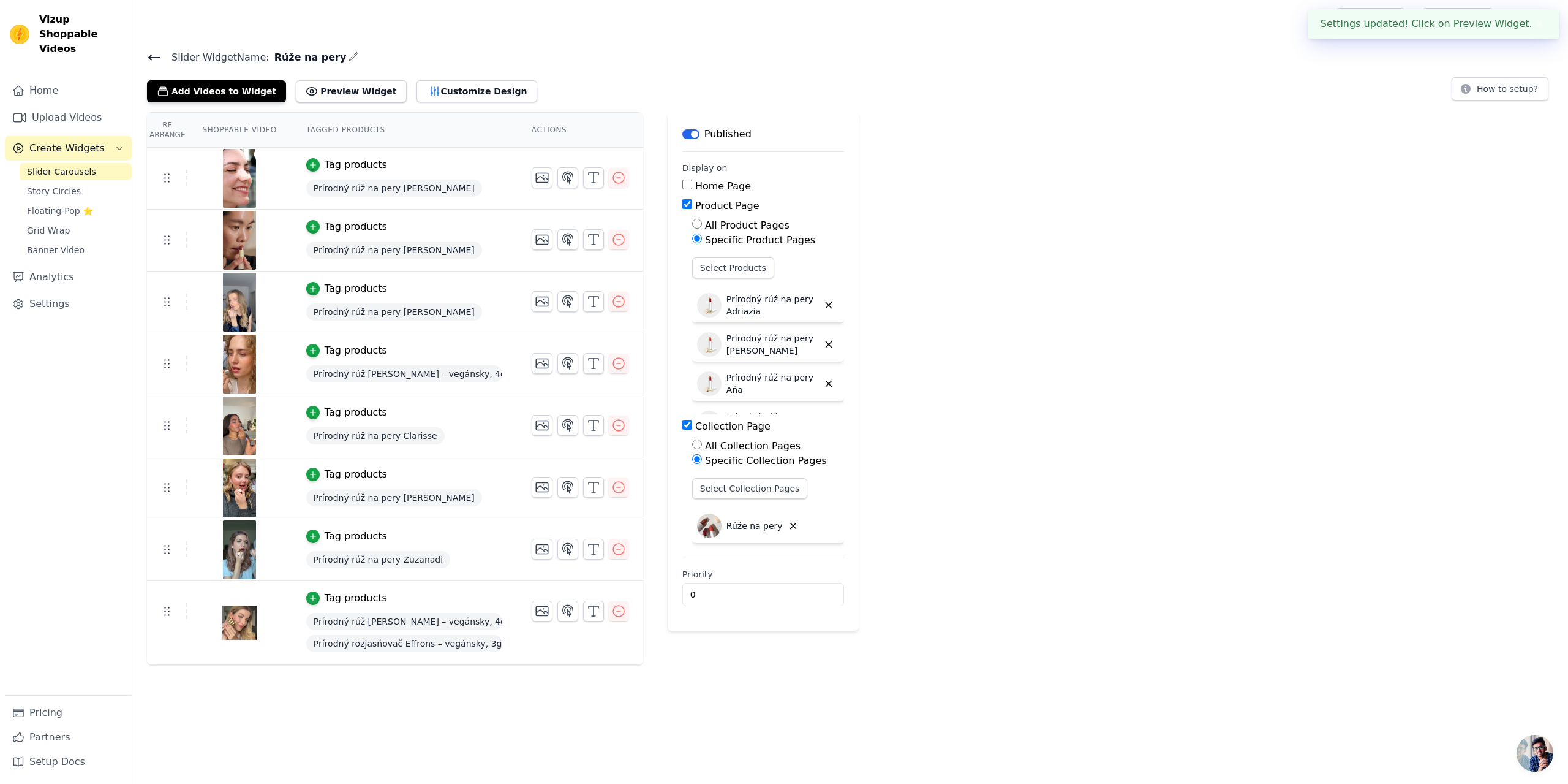
click at [39, 165] on span "Slider Carousels" at bounding box center [61, 171] width 69 height 12
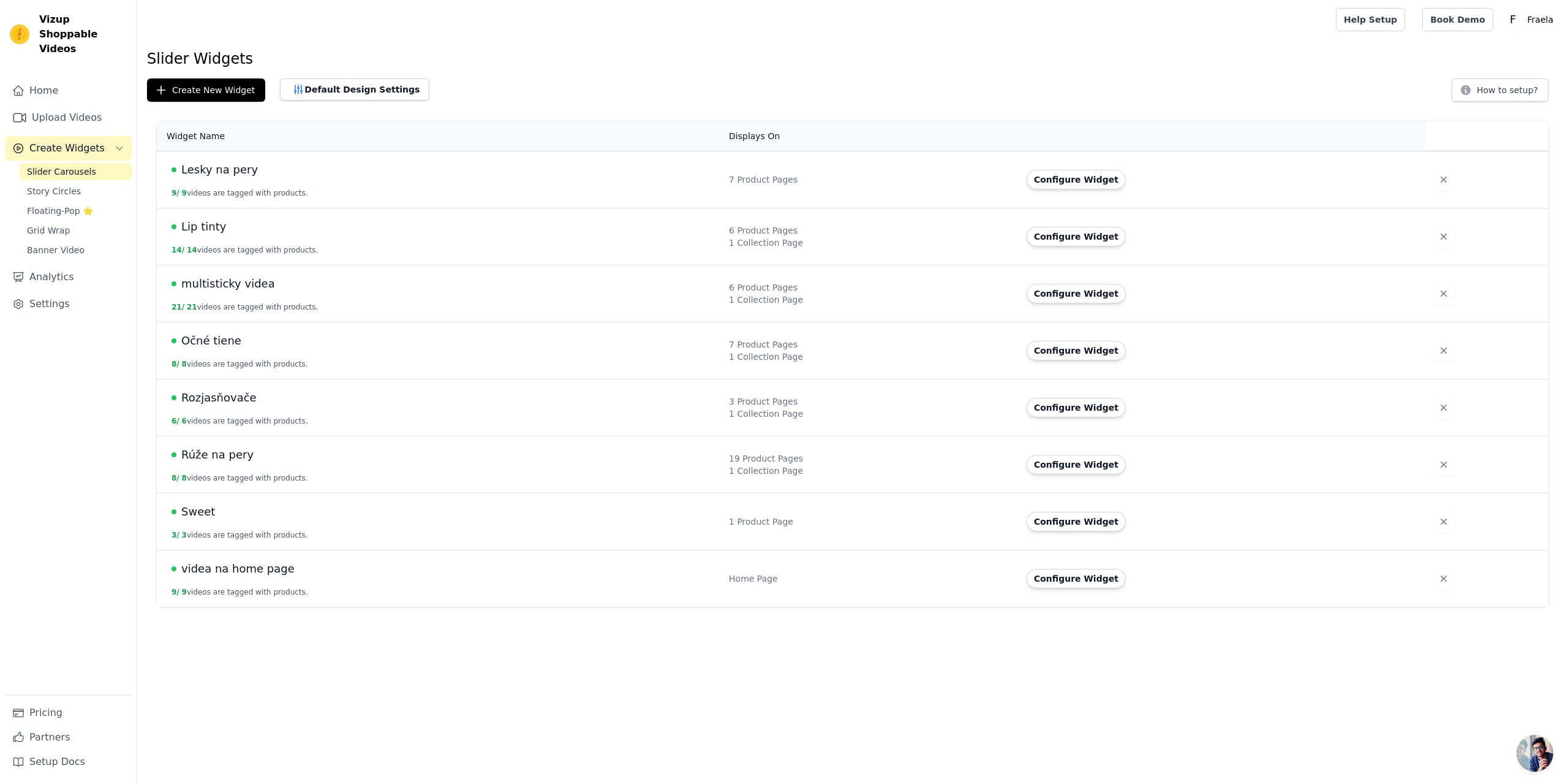
click at [216, 168] on span "Lesky na pery" at bounding box center [219, 169] width 76 height 17
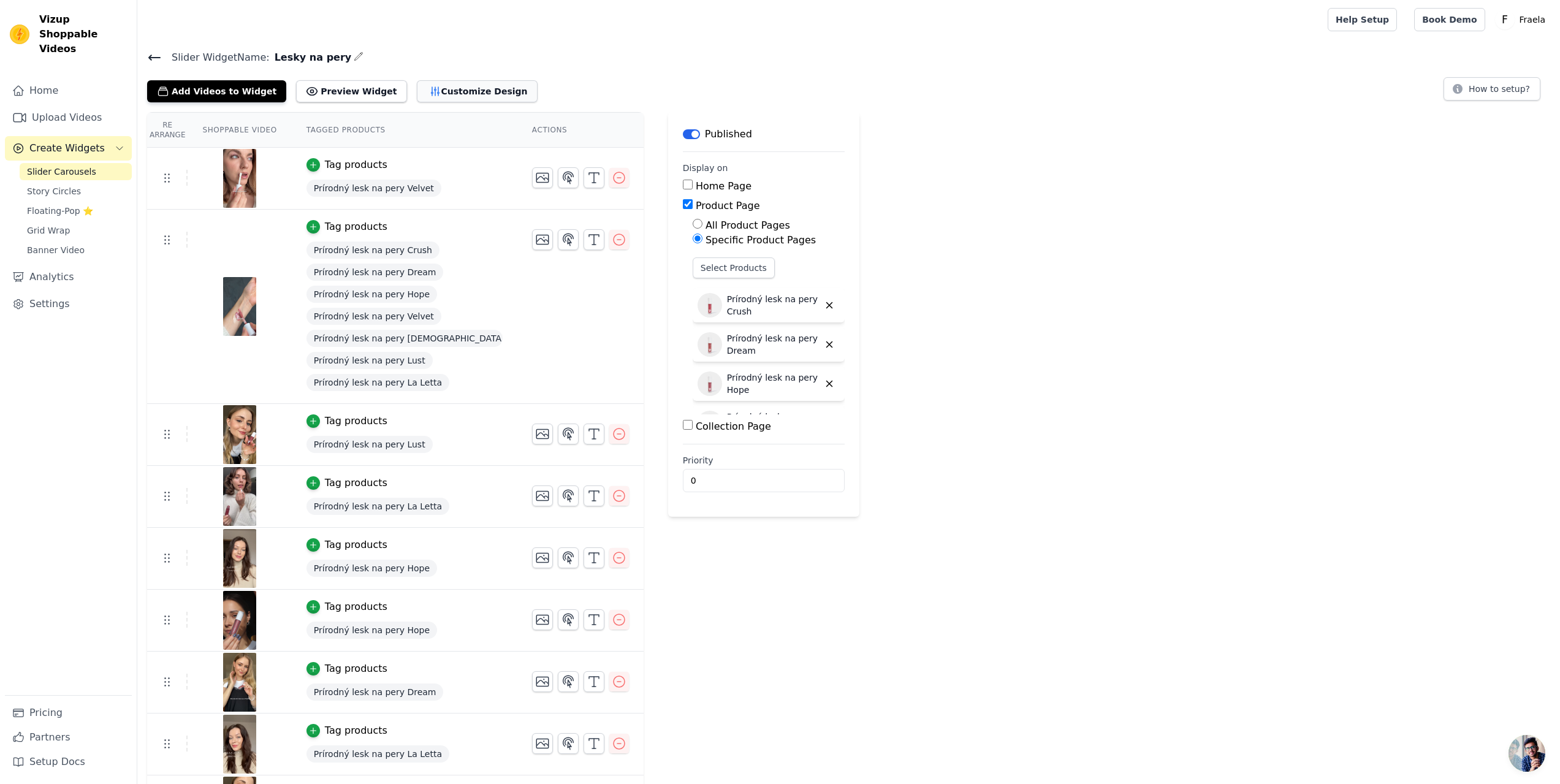
click at [422, 89] on button "Customize Design" at bounding box center [477, 91] width 120 height 22
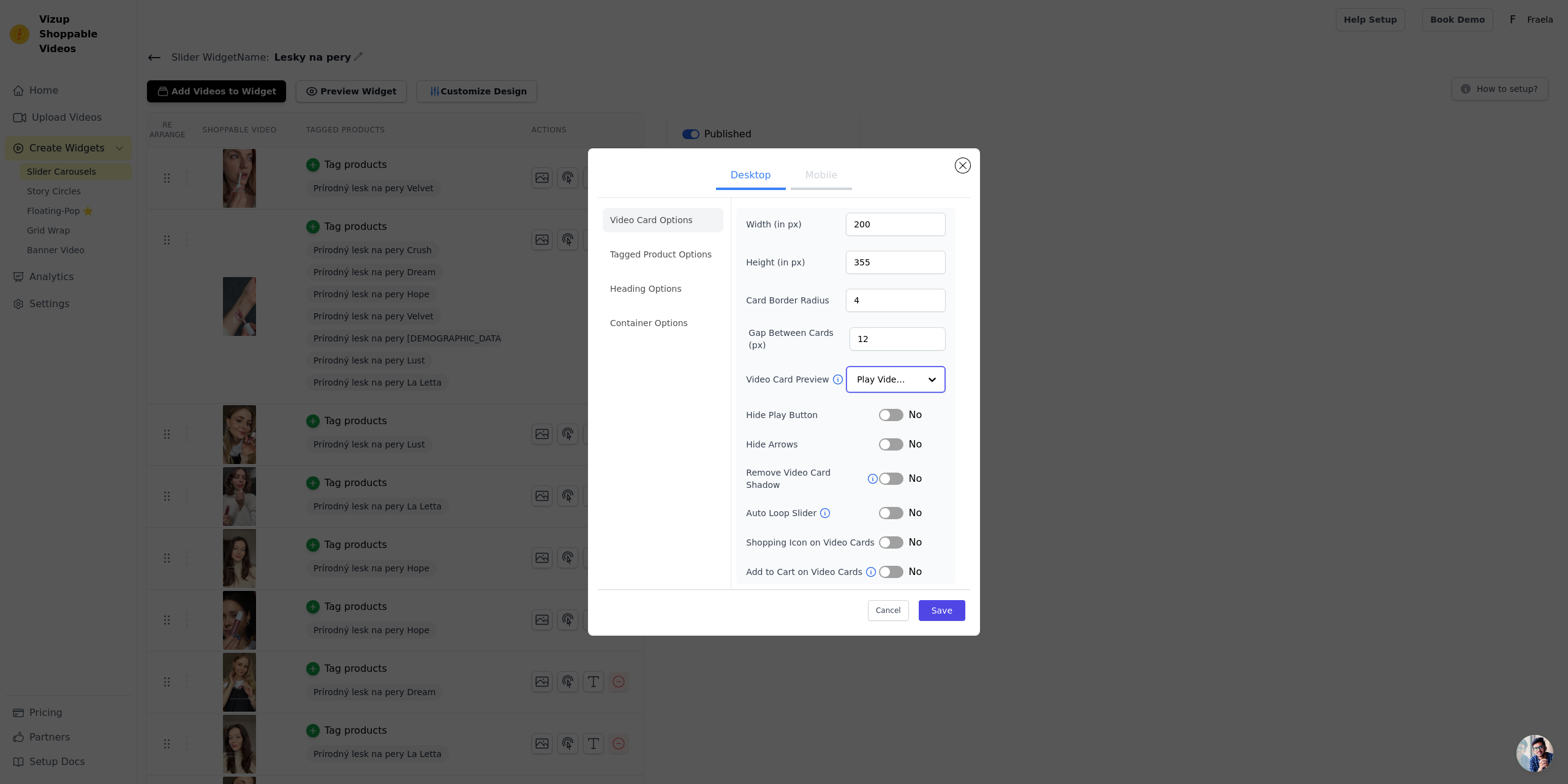
click at [902, 391] on input "Video Card Preview" at bounding box center [888, 379] width 63 height 24
click at [887, 447] on div "Play On Hover" at bounding box center [895, 460] width 100 height 26
click at [810, 188] on button "Mobile" at bounding box center [821, 176] width 61 height 27
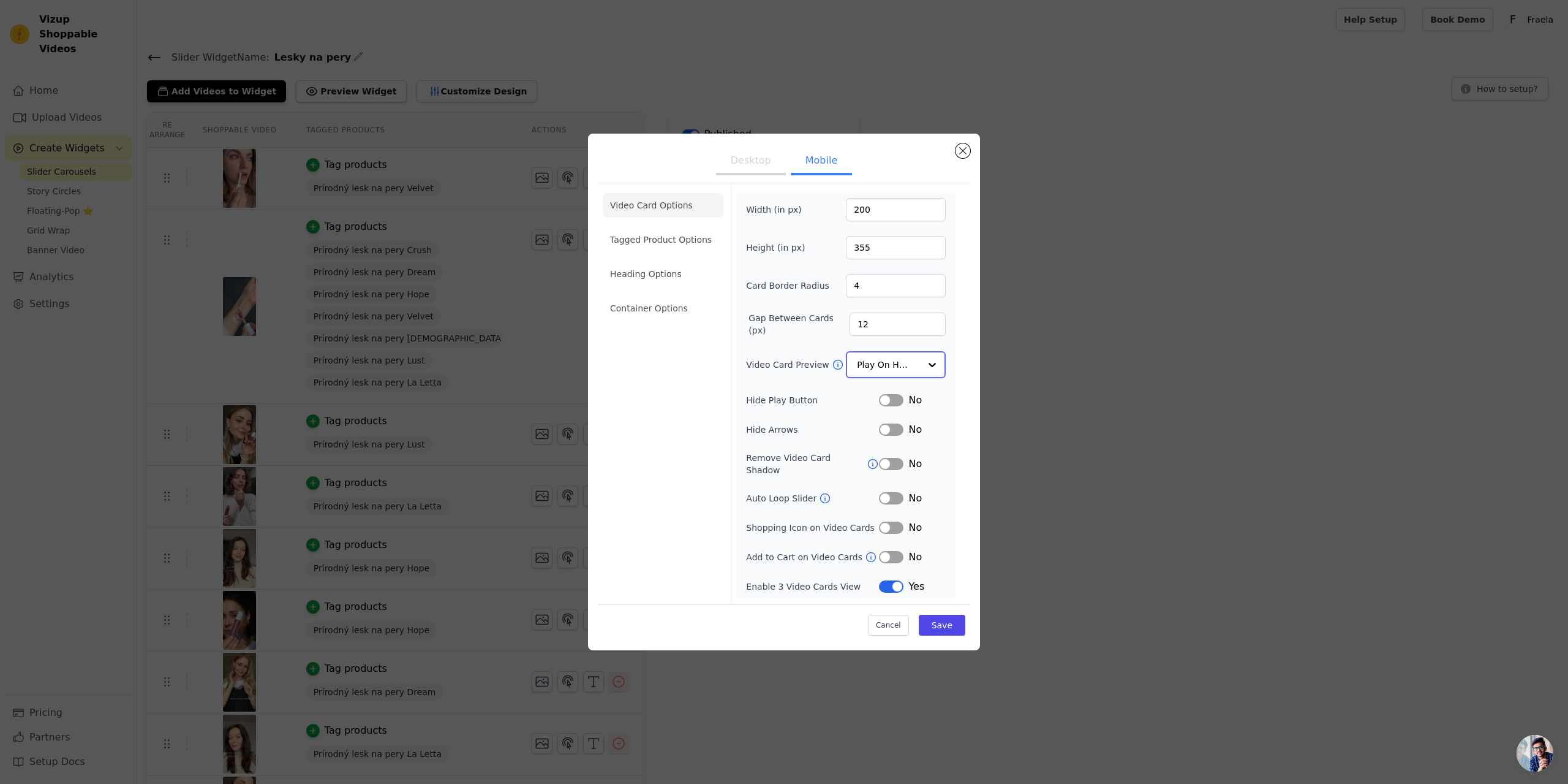
click at [925, 367] on div at bounding box center [932, 364] width 24 height 24
click at [908, 391] on div "Play Video In Loop" at bounding box center [895, 407] width 100 height 51
click at [940, 616] on button "Save" at bounding box center [941, 625] width 46 height 21
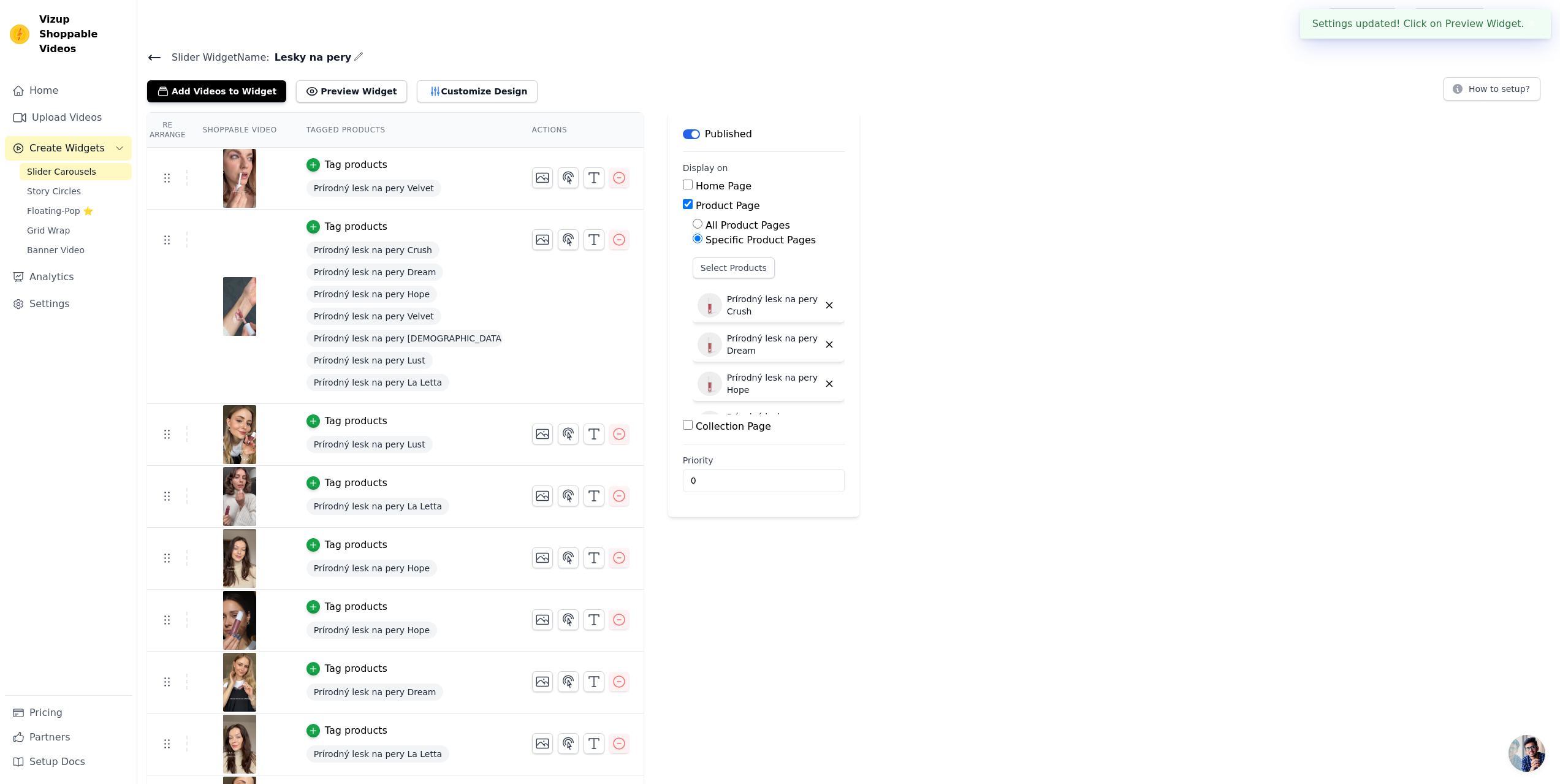
click at [21, 163] on link "Slider Carousels" at bounding box center [76, 171] width 112 height 17
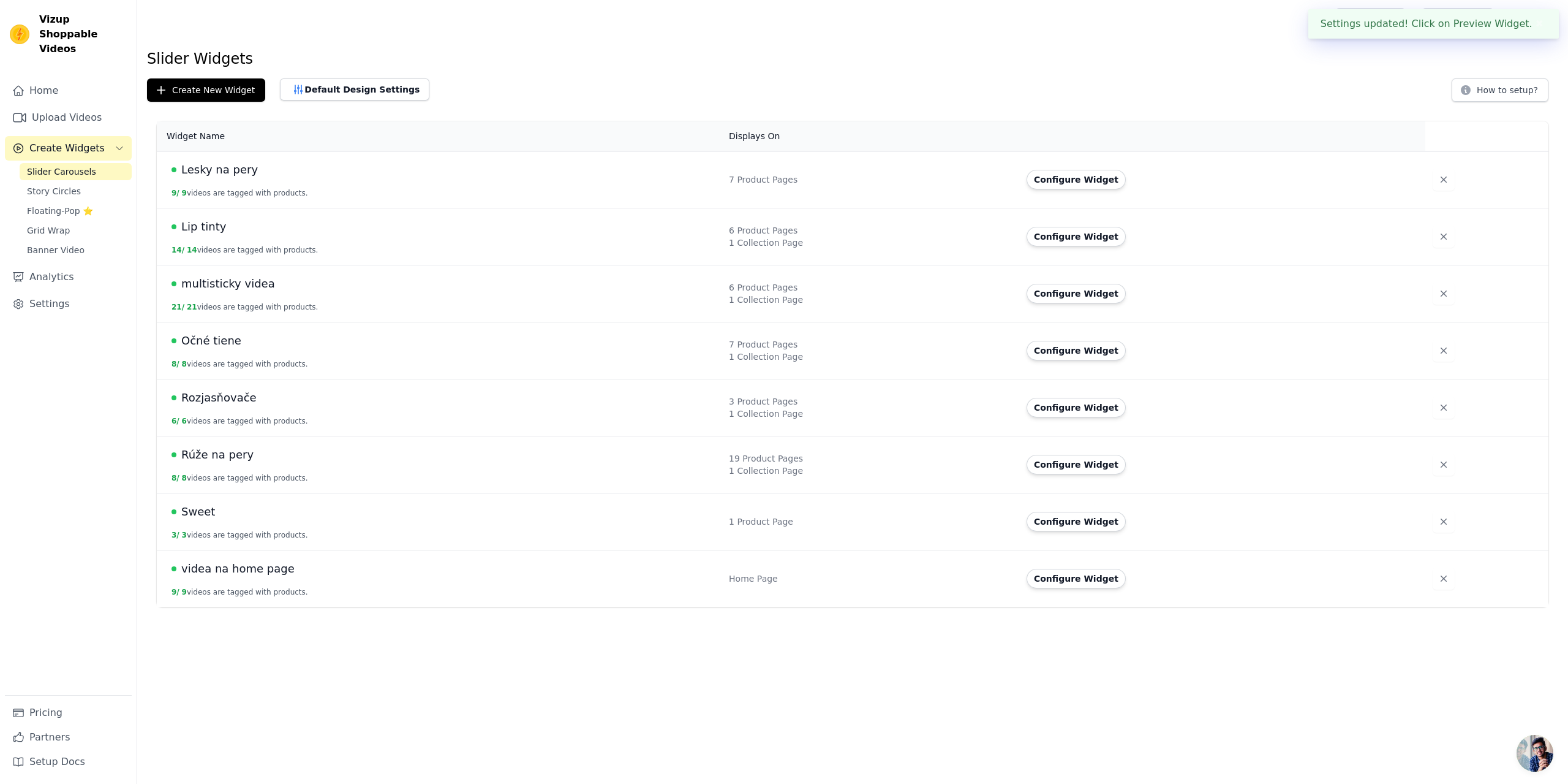
click at [202, 287] on span "multisticky videa" at bounding box center [228, 283] width 93 height 17
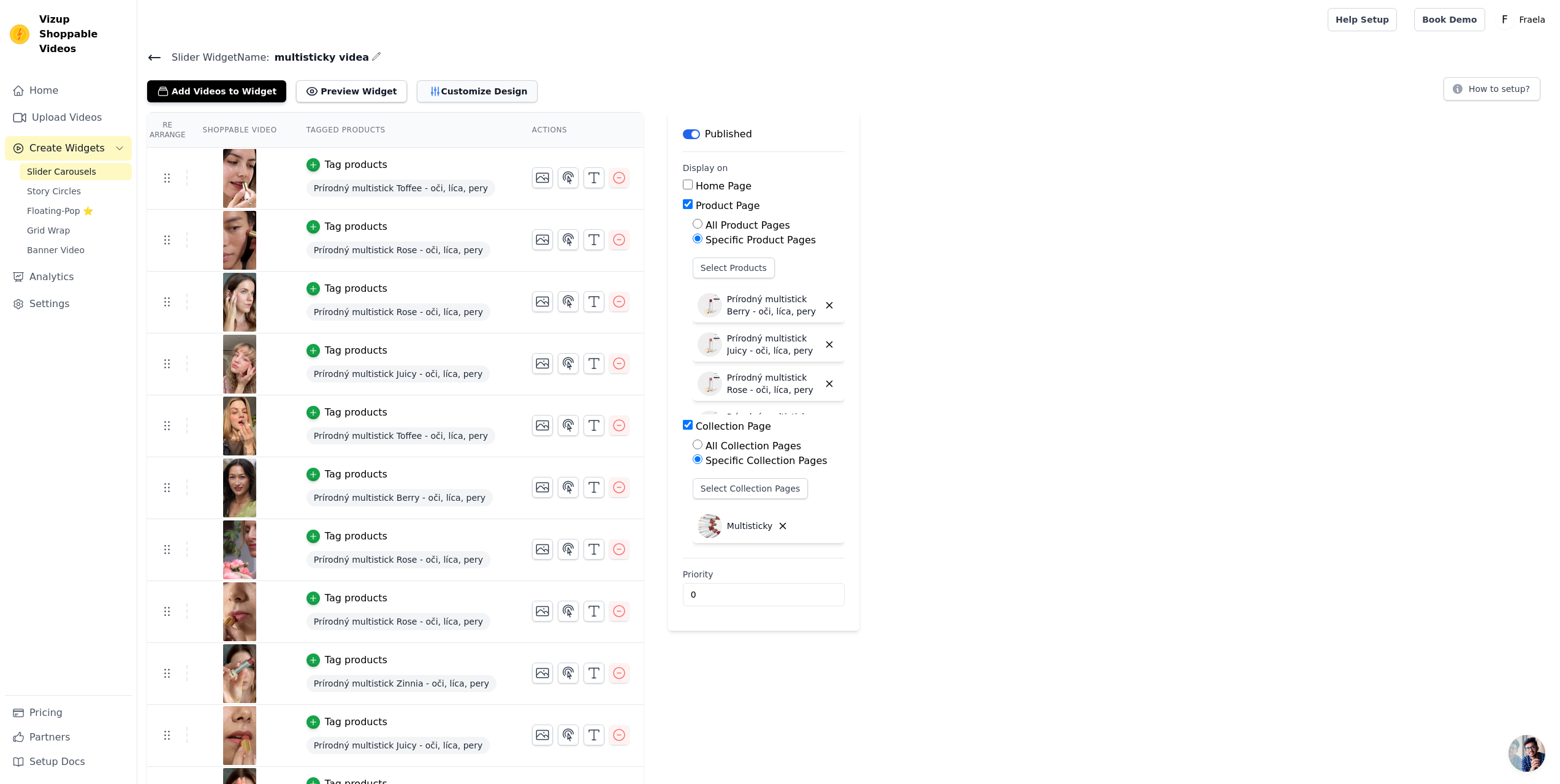
click at [449, 84] on button "Customize Design" at bounding box center [477, 91] width 120 height 22
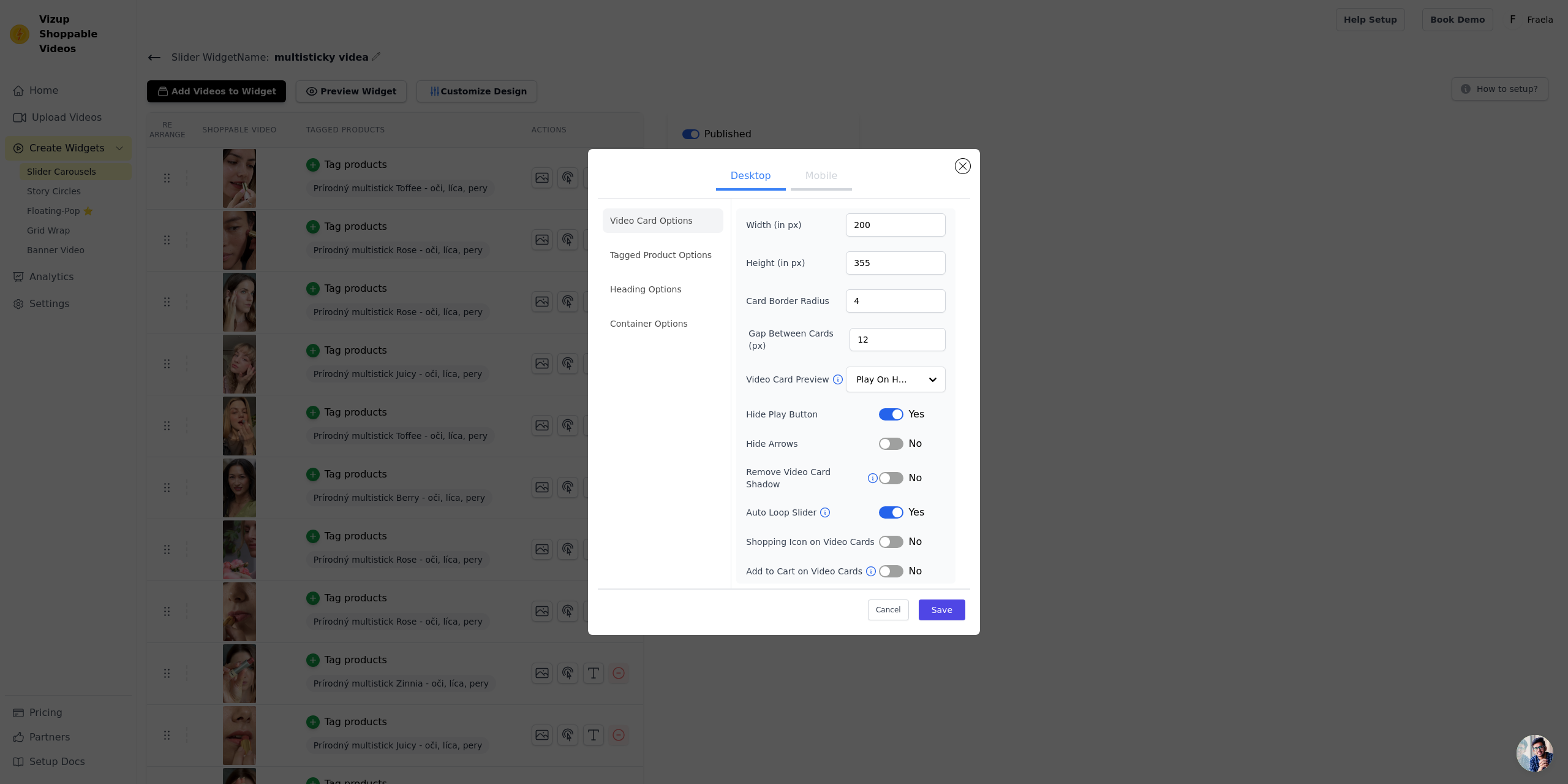
click at [805, 172] on button "Mobile" at bounding box center [821, 176] width 61 height 27
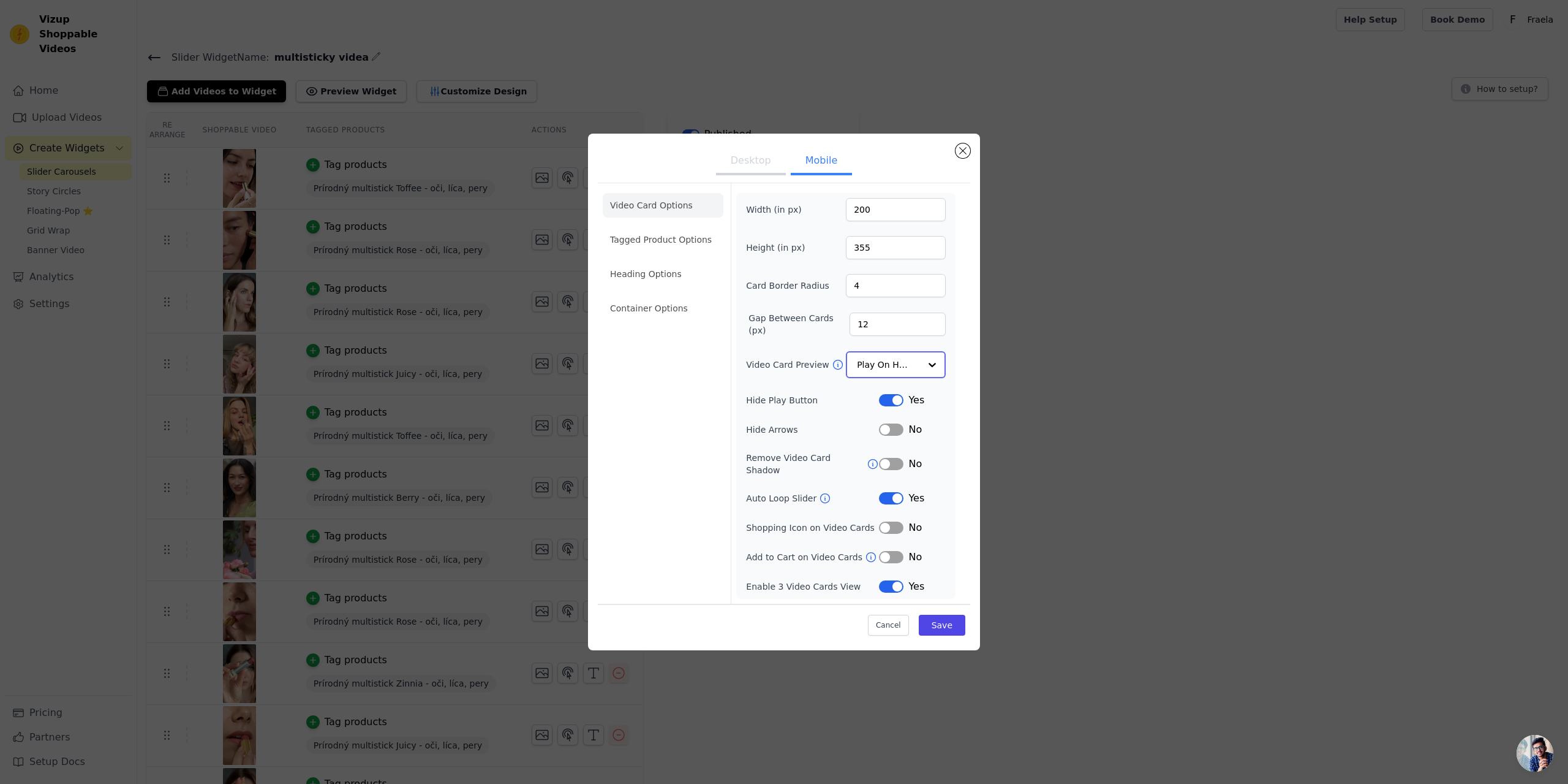
click at [937, 376] on div at bounding box center [932, 364] width 24 height 24
click at [915, 399] on div "Play Video In Loop" at bounding box center [895, 407] width 100 height 51
click at [760, 164] on button "Desktop" at bounding box center [751, 162] width 70 height 27
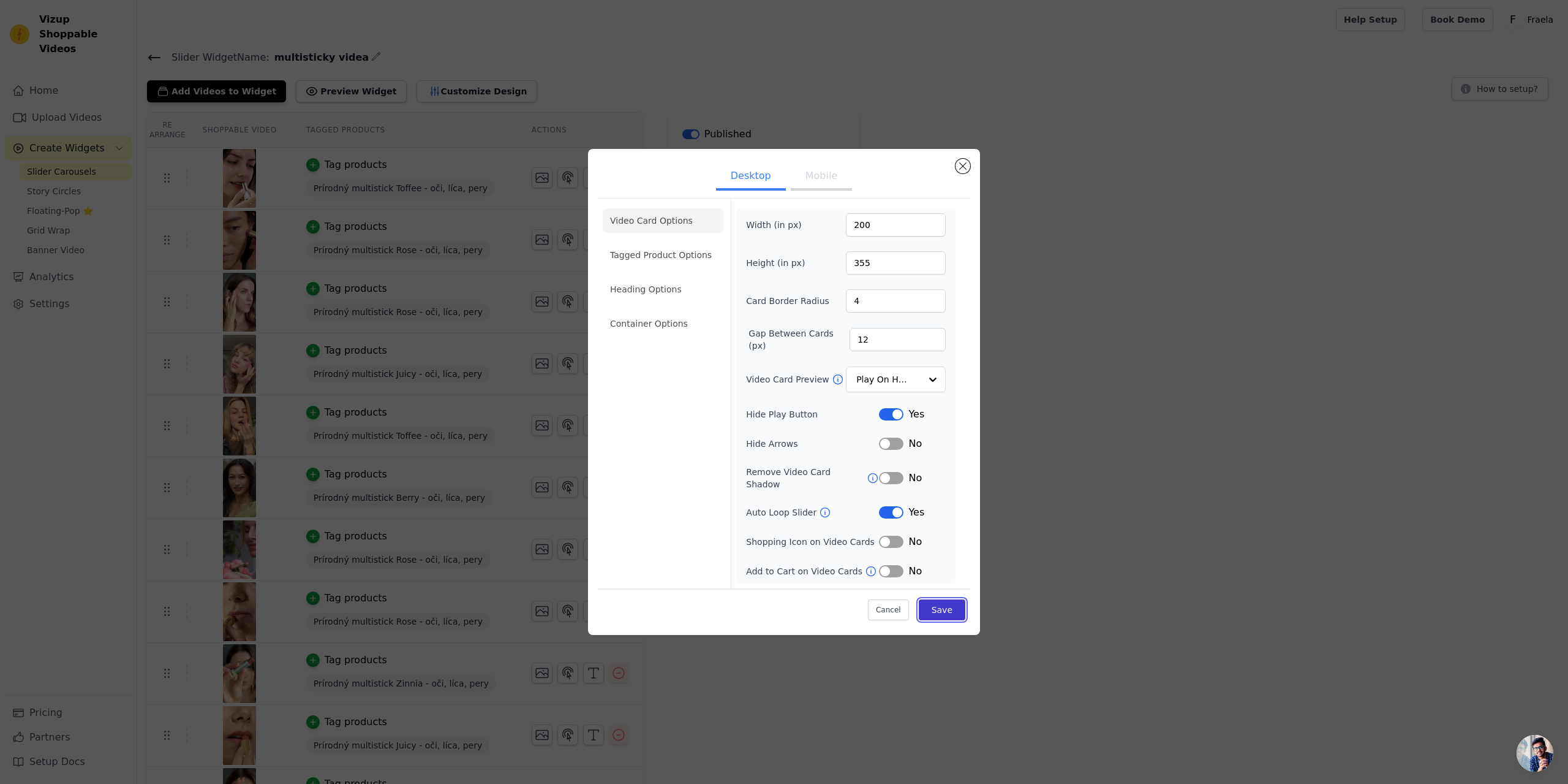
click at [953, 601] on button "Save" at bounding box center [941, 610] width 46 height 21
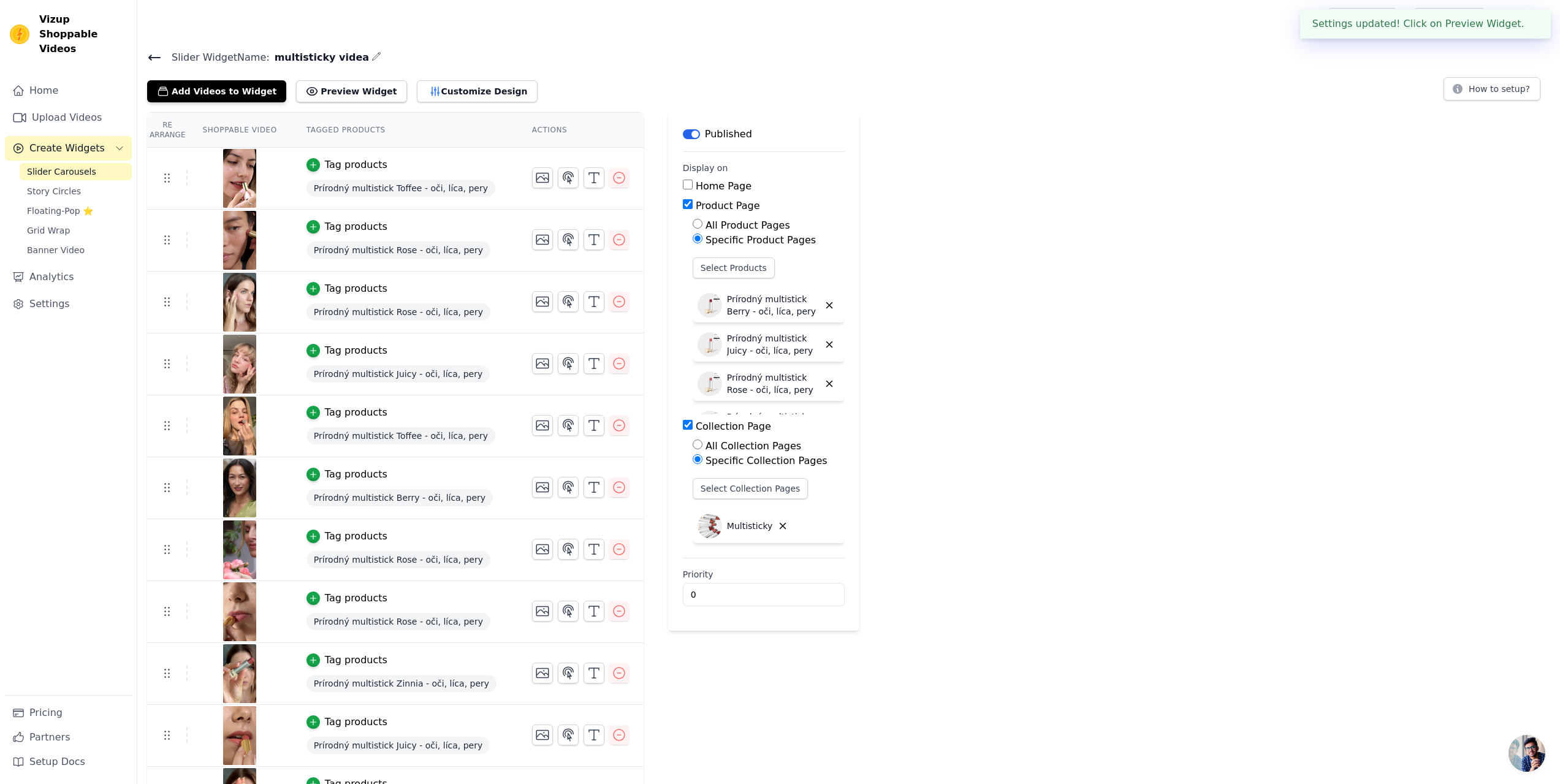
click at [61, 165] on span "Slider Carousels" at bounding box center [61, 171] width 69 height 12
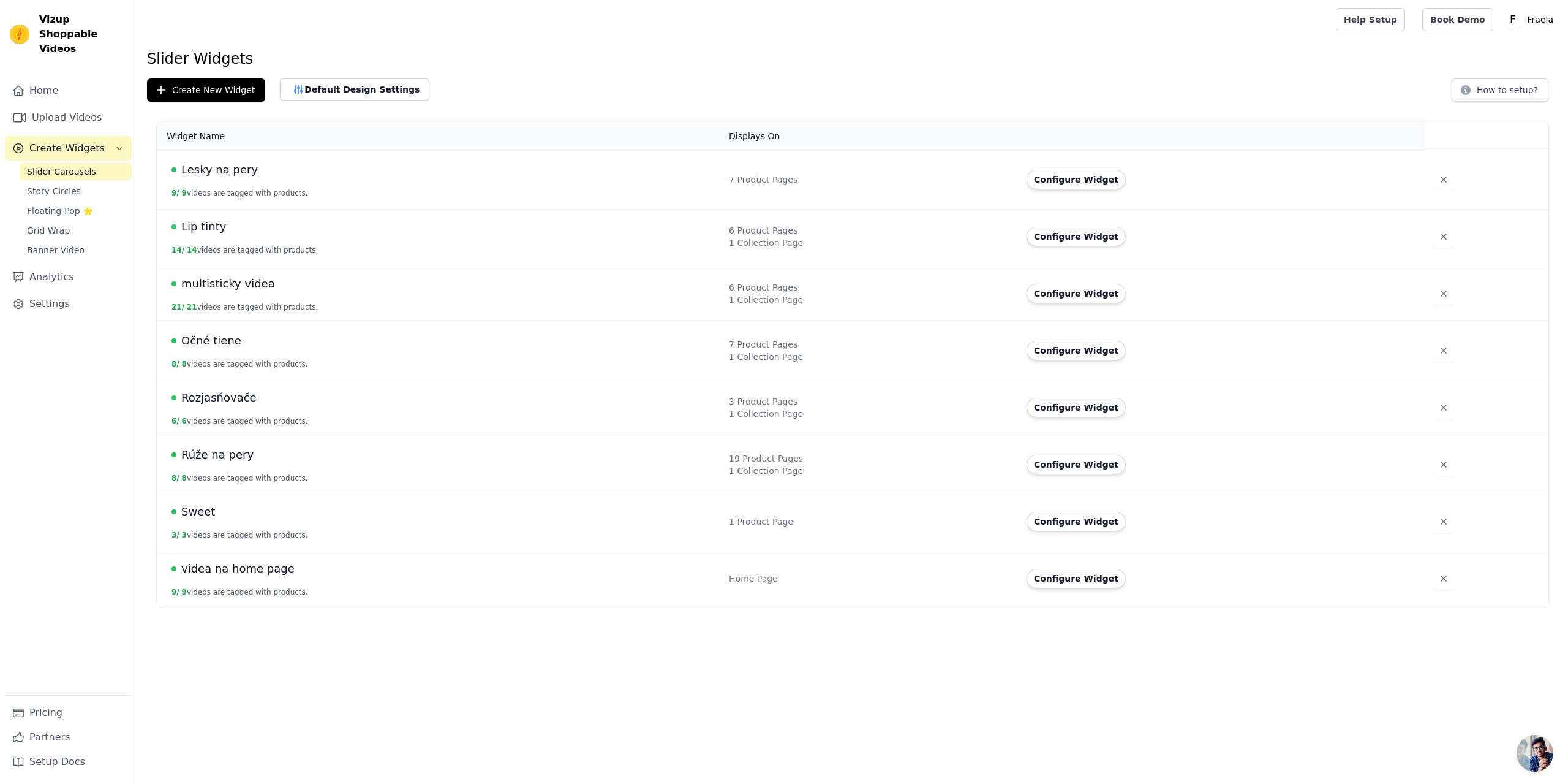
click at [207, 224] on span "Lip tinty" at bounding box center [203, 226] width 45 height 17
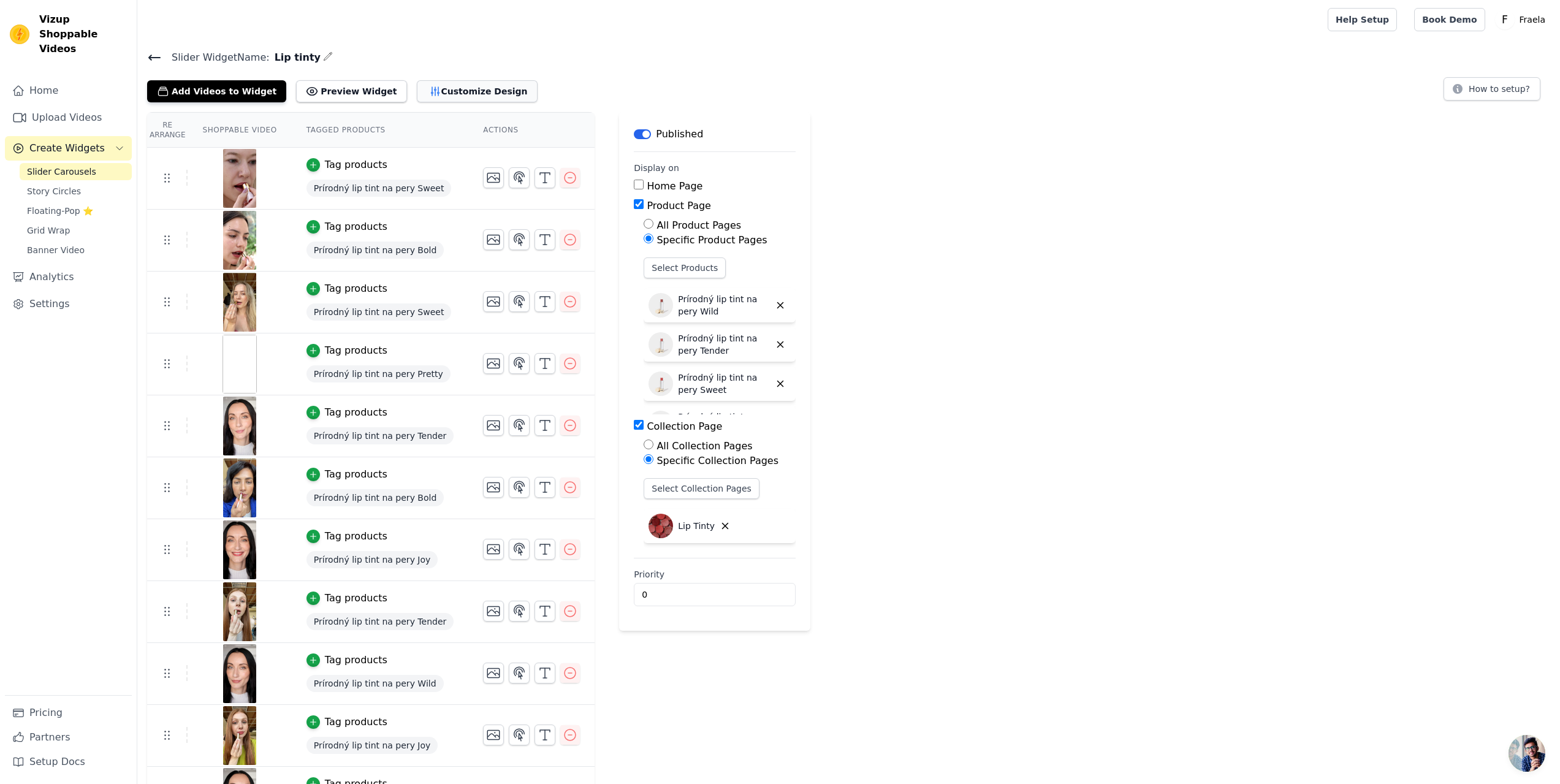
click at [454, 94] on button "Customize Design" at bounding box center [477, 91] width 120 height 22
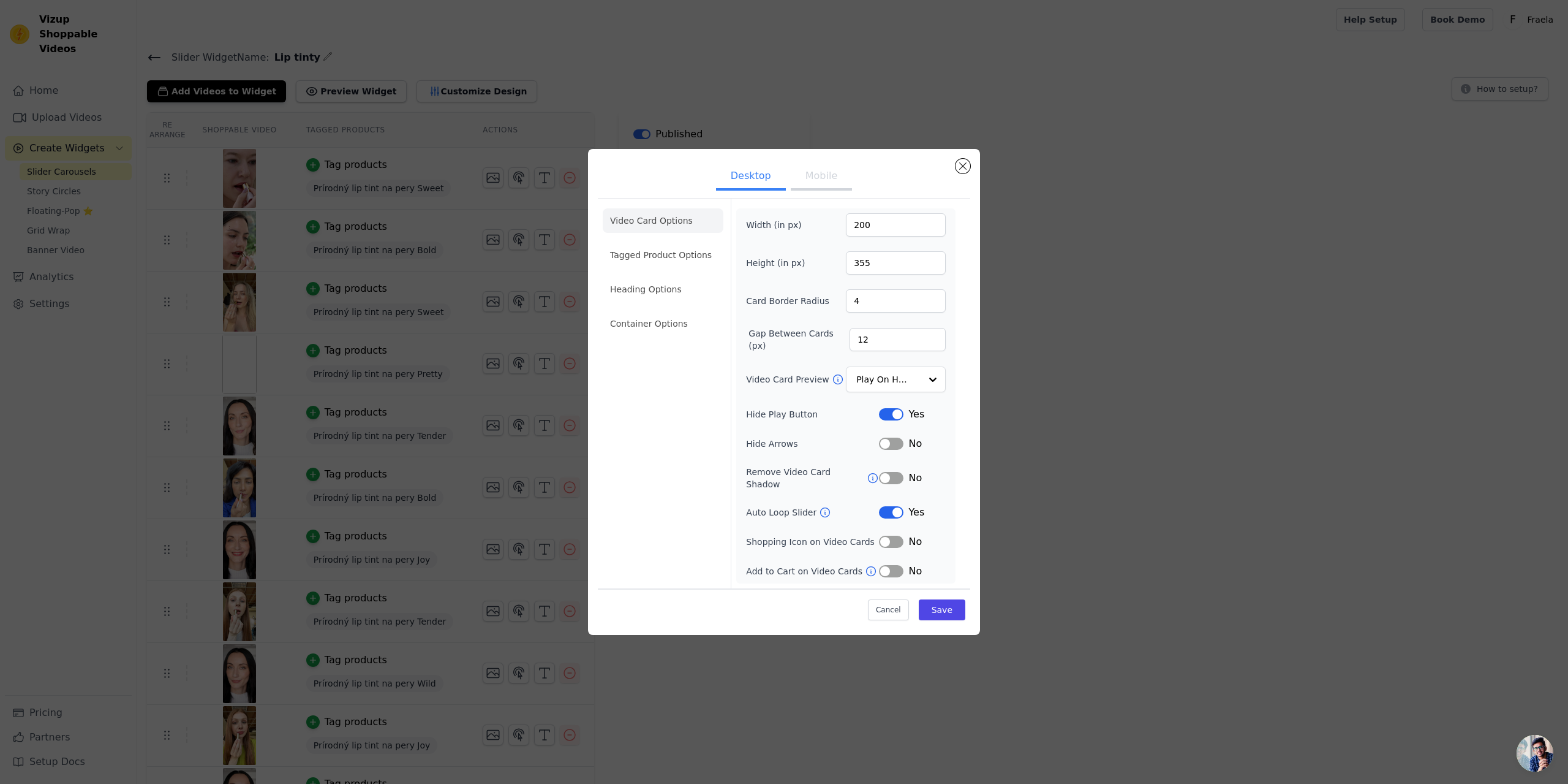
click at [814, 182] on button "Mobile" at bounding box center [821, 176] width 61 height 27
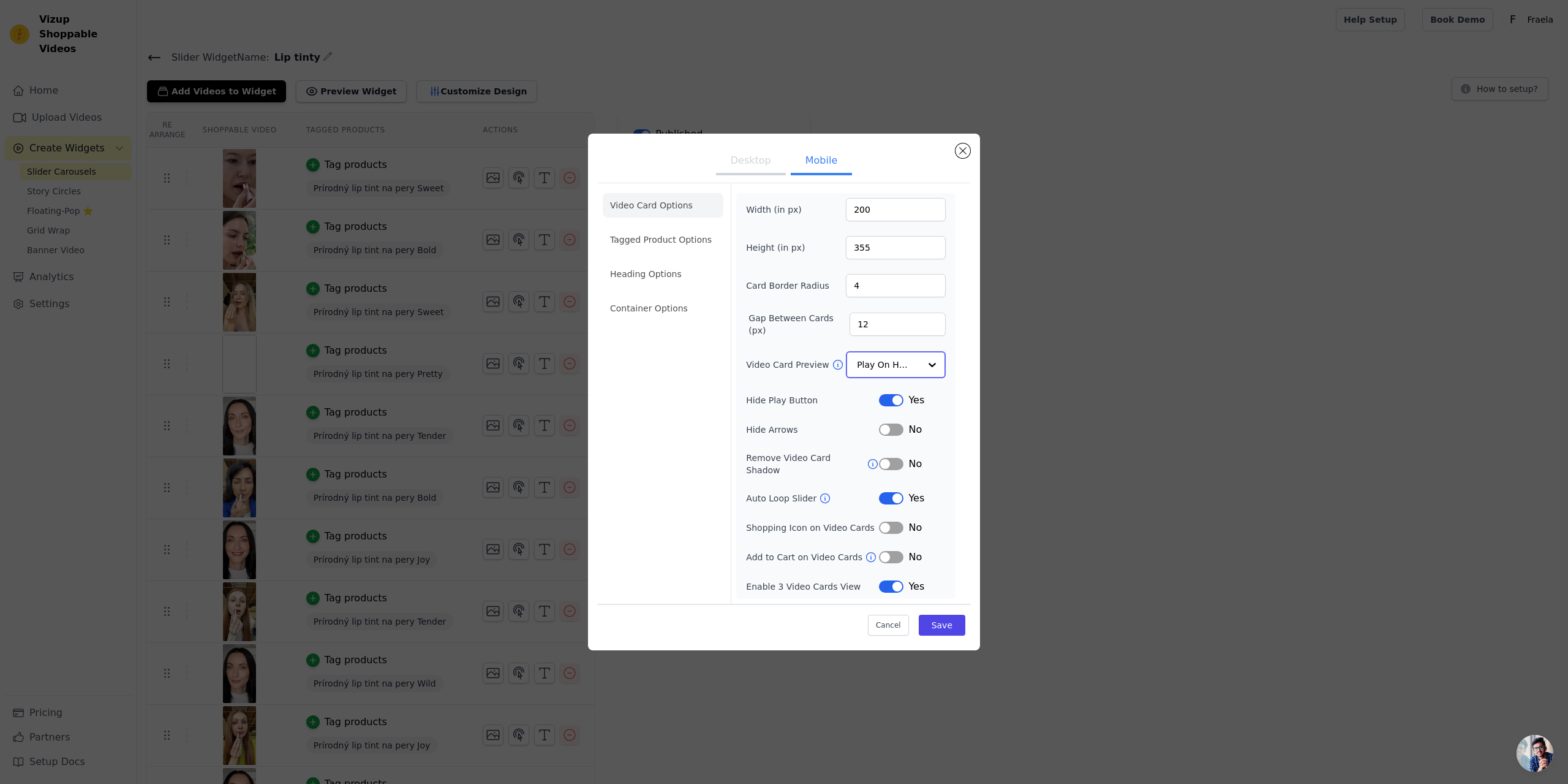
click at [929, 369] on div at bounding box center [932, 364] width 24 height 24
click at [914, 393] on div "Play Video In Loop" at bounding box center [895, 407] width 100 height 51
click at [950, 621] on button "Save" at bounding box center [941, 625] width 46 height 21
